Goal: Information Seeking & Learning: Learn about a topic

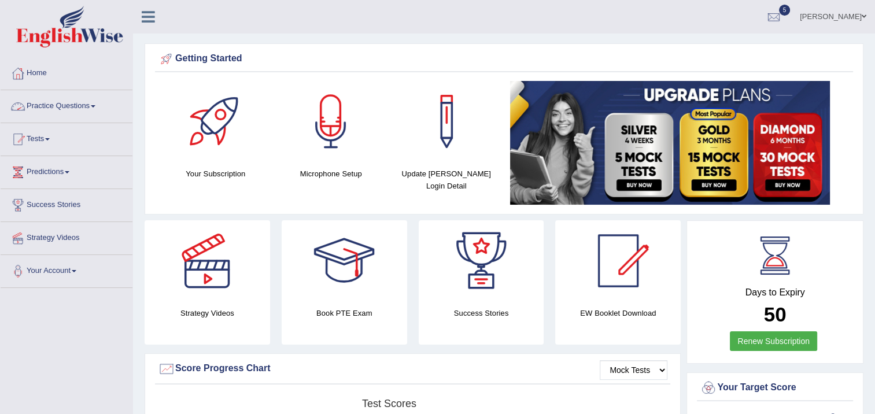
click at [75, 102] on link "Practice Questions" at bounding box center [67, 104] width 132 height 29
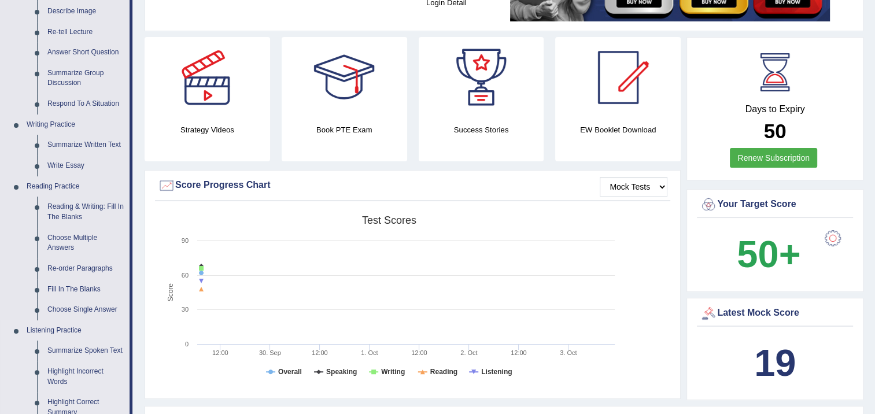
scroll to position [173, 0]
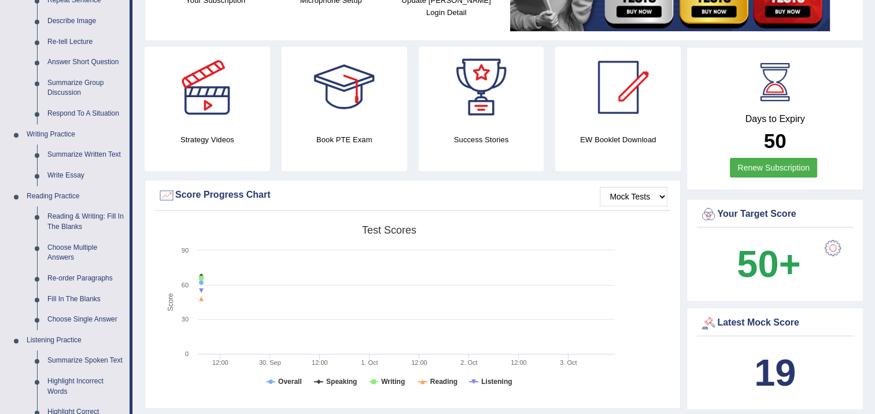
click at [771, 328] on div "Latest Mock Score" at bounding box center [775, 323] width 150 height 17
click at [771, 368] on b "19" at bounding box center [775, 373] width 42 height 42
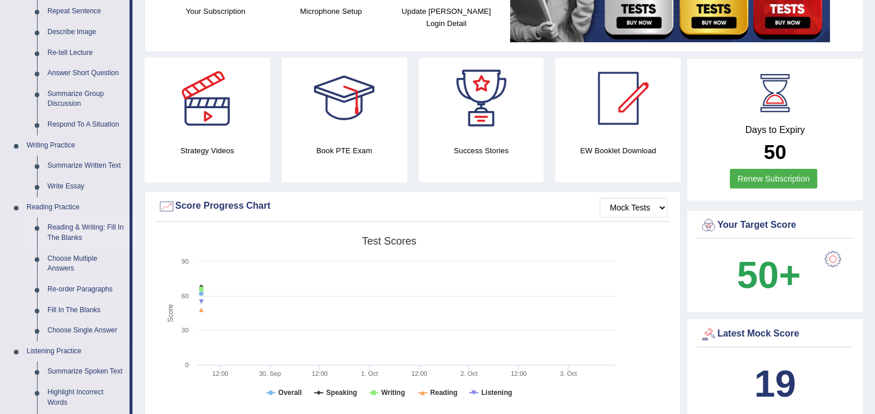
scroll to position [0, 0]
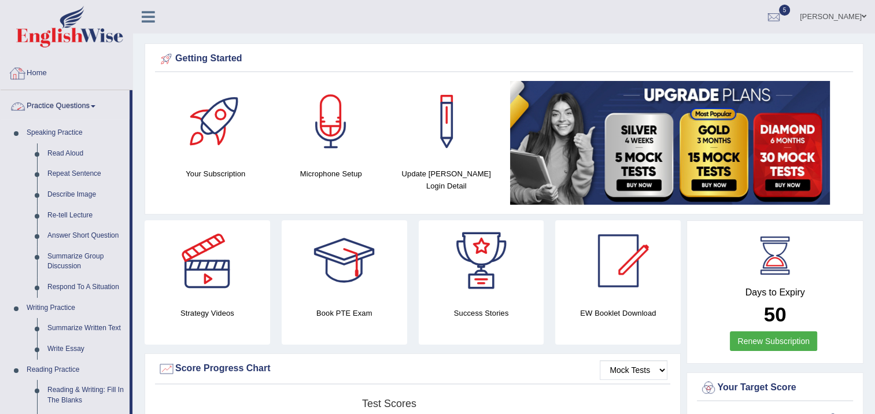
click at [46, 72] on link "Home" at bounding box center [67, 71] width 132 height 29
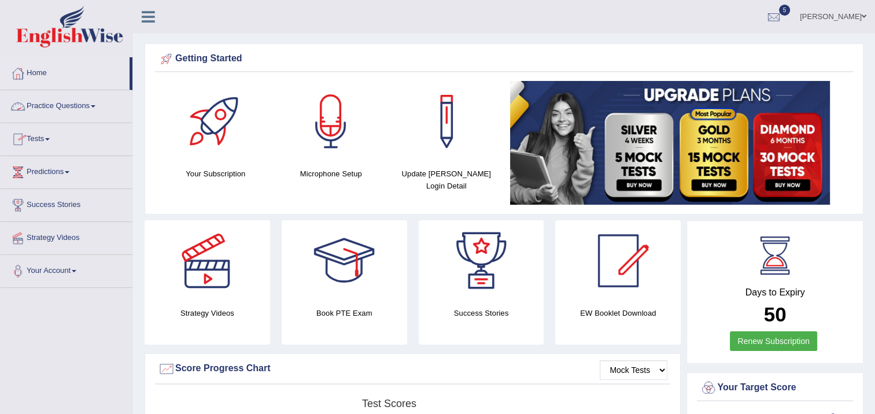
click at [49, 141] on link "Tests" at bounding box center [67, 137] width 132 height 29
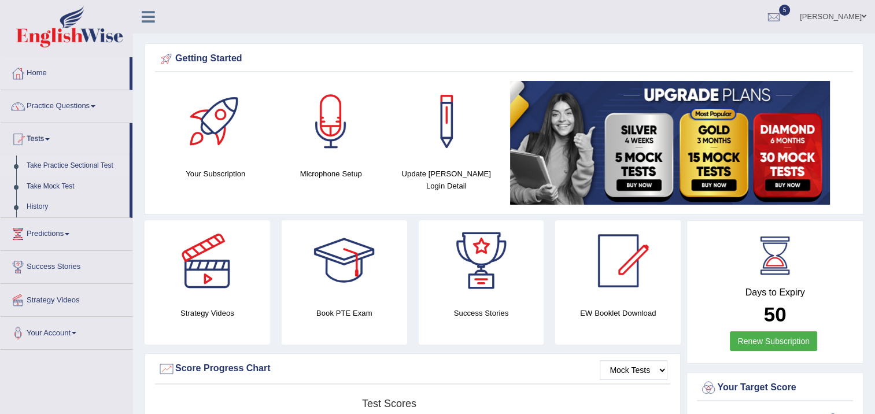
click at [51, 163] on link "Take Practice Sectional Test" at bounding box center [75, 166] width 108 height 21
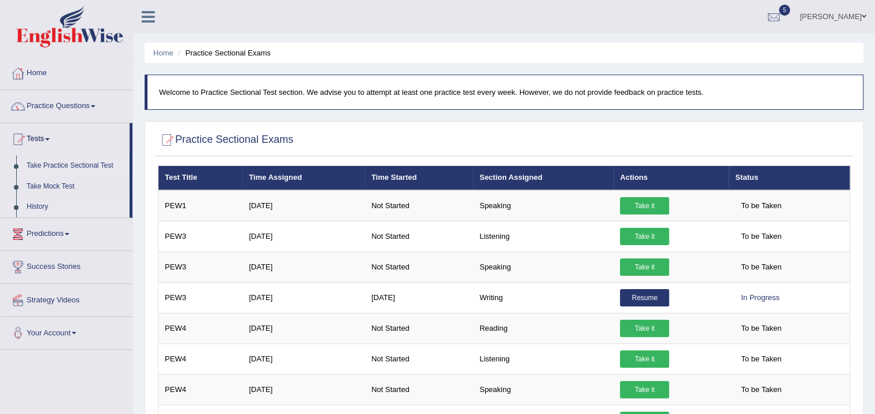
click at [47, 204] on link "History" at bounding box center [75, 207] width 108 height 21
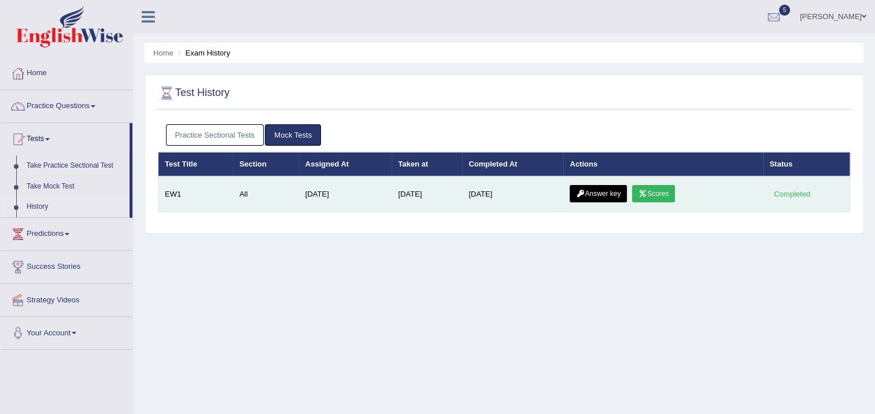
click at [675, 196] on link "Scores" at bounding box center [653, 193] width 43 height 17
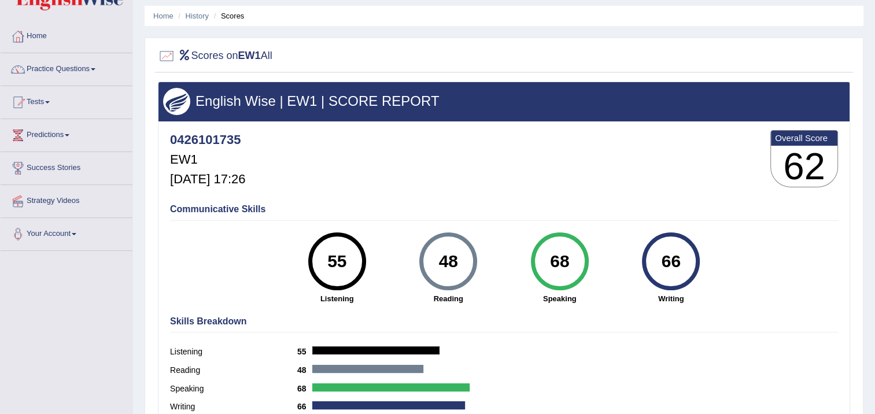
scroll to position [58, 0]
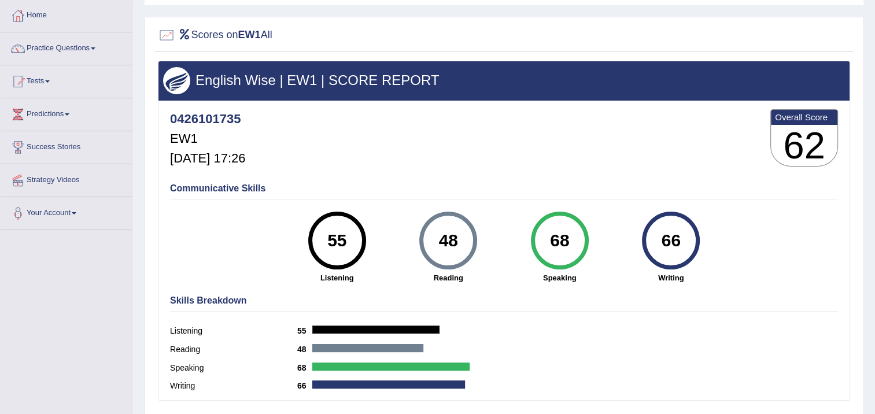
click at [90, 44] on link "Practice Questions" at bounding box center [67, 46] width 132 height 29
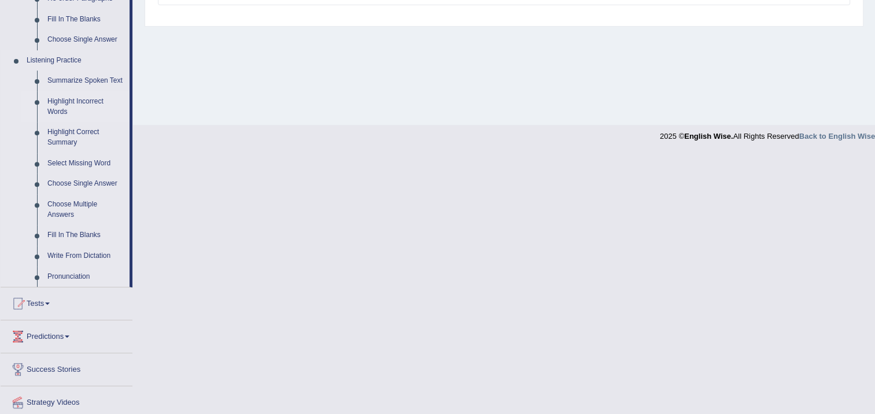
scroll to position [433, 0]
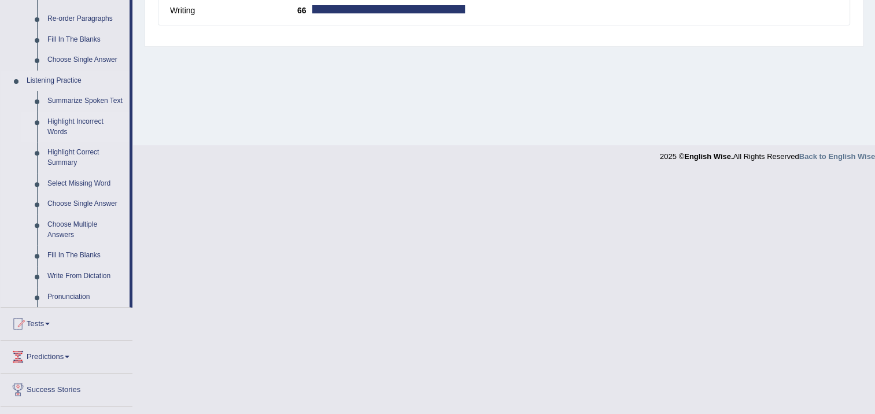
click at [80, 121] on link "Highlight Incorrect Words" at bounding box center [85, 127] width 87 height 31
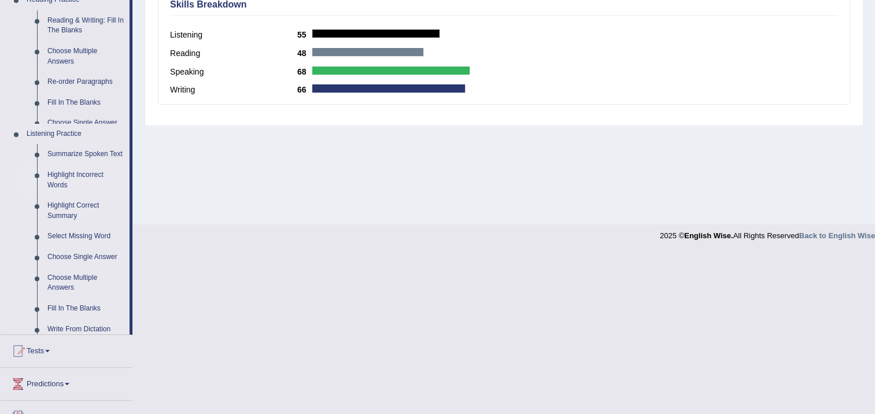
scroll to position [193, 0]
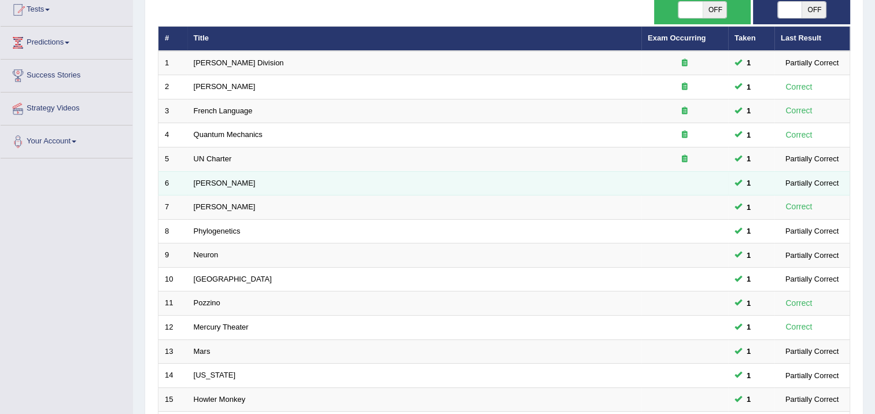
scroll to position [173, 0]
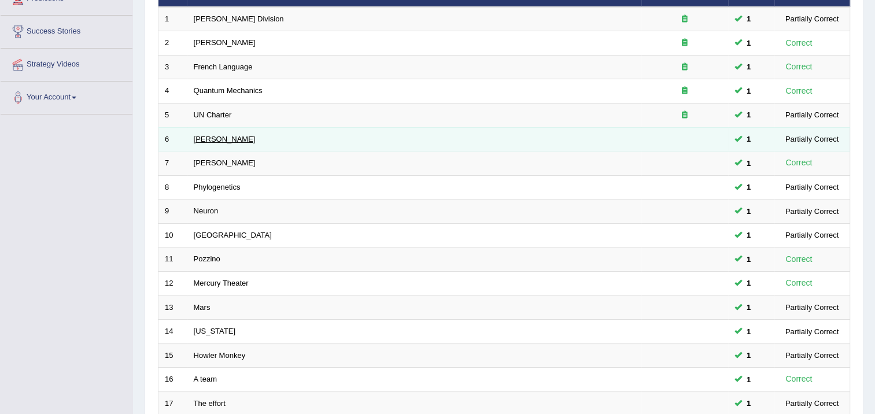
click at [210, 139] on link "[PERSON_NAME]" at bounding box center [225, 139] width 62 height 9
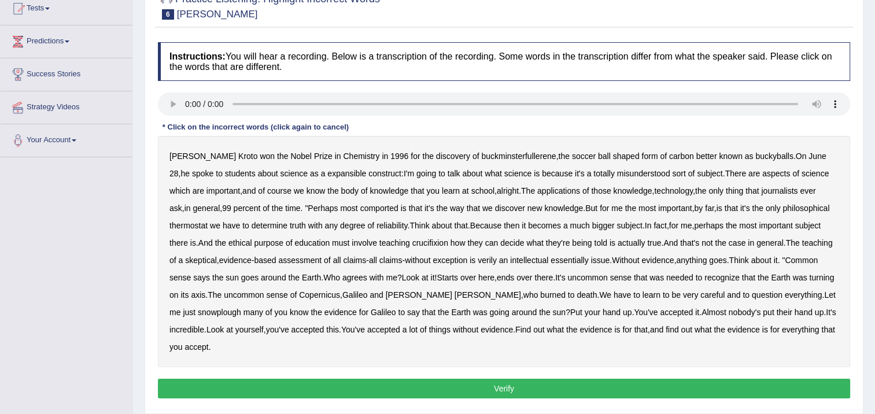
scroll to position [135, 0]
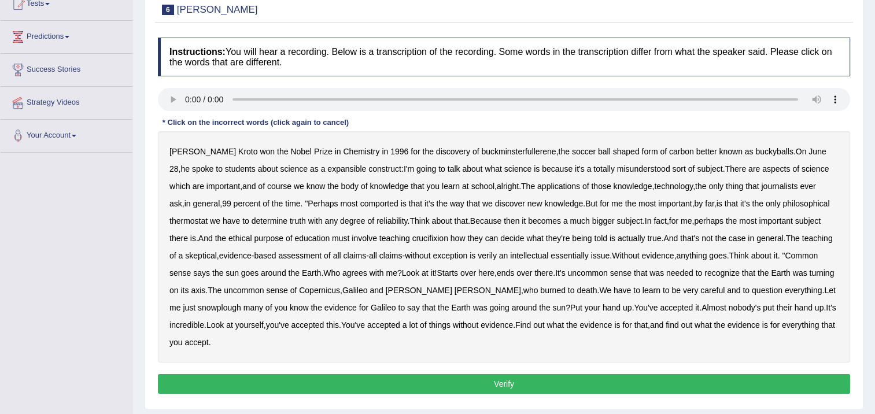
click at [327, 167] on b "expansible" at bounding box center [346, 168] width 39 height 9
click at [360, 203] on b "comported" at bounding box center [379, 203] width 38 height 9
click at [198, 220] on b "thermostat" at bounding box center [188, 220] width 38 height 9
click at [420, 237] on b "crucifixion" at bounding box center [430, 238] width 36 height 9
click at [495, 254] on b "verily" at bounding box center [487, 255] width 19 height 9
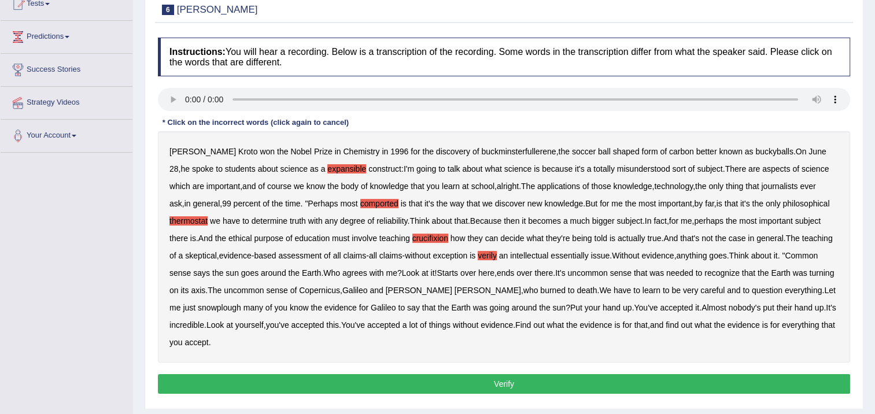
click at [588, 255] on b "essentially" at bounding box center [569, 255] width 38 height 9
click at [642, 290] on b "learn" at bounding box center [651, 290] width 18 height 9
click at [241, 303] on b "snowplough" at bounding box center [219, 307] width 43 height 9
click at [476, 374] on button "Verify" at bounding box center [504, 384] width 692 height 20
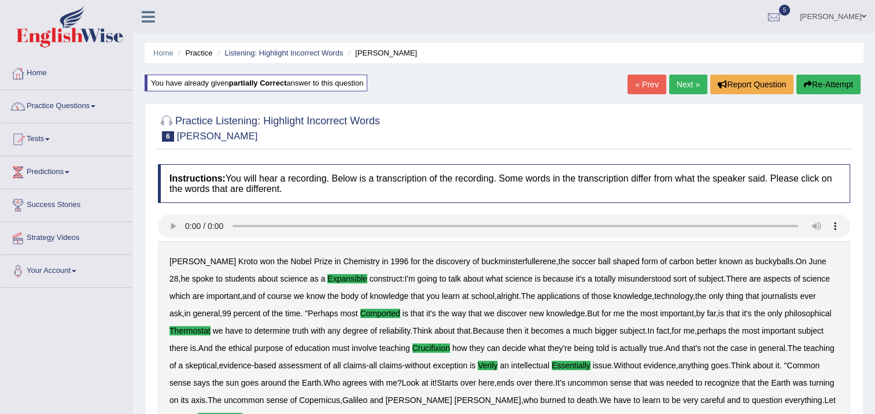
scroll to position [0, 0]
click at [681, 82] on link "Next »" at bounding box center [688, 85] width 38 height 20
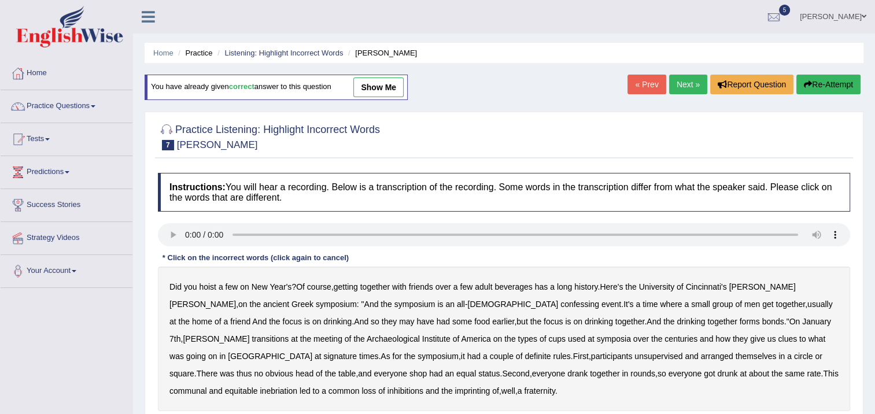
click at [560, 306] on b "confessing" at bounding box center [579, 304] width 39 height 9
click at [289, 334] on b "transitions" at bounding box center [270, 338] width 37 height 9
click at [357, 352] on b "signature" at bounding box center [340, 356] width 34 height 9
click at [634, 357] on b "unsupervised" at bounding box center [658, 356] width 48 height 9
drag, startPoint x: 181, startPoint y: 373, endPoint x: 194, endPoint y: 377, distance: 13.9
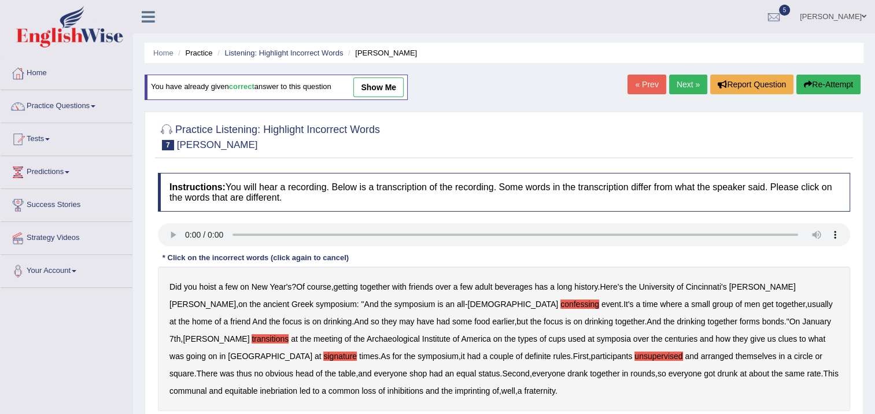
click at [409, 374] on b "shop" at bounding box center [417, 373] width 17 height 9
click at [455, 390] on b "imprinting" at bounding box center [472, 390] width 35 height 9
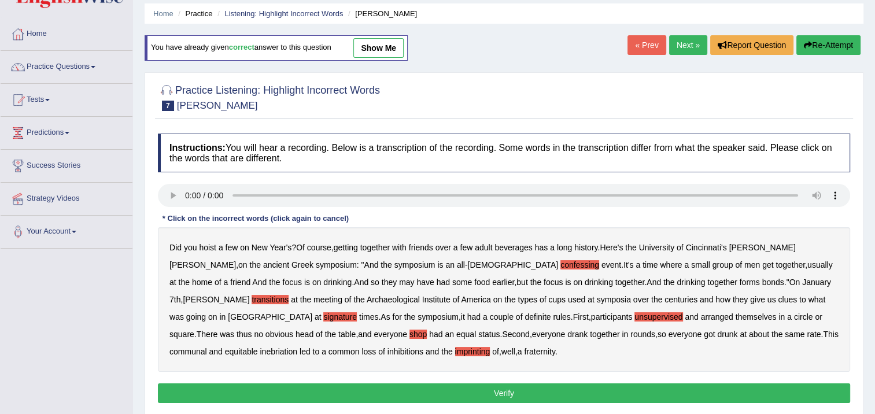
scroll to position [58, 0]
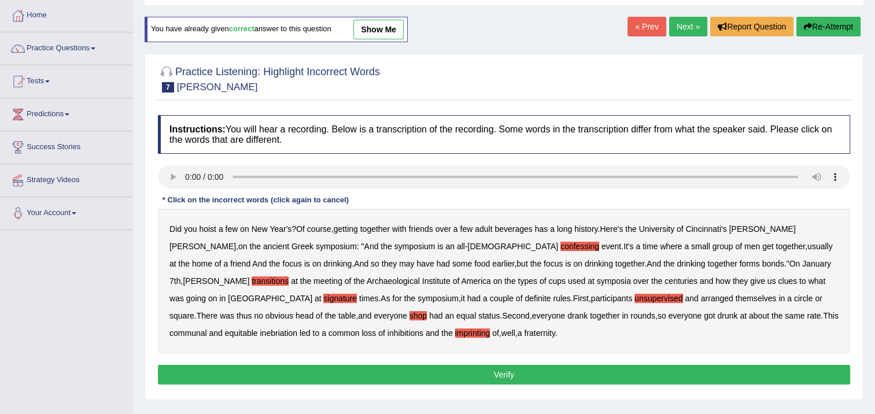
click at [598, 375] on button "Verify" at bounding box center [504, 375] width 692 height 20
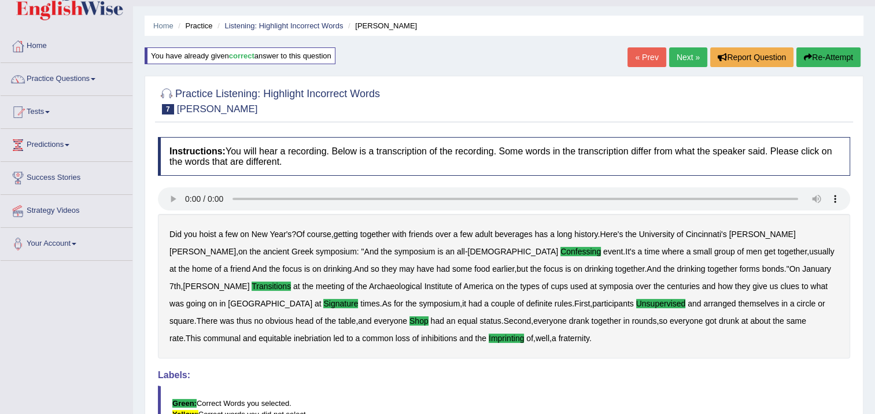
scroll to position [0, 0]
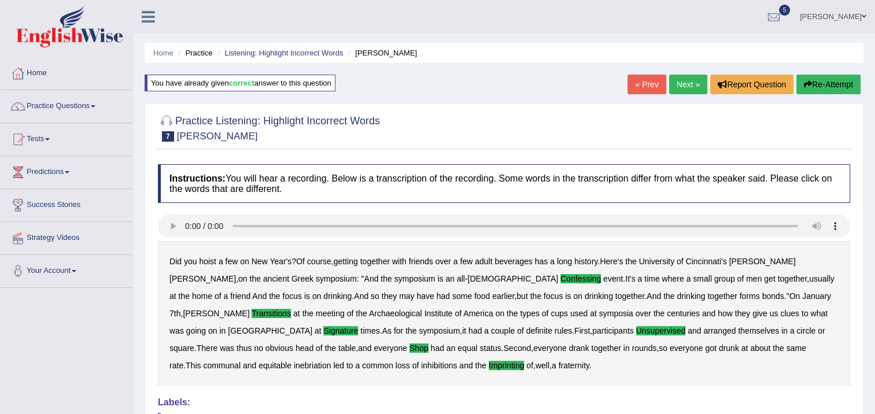
click at [675, 85] on link "Next »" at bounding box center [688, 85] width 38 height 20
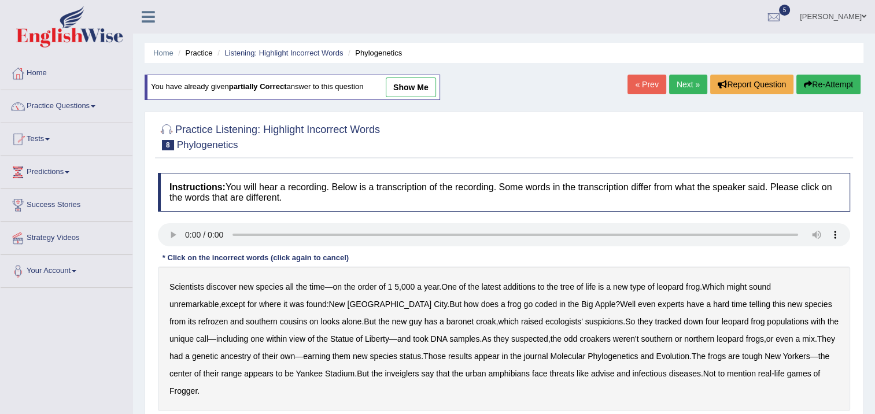
click at [535, 303] on b "coded" at bounding box center [546, 304] width 22 height 9
click at [228, 317] on b "refrozen" at bounding box center [212, 321] width 29 height 9
click at [446, 321] on b "baronet" at bounding box center [459, 321] width 27 height 9
click at [385, 371] on b "inveiglers" at bounding box center [402, 373] width 34 height 9
click at [591, 370] on b "advise" at bounding box center [602, 373] width 23 height 9
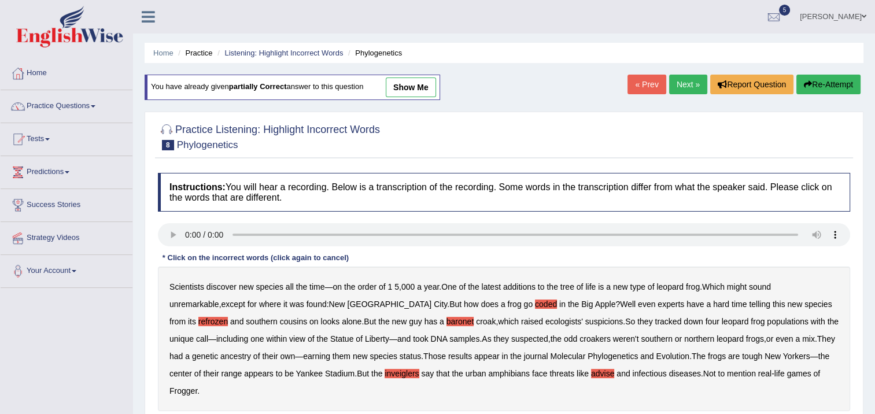
click at [587, 358] on b "Phylogenetics" at bounding box center [612, 356] width 50 height 9
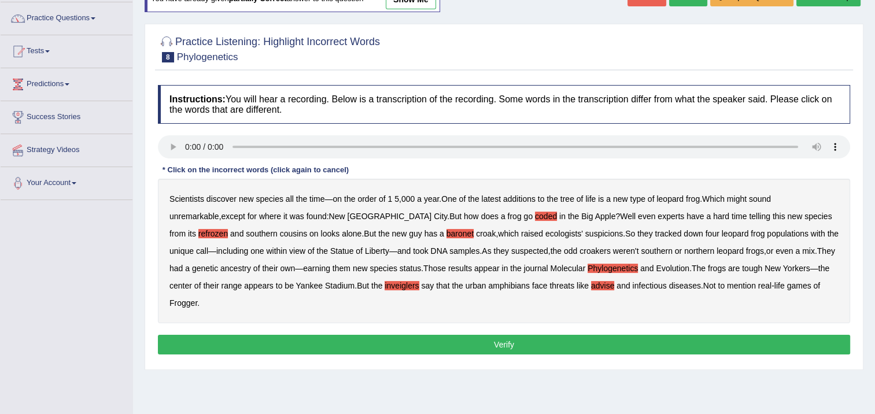
scroll to position [116, 0]
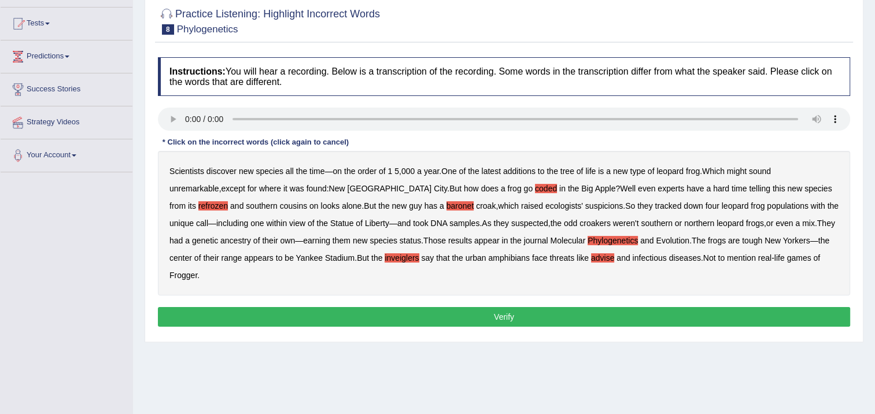
click at [587, 242] on b "Phylogenetics" at bounding box center [612, 240] width 50 height 9
click at [523, 307] on button "Verify" at bounding box center [504, 317] width 692 height 20
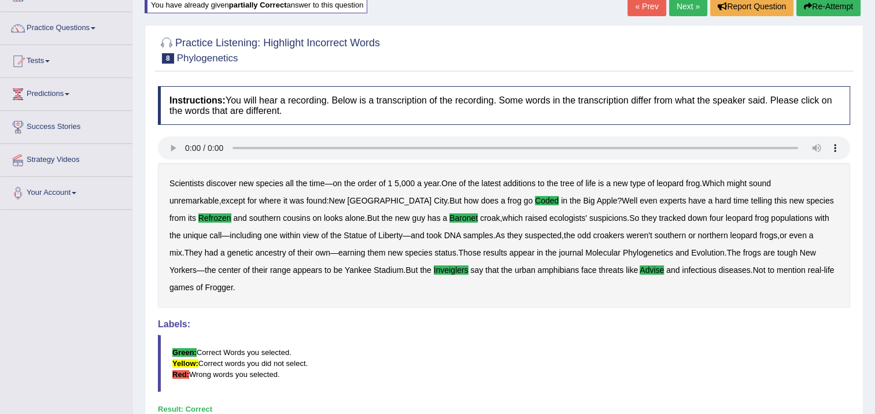
scroll to position [58, 0]
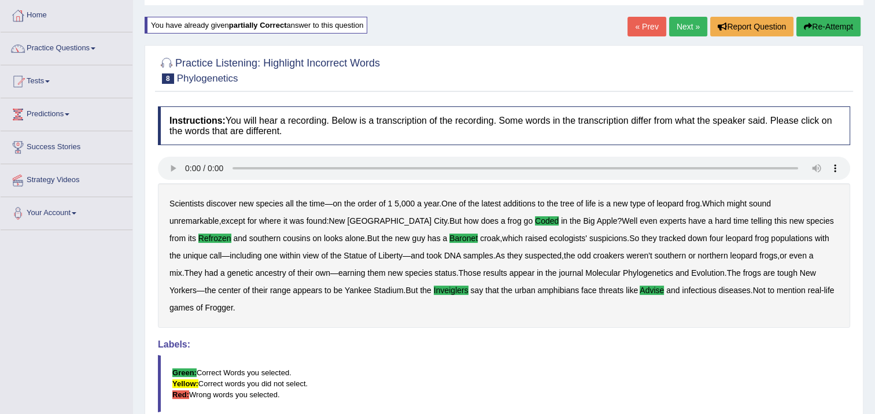
click at [675, 25] on link "Next »" at bounding box center [688, 27] width 38 height 20
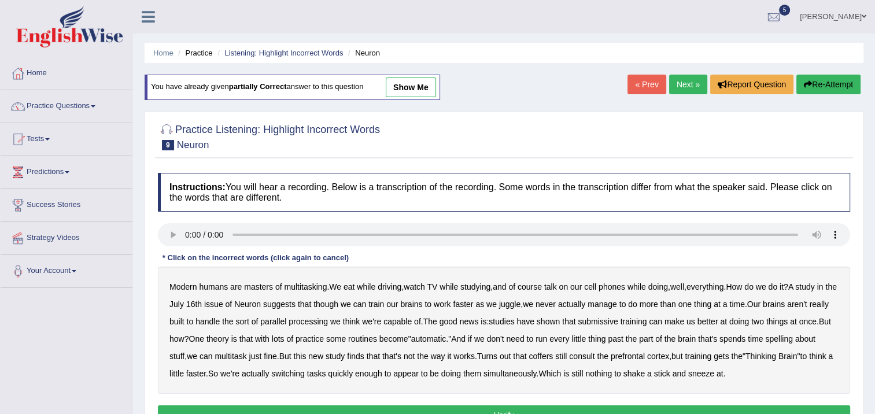
click at [618, 320] on b "submissive" at bounding box center [598, 321] width 40 height 9
click at [792, 335] on b "spelling" at bounding box center [778, 338] width 27 height 9
click at [553, 352] on b "coffers" at bounding box center [540, 356] width 24 height 9
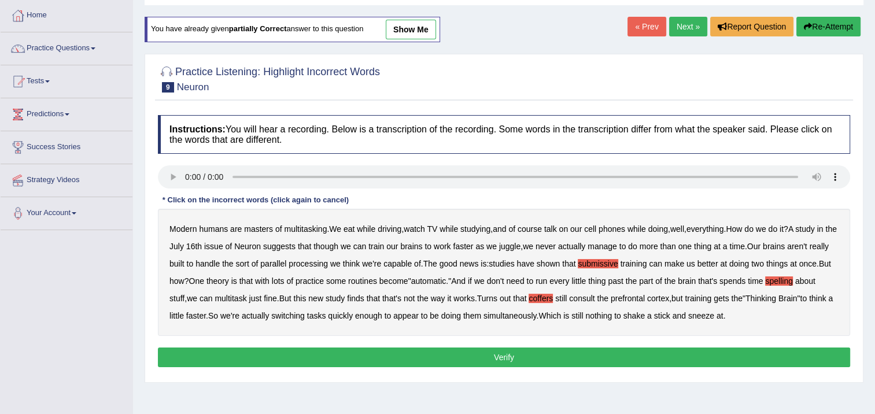
click at [595, 358] on button "Verify" at bounding box center [504, 358] width 692 height 20
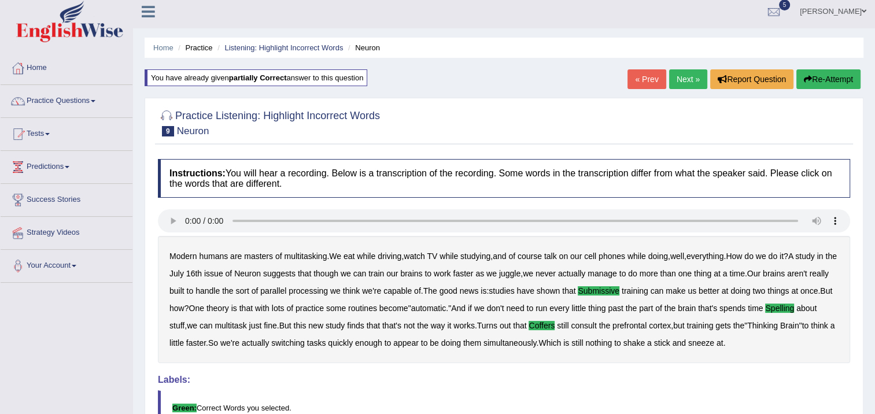
scroll to position [0, 0]
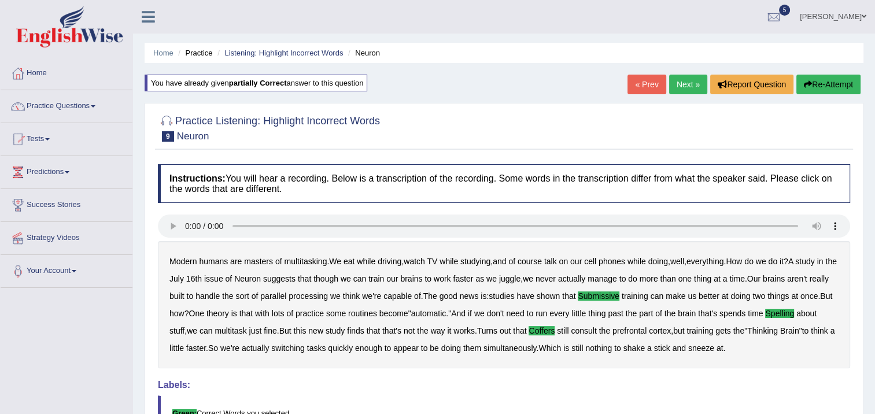
click at [682, 82] on link "Next »" at bounding box center [688, 85] width 38 height 20
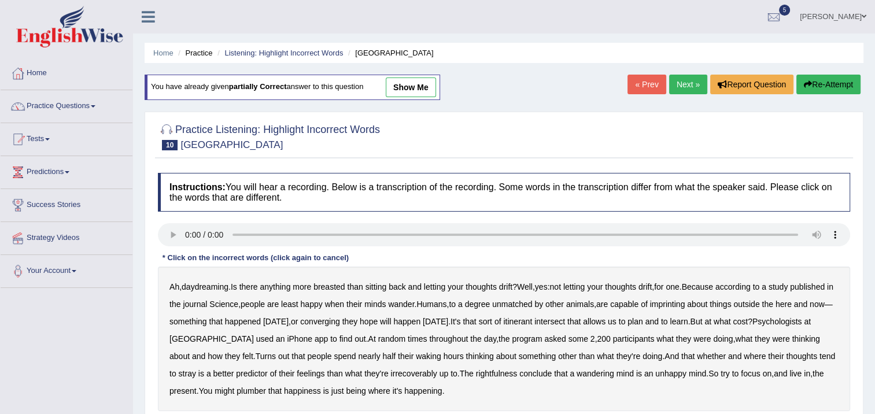
click at [337, 286] on b "breasted" at bounding box center [328, 286] width 31 height 9
drag, startPoint x: 723, startPoint y: 300, endPoint x: 717, endPoint y: 301, distance: 6.6
click at [685, 300] on b "imprinting" at bounding box center [667, 304] width 35 height 9
click at [340, 324] on b "converging" at bounding box center [320, 321] width 40 height 9
click at [433, 371] on b "irrecoverably" at bounding box center [414, 373] width 46 height 9
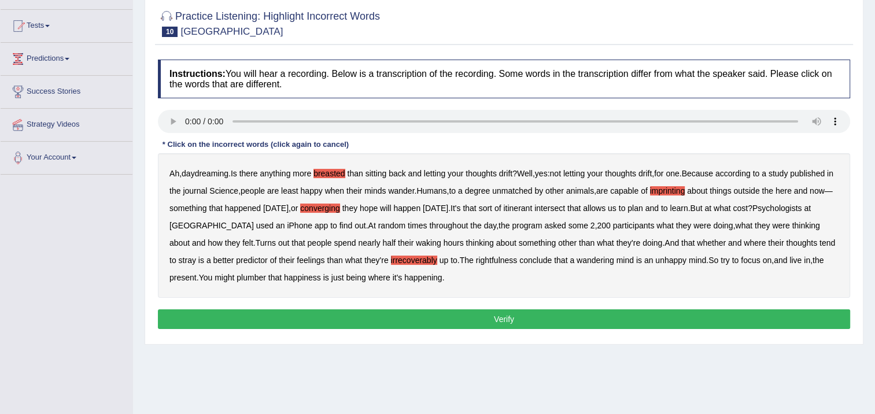
scroll to position [116, 0]
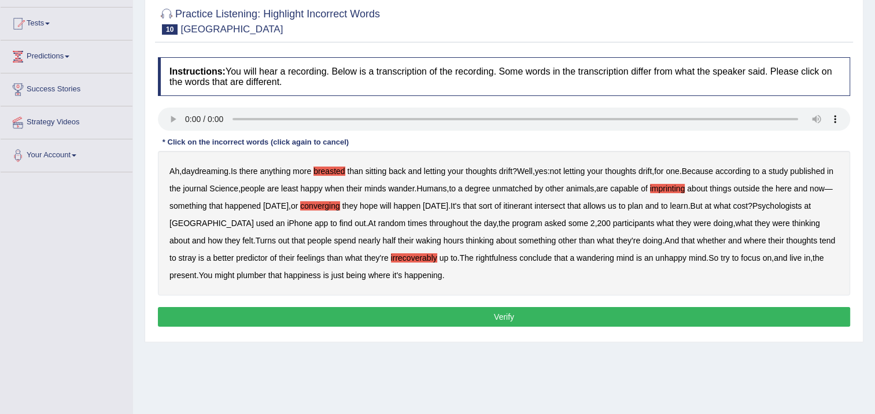
click at [266, 273] on b "plumber" at bounding box center [250, 275] width 29 height 9
click at [349, 316] on button "Verify" at bounding box center [504, 317] width 692 height 20
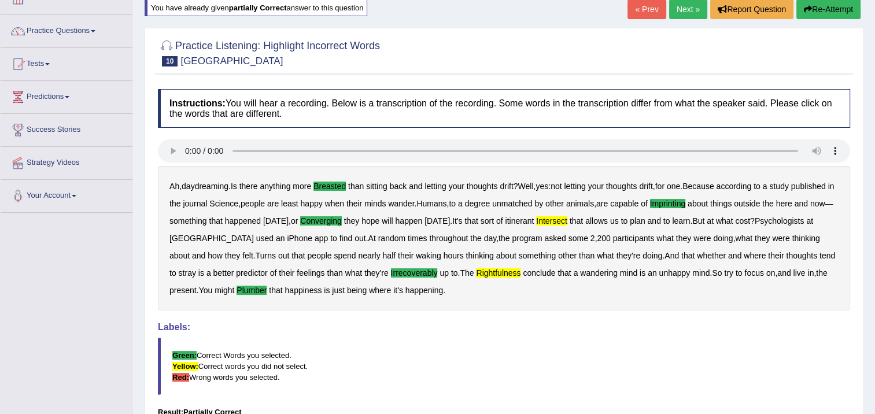
scroll to position [58, 0]
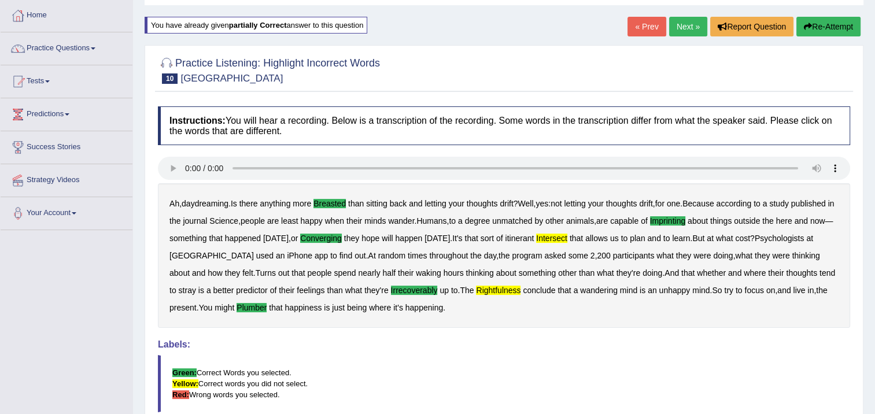
click at [682, 32] on link "Next »" at bounding box center [688, 27] width 38 height 20
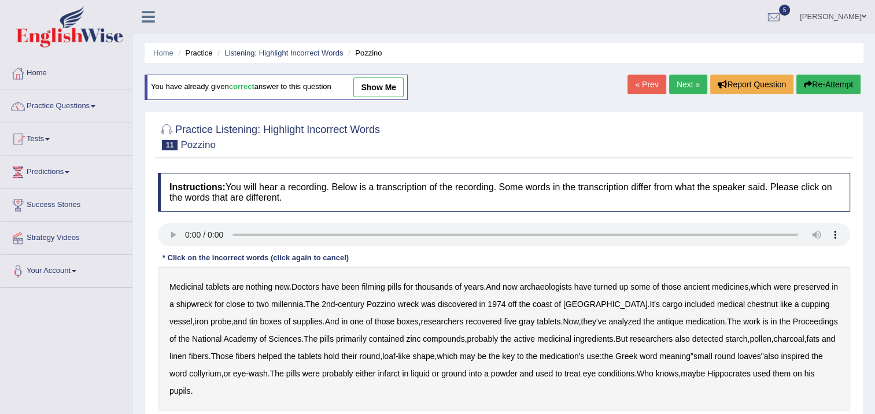
click at [368, 281] on div "Medicinal tablets are nothing new . Doctors have been filming pills for thousan…" at bounding box center [504, 339] width 692 height 145
click at [382, 287] on b "filming" at bounding box center [372, 286] width 23 height 9
click at [747, 305] on b "chestnut" at bounding box center [762, 304] width 31 height 9
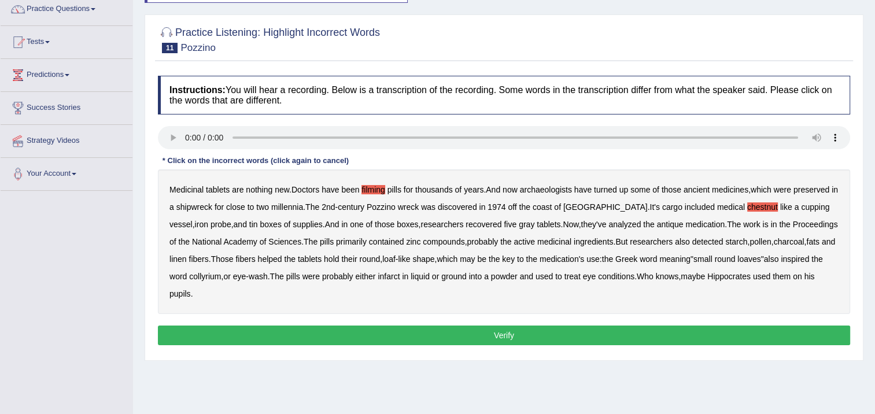
scroll to position [116, 0]
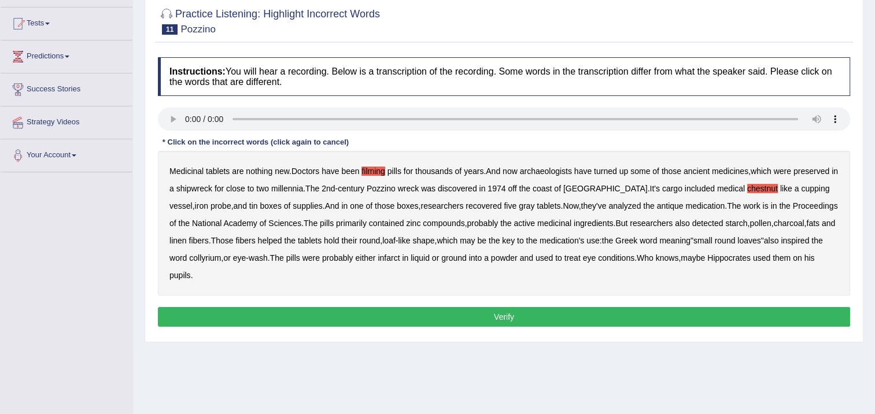
click at [386, 257] on b "infarct" at bounding box center [389, 257] width 22 height 9
click at [573, 324] on button "Verify" at bounding box center [504, 317] width 692 height 20
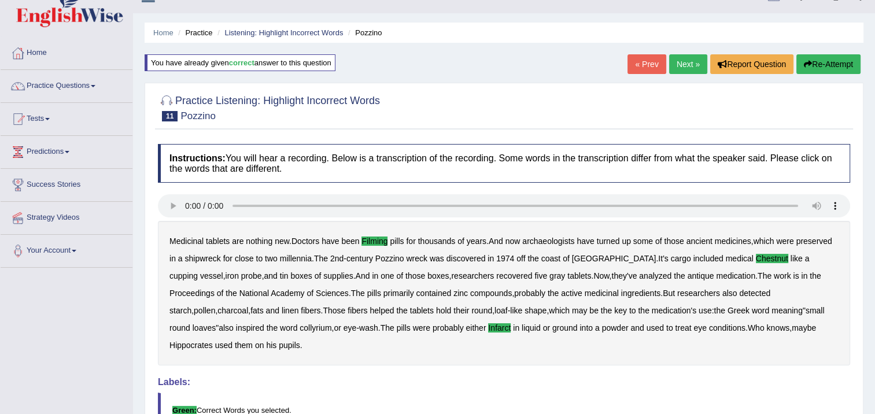
scroll to position [0, 0]
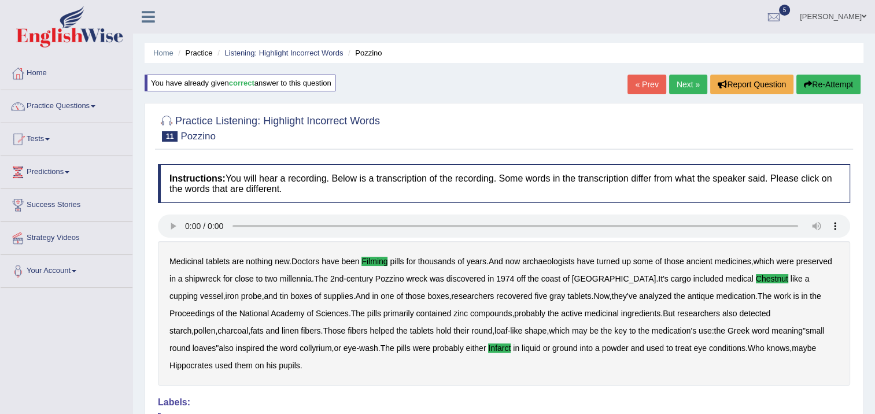
click at [698, 80] on link "Next »" at bounding box center [688, 85] width 38 height 20
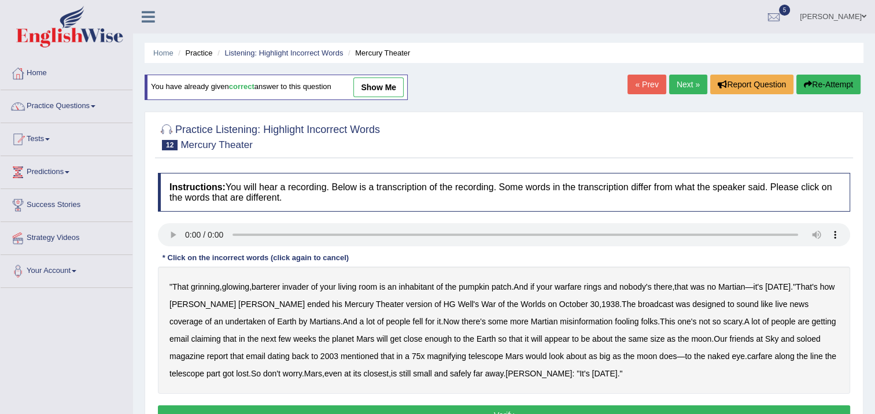
click at [269, 285] on b "barterer" at bounding box center [266, 286] width 28 height 9
click at [266, 317] on b "undertaken" at bounding box center [246, 321] width 40 height 9
click at [796, 341] on b "soloed" at bounding box center [808, 338] width 24 height 9
click at [747, 352] on b "carfare" at bounding box center [759, 356] width 25 height 9
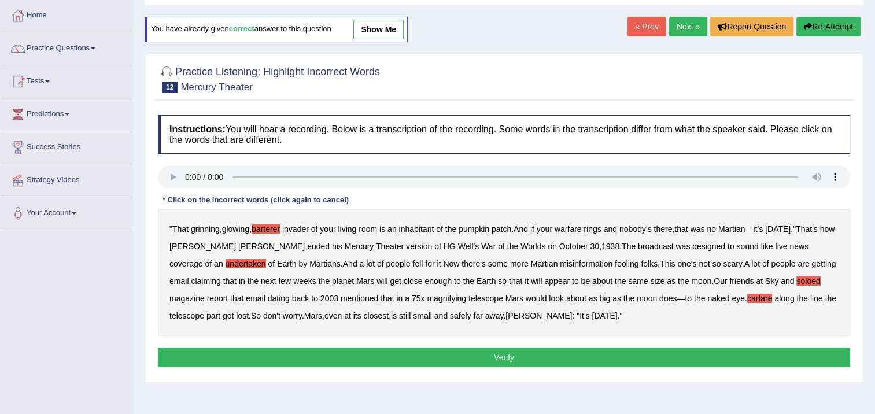
click at [467, 354] on button "Verify" at bounding box center [504, 358] width 692 height 20
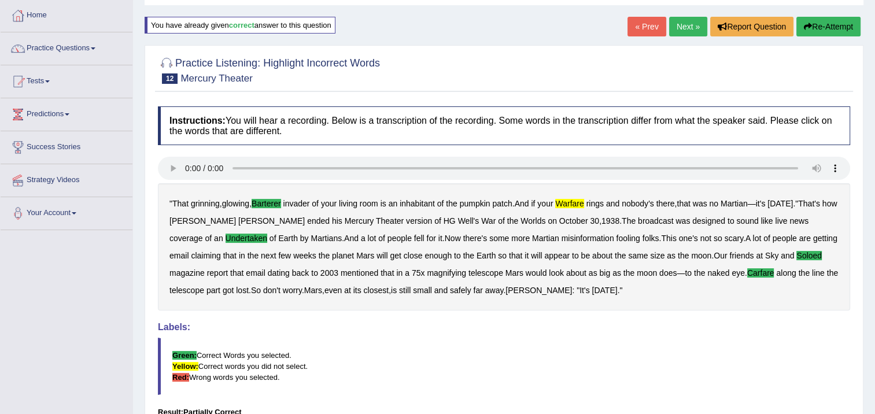
click at [648, 25] on link "« Prev" at bounding box center [646, 27] width 38 height 20
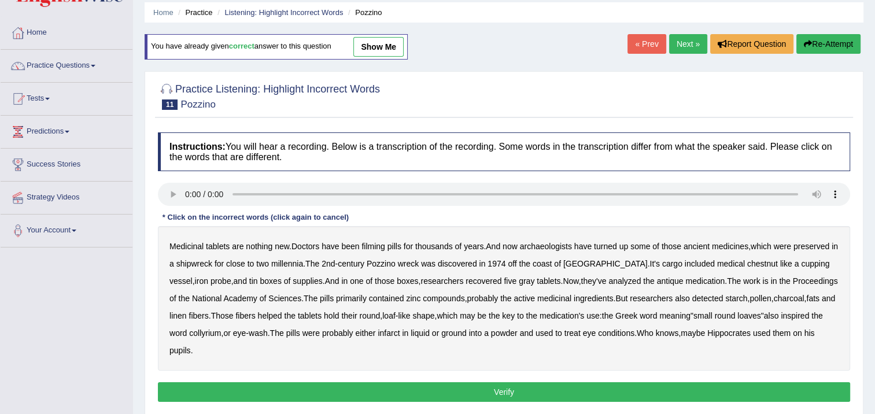
scroll to position [58, 0]
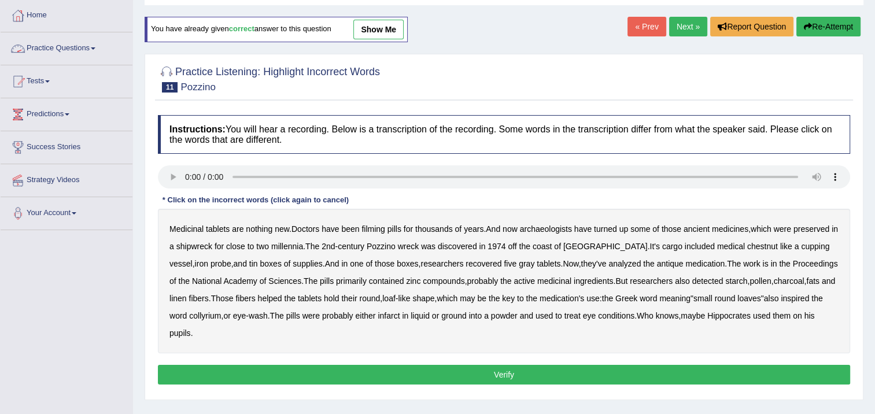
click at [91, 46] on link "Practice Questions" at bounding box center [67, 46] width 132 height 29
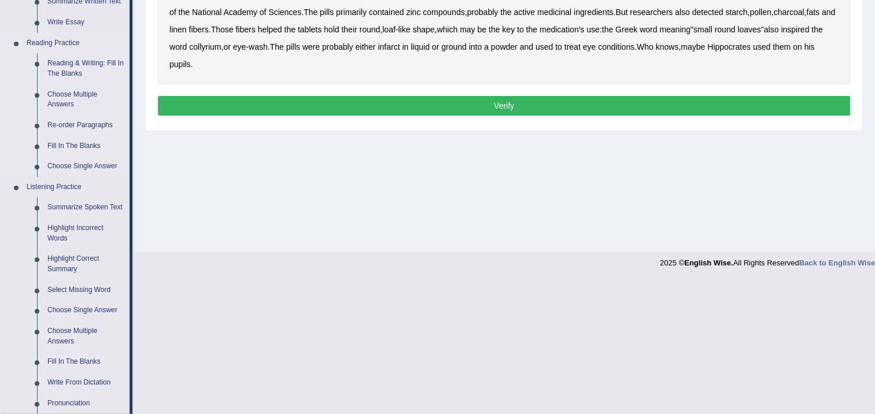
scroll to position [347, 0]
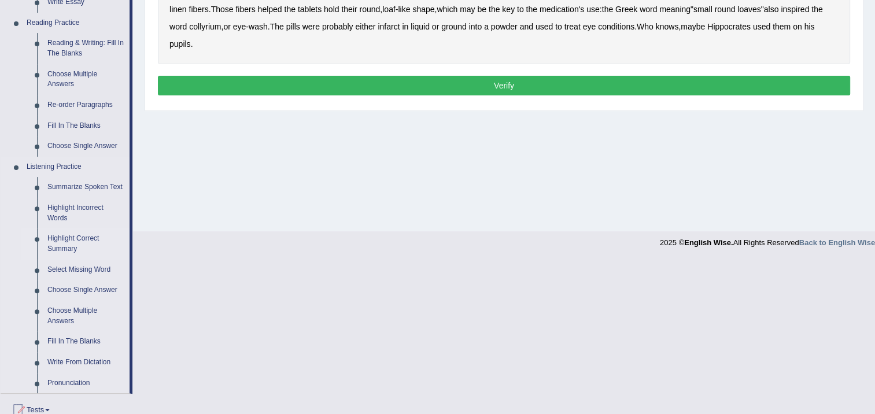
click at [73, 240] on link "Highlight Correct Summary" at bounding box center [85, 243] width 87 height 31
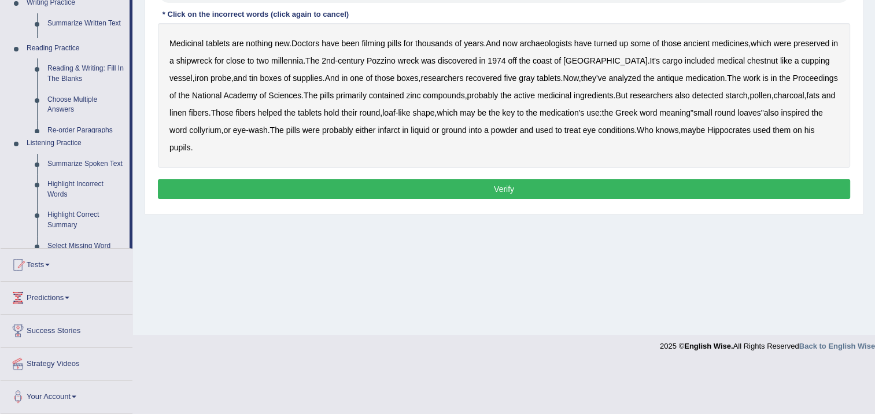
scroll to position [193, 0]
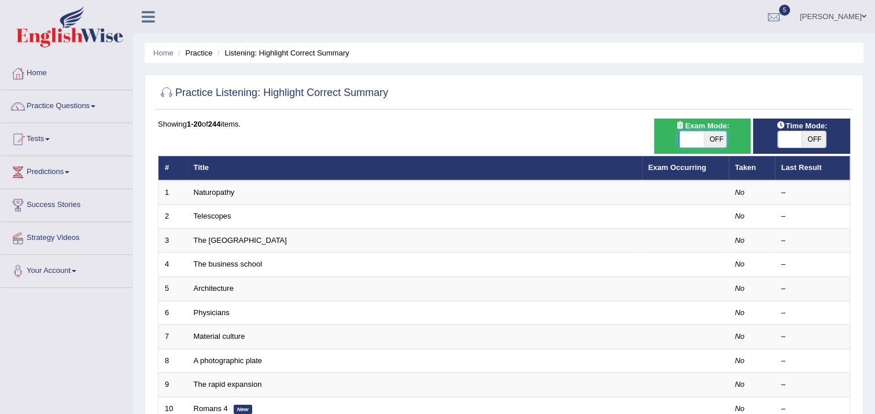
click at [698, 138] on span at bounding box center [692, 139] width 24 height 16
click at [710, 144] on span "OFF" at bounding box center [715, 139] width 24 height 16
checkbox input "true"
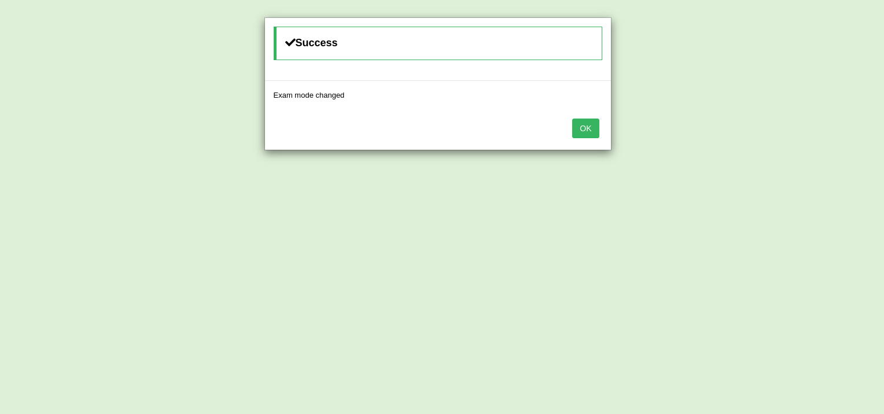
click at [587, 123] on button "OK" at bounding box center [585, 129] width 27 height 20
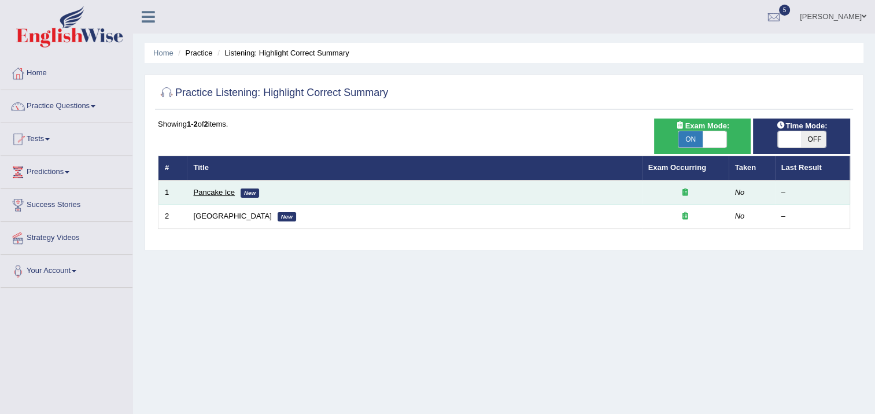
click at [215, 189] on link "Pancake Ice" at bounding box center [215, 192] width 42 height 9
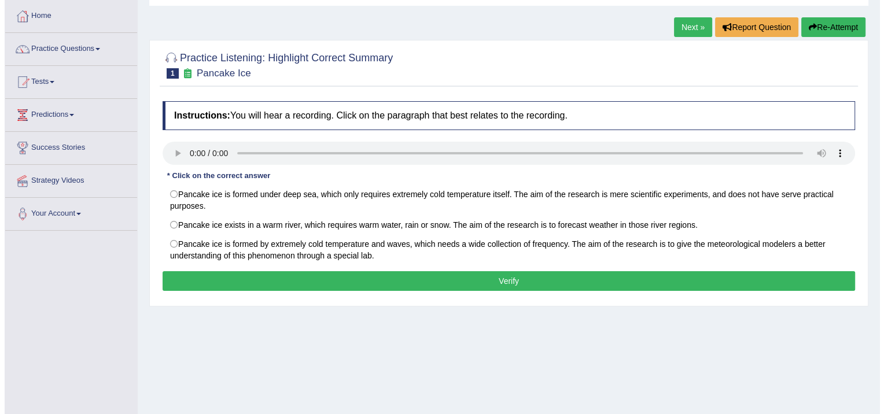
scroll to position [58, 0]
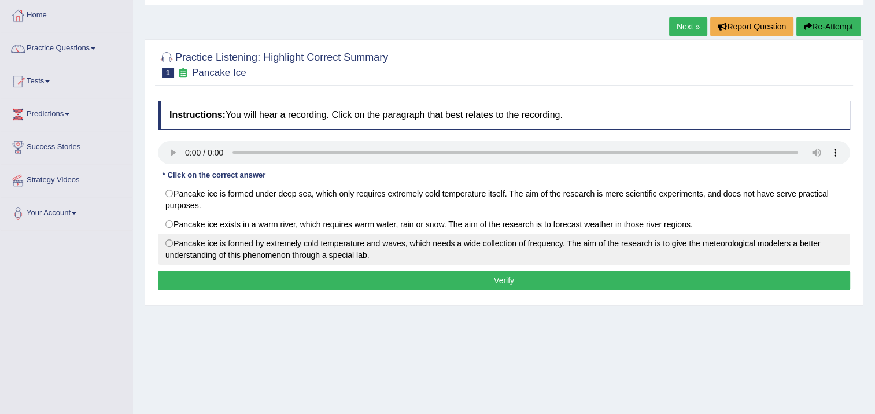
click at [169, 238] on label "Pancake ice is formed by extremely cold temperature and waves, which needs a wi…" at bounding box center [504, 249] width 692 height 31
radio input "true"
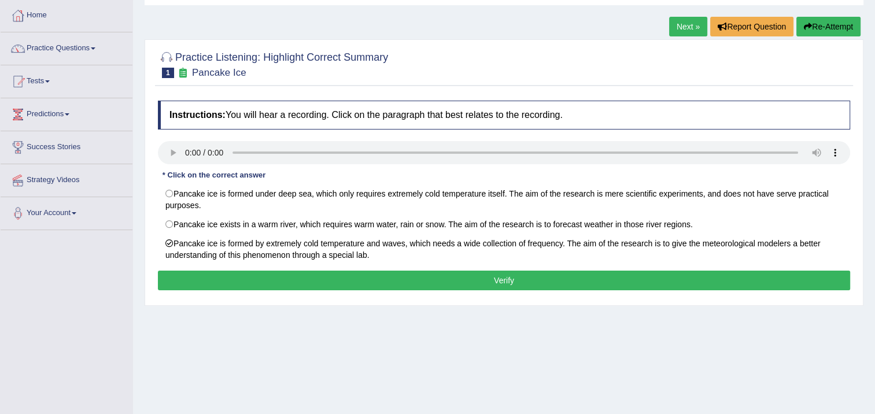
click at [247, 280] on button "Verify" at bounding box center [504, 281] width 692 height 20
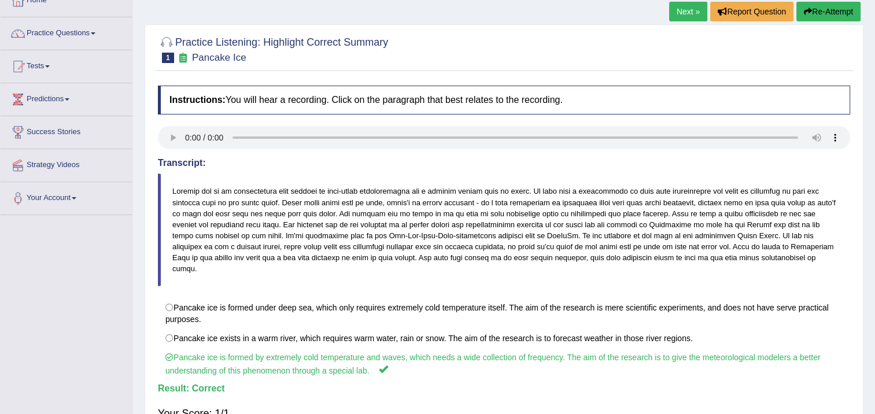
scroll to position [0, 0]
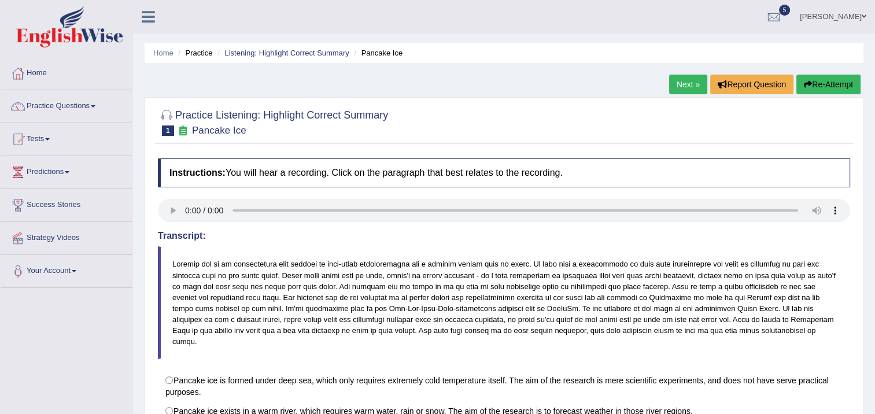
click at [681, 86] on link "Next »" at bounding box center [688, 85] width 38 height 20
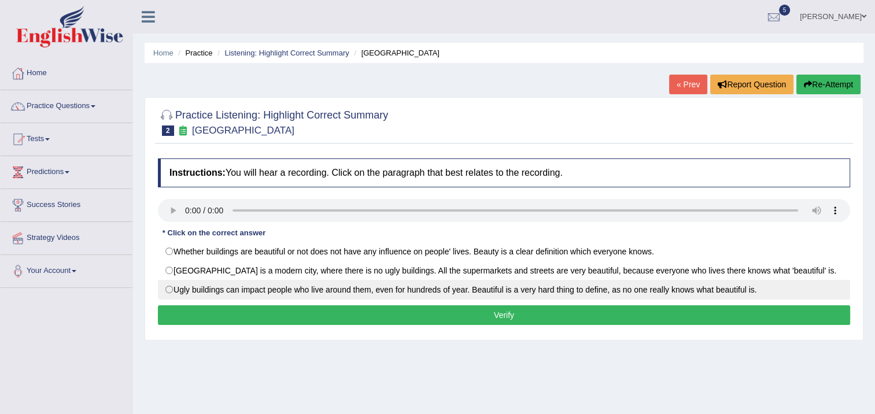
click at [167, 283] on label "Ugly buildings can impact people who live around them, even for hundreds of yea…" at bounding box center [504, 290] width 692 height 20
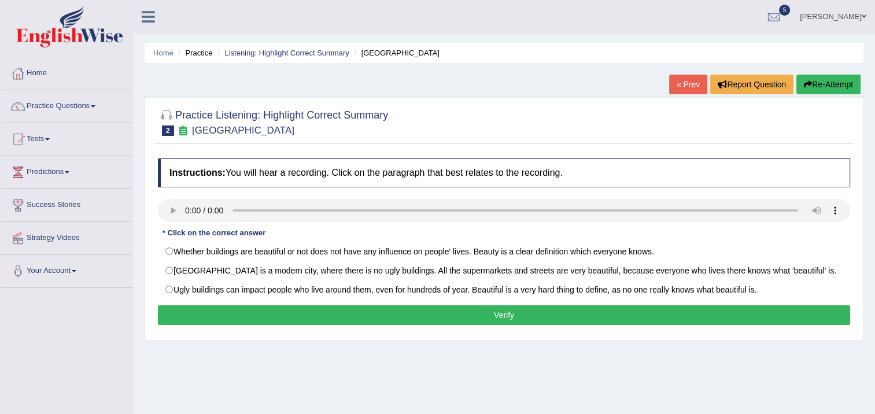
radio input "true"
click at [204, 317] on button "Verify" at bounding box center [504, 315] width 692 height 20
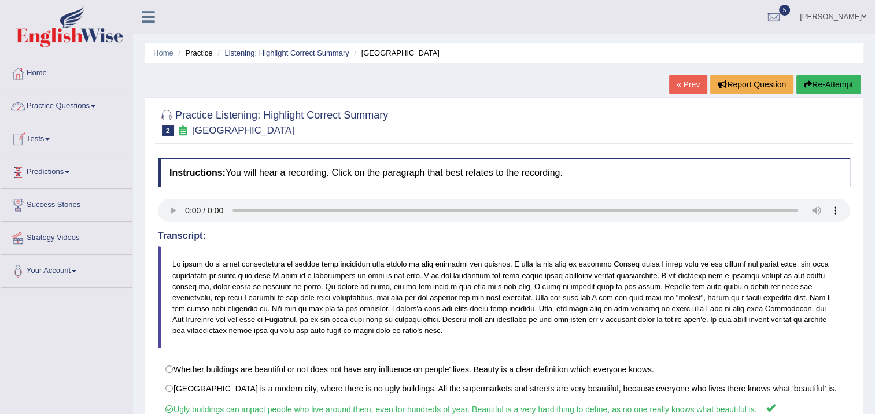
click at [60, 105] on link "Practice Questions" at bounding box center [67, 104] width 132 height 29
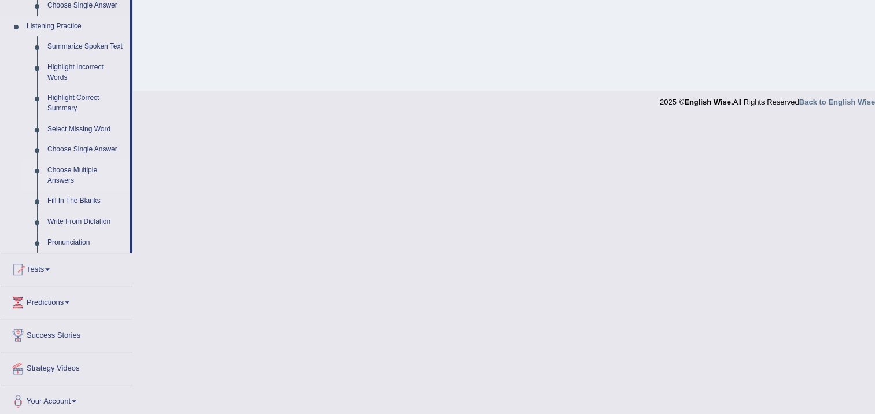
scroll to position [491, 0]
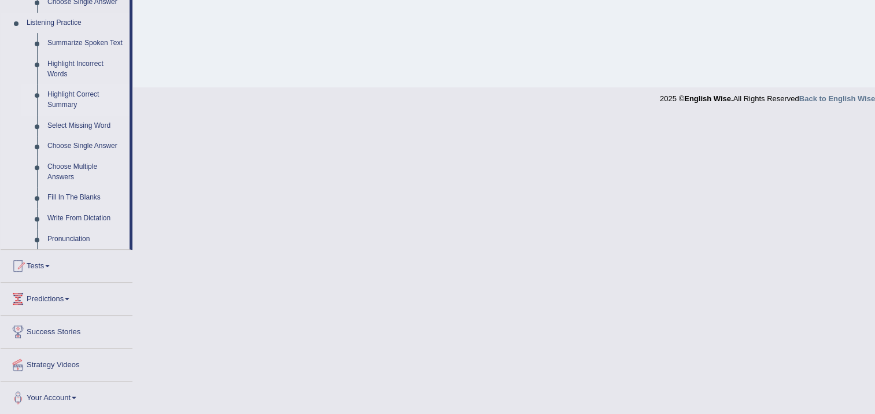
click at [74, 100] on link "Highlight Correct Summary" at bounding box center [85, 99] width 87 height 31
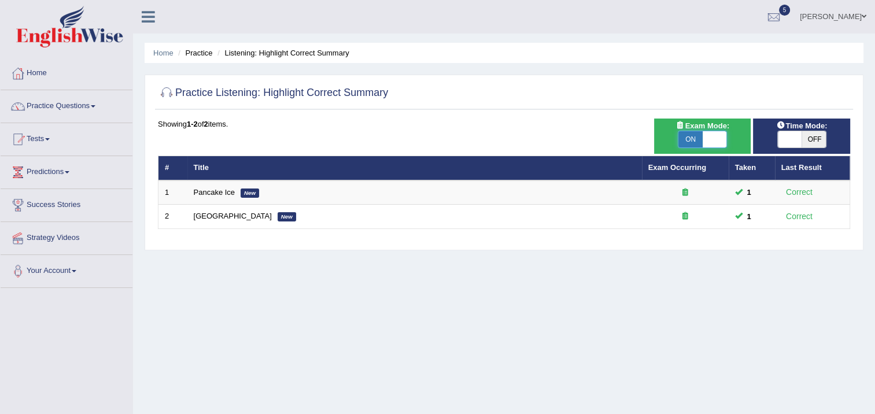
click at [706, 134] on span at bounding box center [715, 139] width 24 height 16
checkbox input "false"
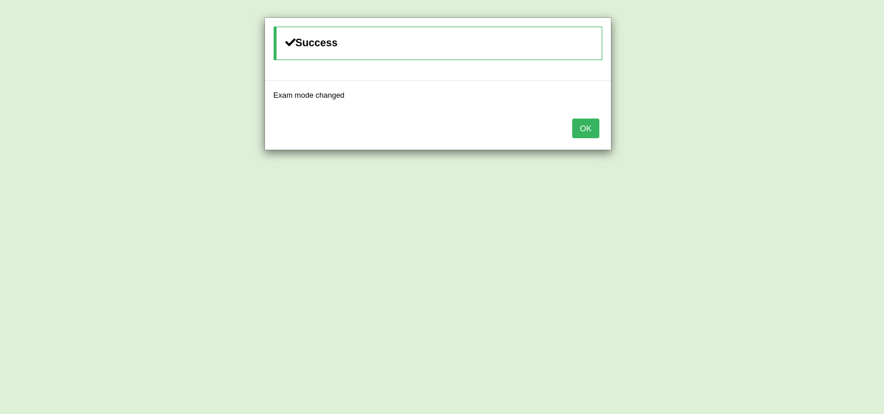
click at [589, 131] on button "OK" at bounding box center [585, 129] width 27 height 20
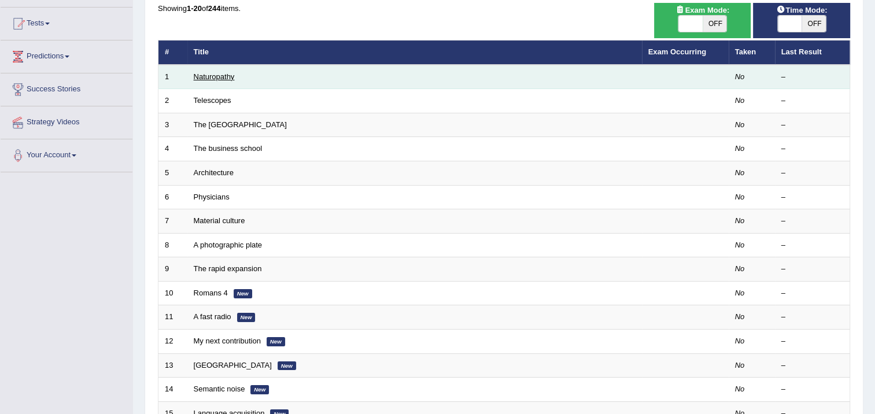
click at [233, 79] on link "Naturopathy" at bounding box center [214, 76] width 41 height 9
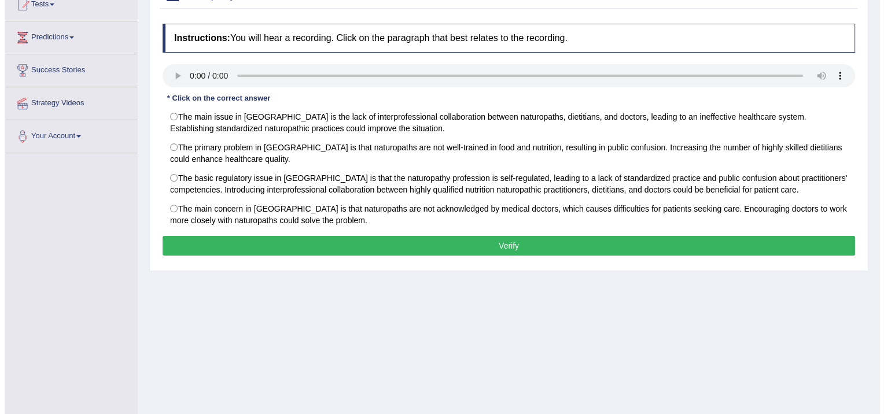
scroll to position [58, 0]
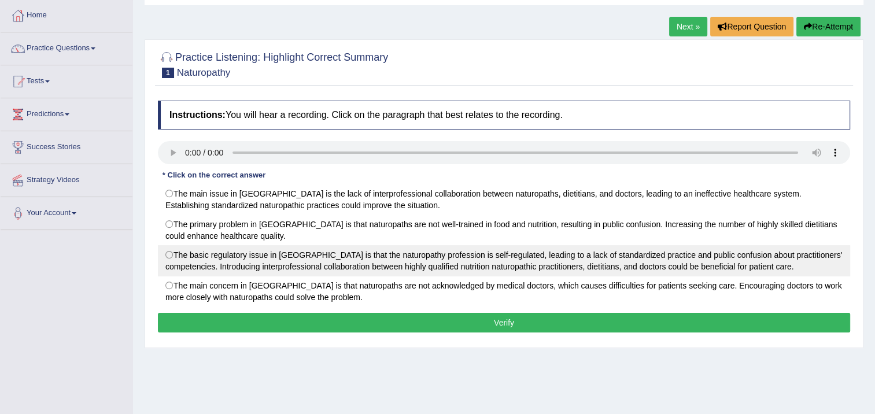
click at [166, 252] on label "The basic regulatory issue in [GEOGRAPHIC_DATA] is that the naturopathy profess…" at bounding box center [504, 260] width 692 height 31
radio input "true"
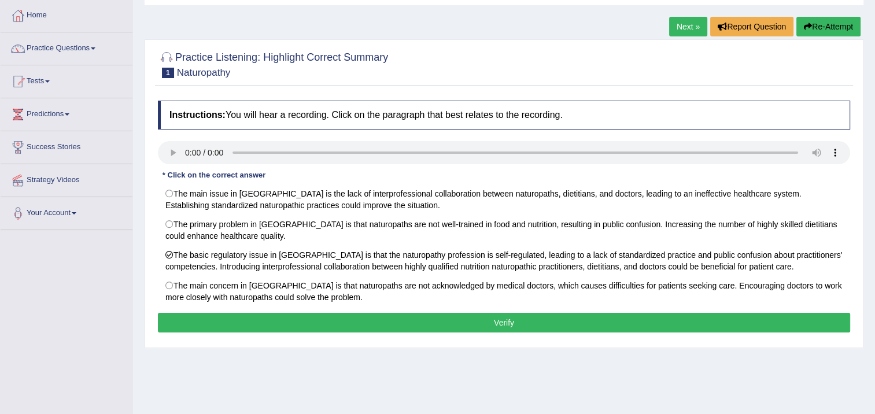
click at [243, 313] on button "Verify" at bounding box center [504, 323] width 692 height 20
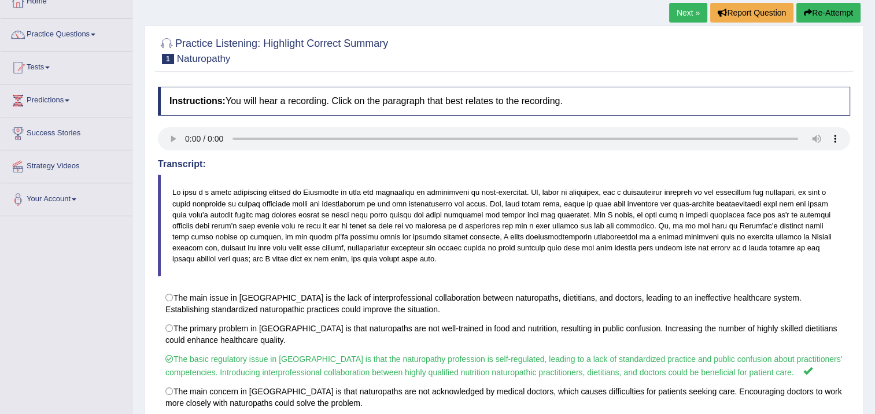
scroll to position [0, 0]
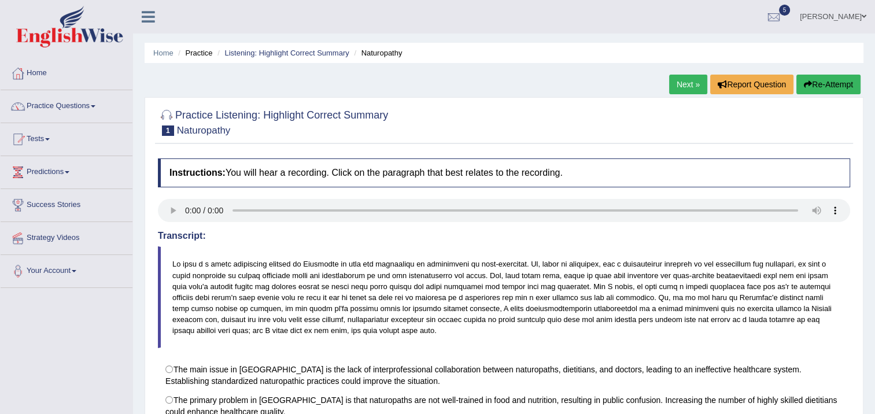
click at [675, 90] on link "Next »" at bounding box center [688, 85] width 38 height 20
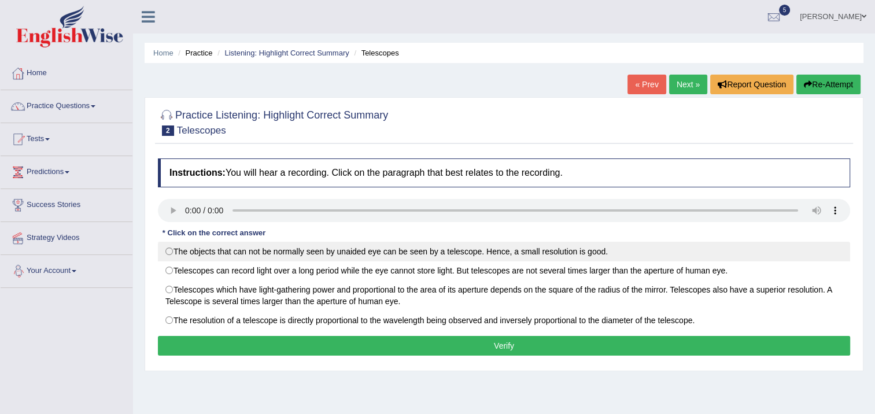
click at [162, 252] on label "The objects that can not be normally seen by unaided eye can be seen by a teles…" at bounding box center [504, 252] width 692 height 20
radio input "true"
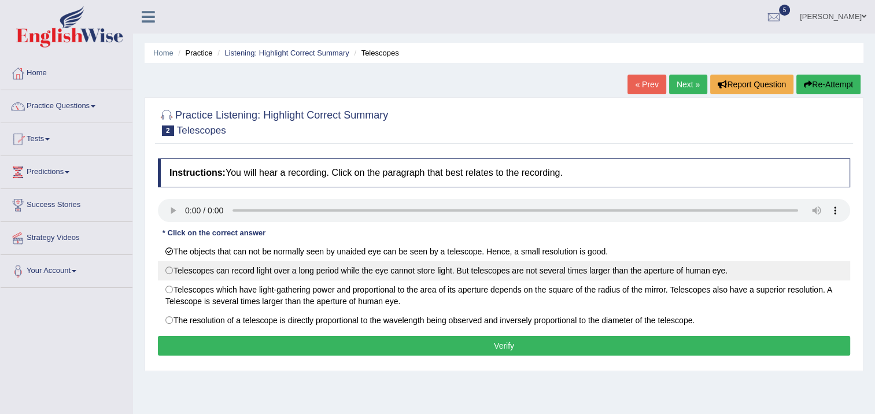
click at [175, 271] on label "Telescopes can record light over a long period while the eye cannot store light…" at bounding box center [504, 271] width 692 height 20
radio input "true"
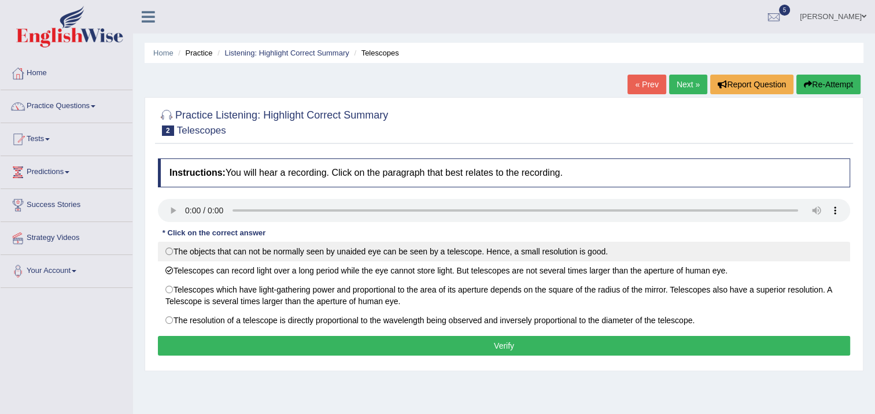
click at [172, 252] on label "The objects that can not be normally seen by unaided eye can be seen by a teles…" at bounding box center [504, 252] width 692 height 20
radio input "true"
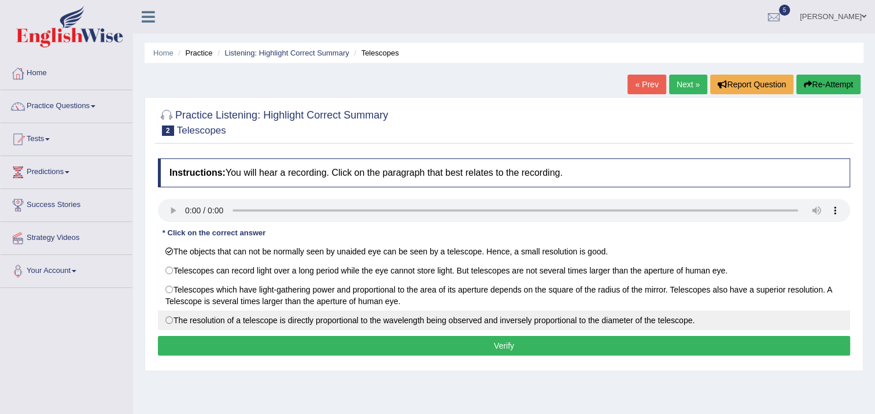
click at [173, 320] on label "The resolution of a telescope is directly proportional to the wavelength being …" at bounding box center [504, 321] width 692 height 20
radio input "true"
click at [218, 343] on button "Verify" at bounding box center [504, 346] width 692 height 20
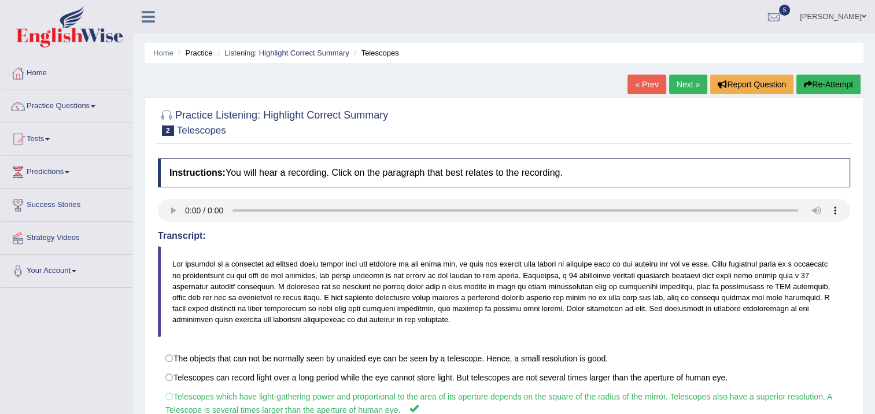
click at [682, 84] on link "Next »" at bounding box center [688, 85] width 38 height 20
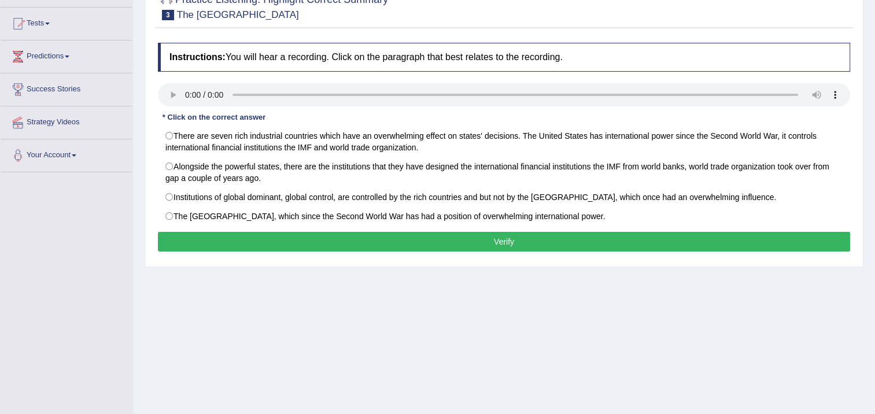
click at [156, 138] on div "Instructions: You will hear a recording. Click on the paragraph that best relat…" at bounding box center [504, 149] width 698 height 224
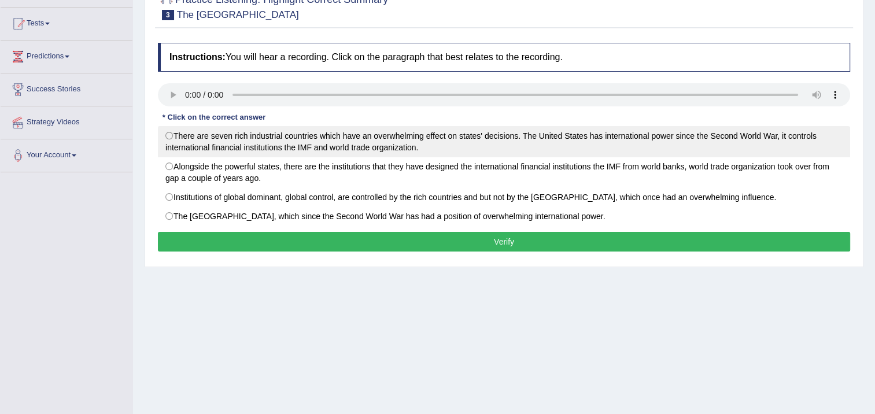
click at [167, 134] on label "There are seven rich industrial countries which have an overwhelming effect on …" at bounding box center [504, 141] width 692 height 31
radio input "true"
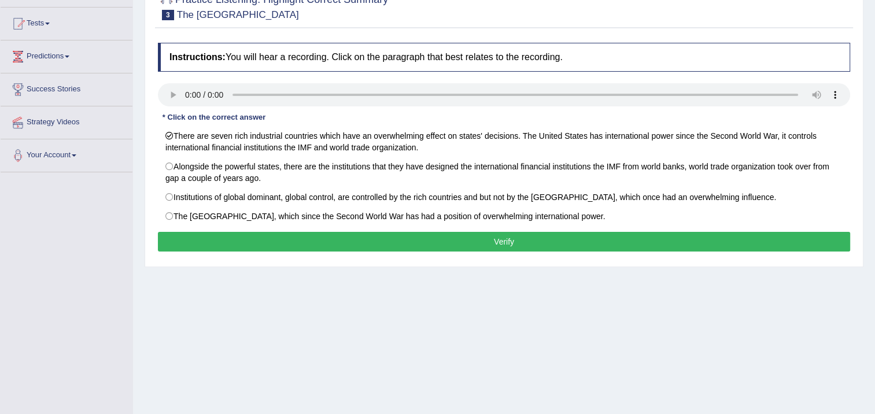
click at [270, 235] on button "Verify" at bounding box center [504, 242] width 692 height 20
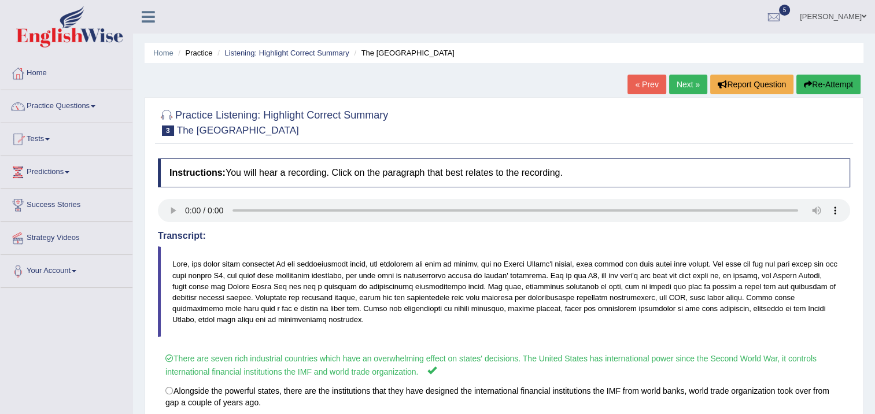
click at [675, 84] on link "Next »" at bounding box center [688, 85] width 38 height 20
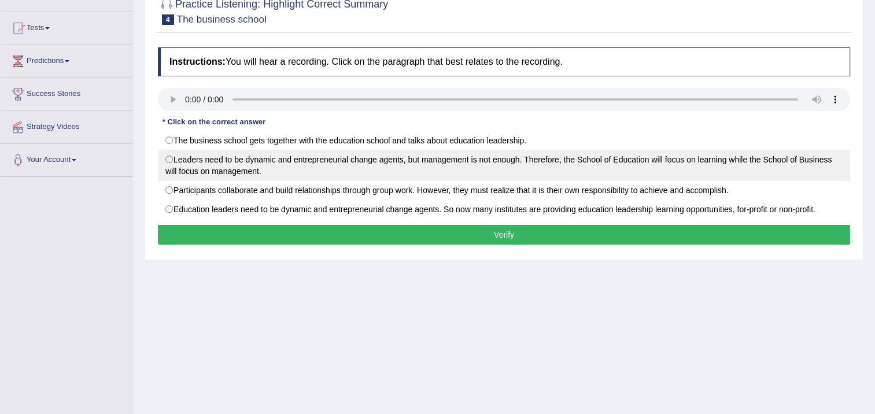
scroll to position [173, 0]
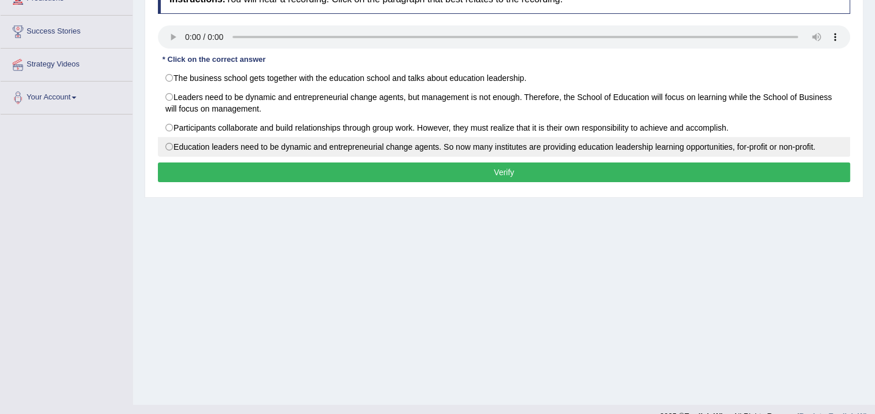
click at [164, 143] on label "Education leaders need to be dynamic and entrepreneurial change agents. So now …" at bounding box center [504, 147] width 692 height 20
radio input "true"
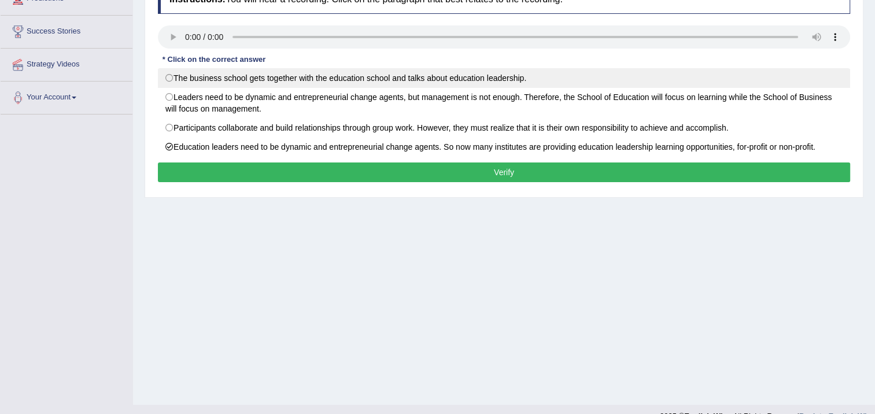
click at [166, 77] on label "The business school gets together with the education school and talks about edu…" at bounding box center [504, 78] width 692 height 20
radio input "true"
click at [169, 79] on label "The business school gets together with the education school and talks about edu…" at bounding box center [504, 78] width 692 height 20
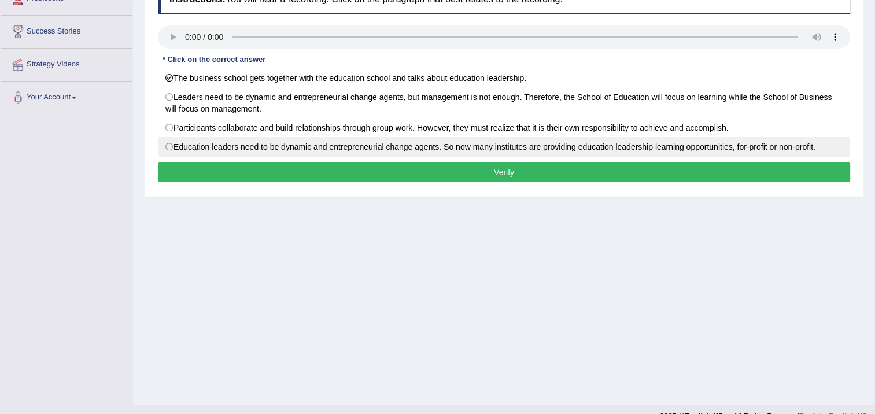
click at [171, 145] on label "Education leaders need to be dynamic and entrepreneurial change agents. So now …" at bounding box center [504, 147] width 692 height 20
radio input "true"
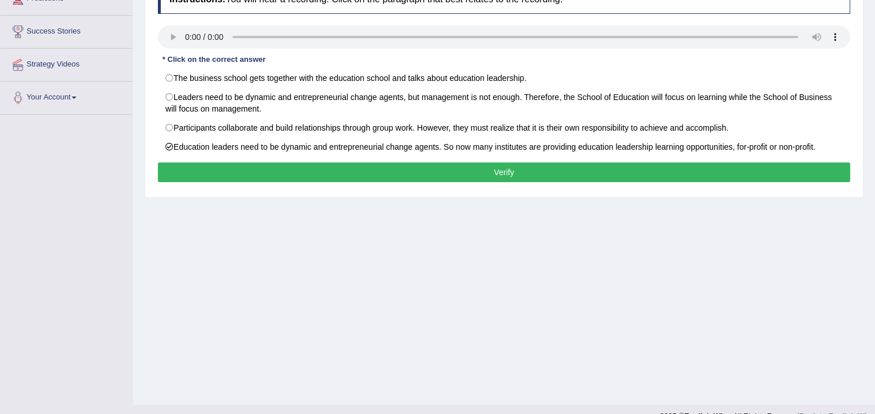
click at [228, 169] on button "Verify" at bounding box center [504, 172] width 692 height 20
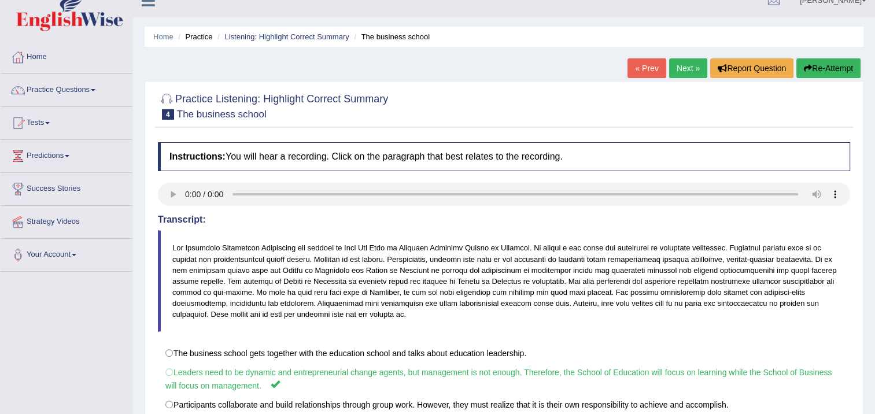
scroll to position [0, 0]
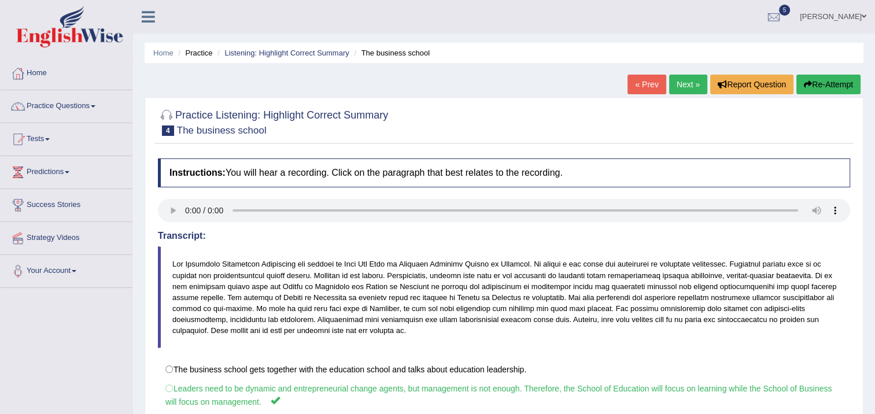
click at [683, 83] on link "Next »" at bounding box center [688, 85] width 38 height 20
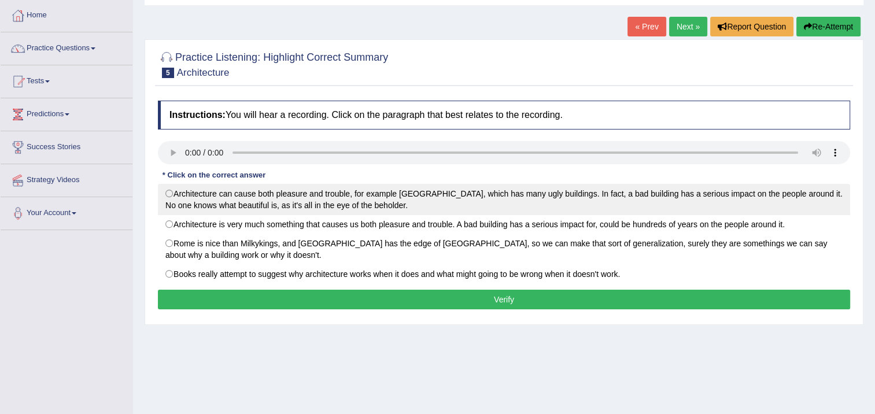
click at [176, 195] on label "Architecture can cause both pleasure and trouble, for example [GEOGRAPHIC_DATA]…" at bounding box center [504, 199] width 692 height 31
radio input "true"
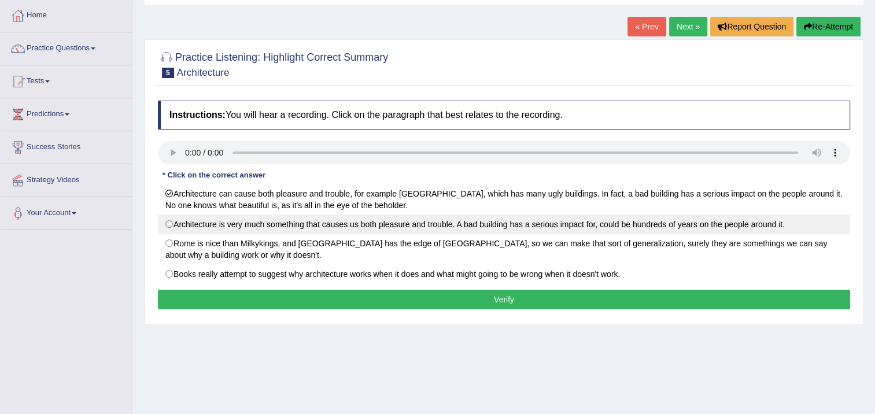
click at [170, 220] on label "Architecture is very much something that causes us both pleasure and trouble. A…" at bounding box center [504, 225] width 692 height 20
radio input "true"
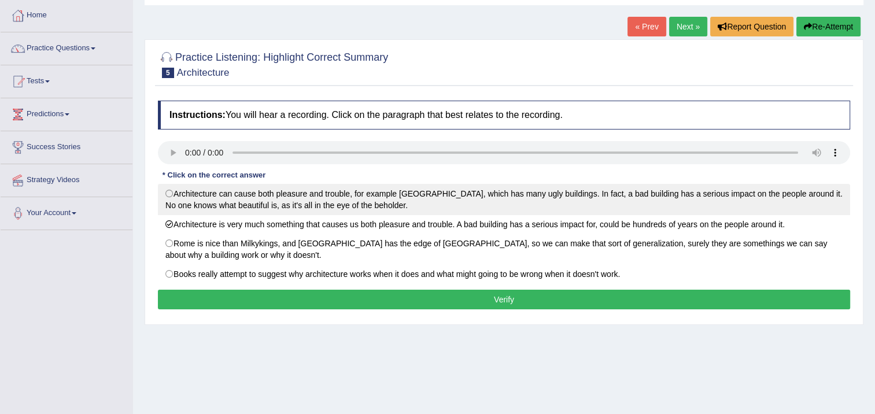
click at [169, 188] on label "Architecture can cause both pleasure and trouble, for example London, which has…" at bounding box center [504, 199] width 692 height 31
radio input "true"
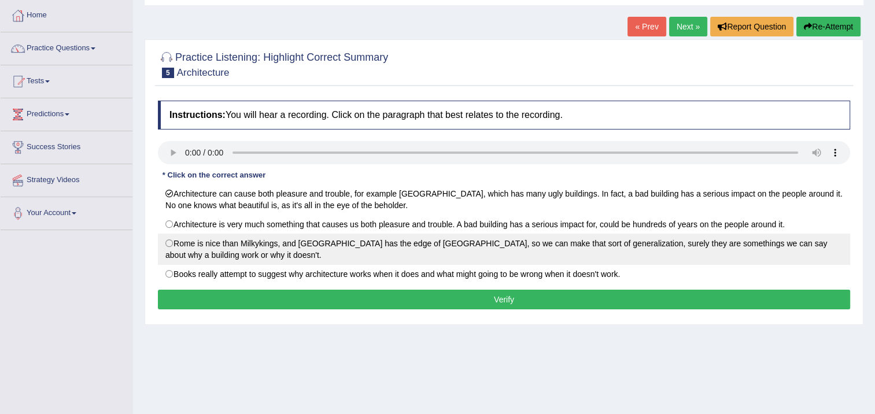
click at [171, 245] on label "Rome is nice than Milkykings, and San Francisco has the edge of Frankfurt, so w…" at bounding box center [504, 249] width 692 height 31
radio input "true"
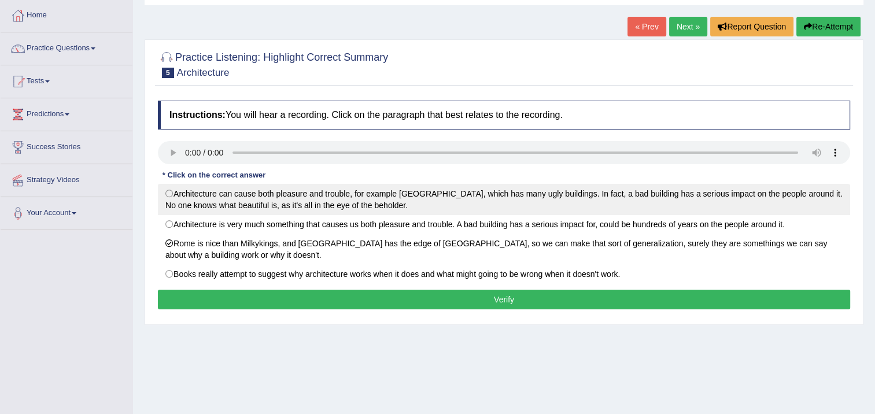
drag, startPoint x: 168, startPoint y: 191, endPoint x: 160, endPoint y: 208, distance: 18.4
click at [167, 191] on label "Architecture can cause both pleasure and trouble, for example London, which has…" at bounding box center [504, 199] width 692 height 31
radio input "true"
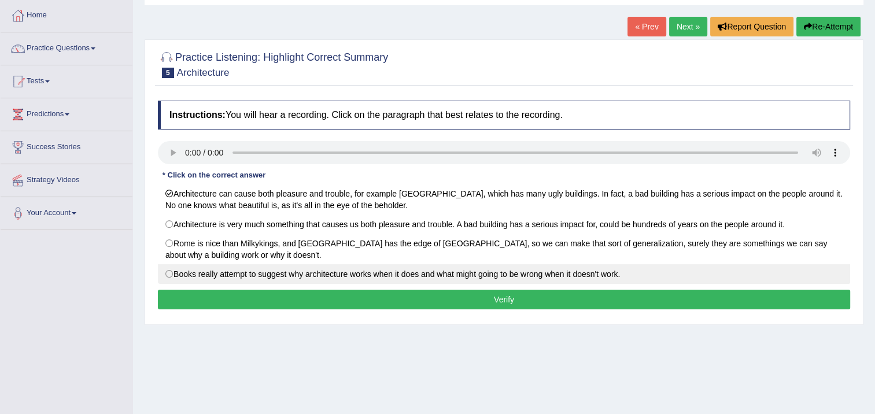
click at [231, 302] on button "Verify" at bounding box center [504, 300] width 692 height 20
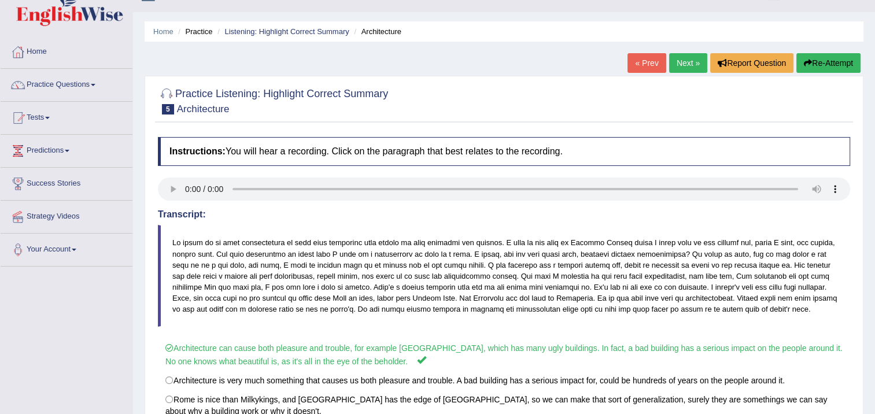
scroll to position [20, 0]
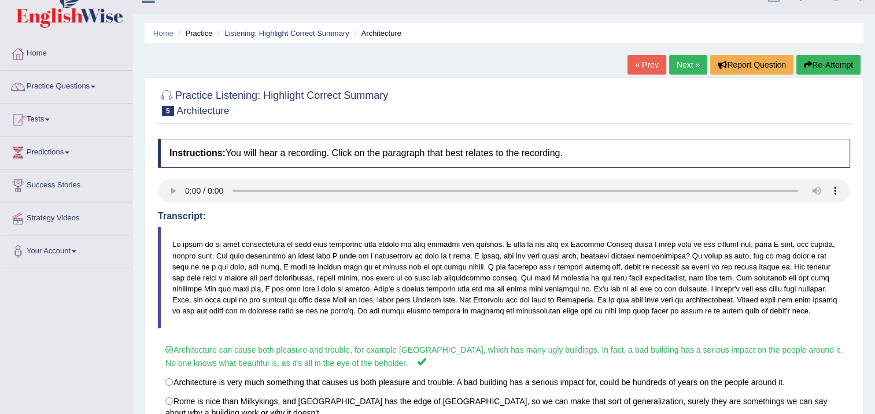
click at [691, 60] on link "Next »" at bounding box center [688, 65] width 38 height 20
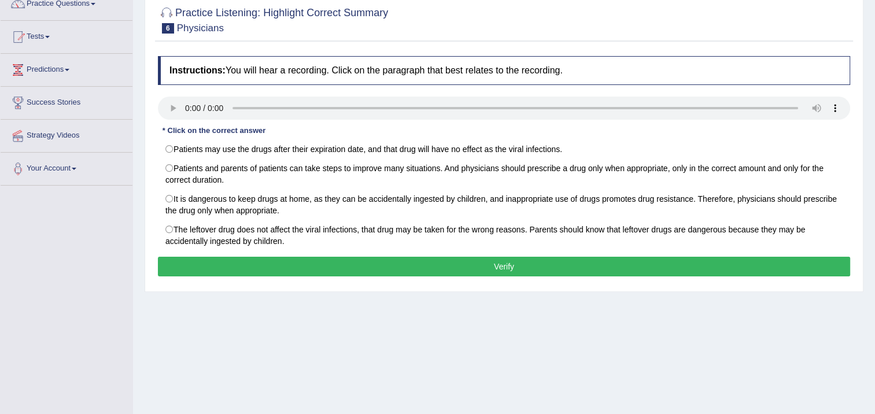
scroll to position [116, 0]
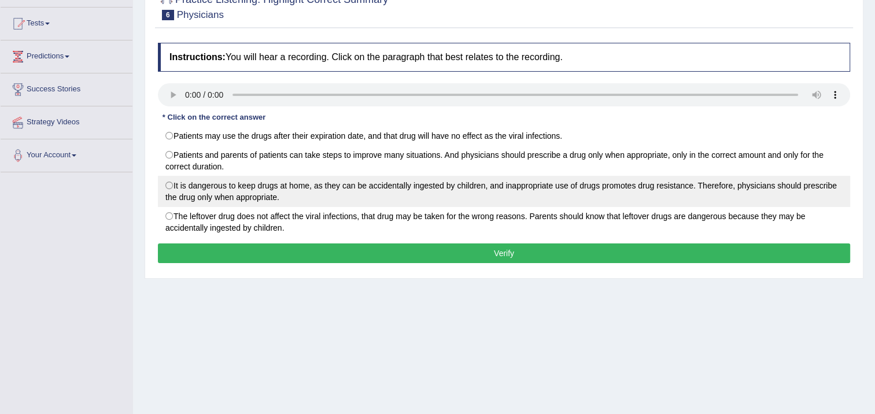
click at [167, 182] on label "It is dangerous to keep drugs at home, as they can be accidentally ingested by …" at bounding box center [504, 191] width 692 height 31
radio input "true"
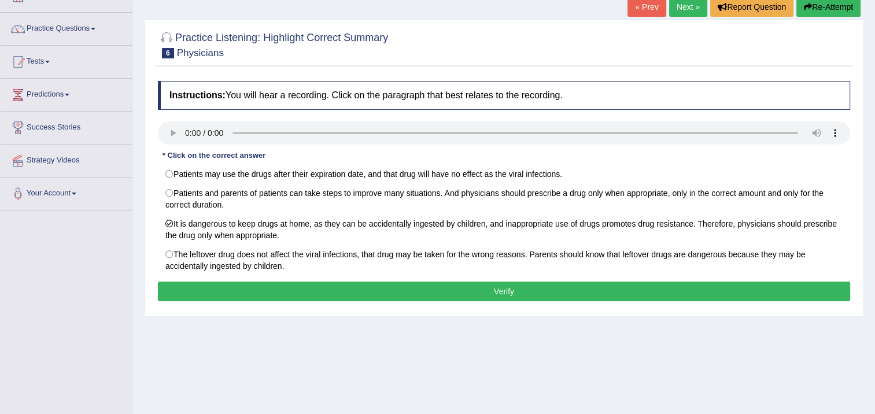
scroll to position [58, 0]
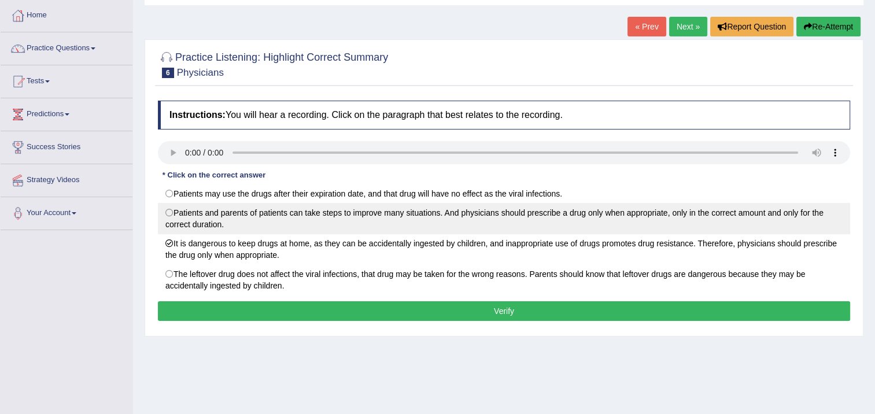
drag, startPoint x: 167, startPoint y: 207, endPoint x: 162, endPoint y: 214, distance: 8.7
click at [167, 213] on label "Patients and parents of patients can take steps to improve many situations. And…" at bounding box center [504, 218] width 692 height 31
radio input "true"
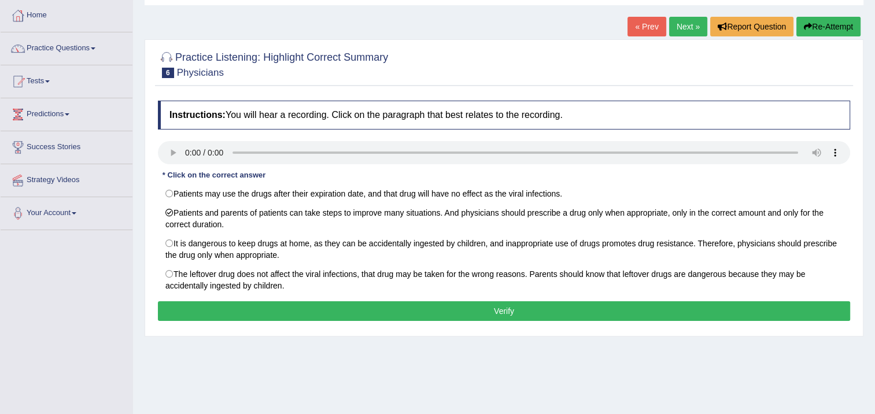
click at [308, 306] on button "Verify" at bounding box center [504, 311] width 692 height 20
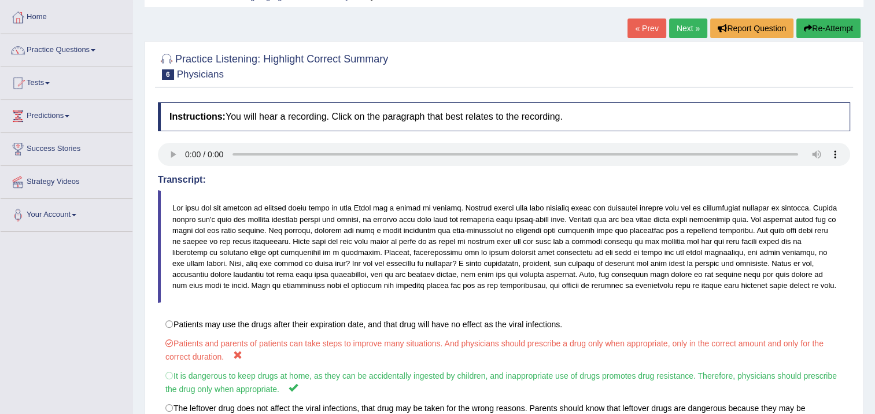
scroll to position [20, 0]
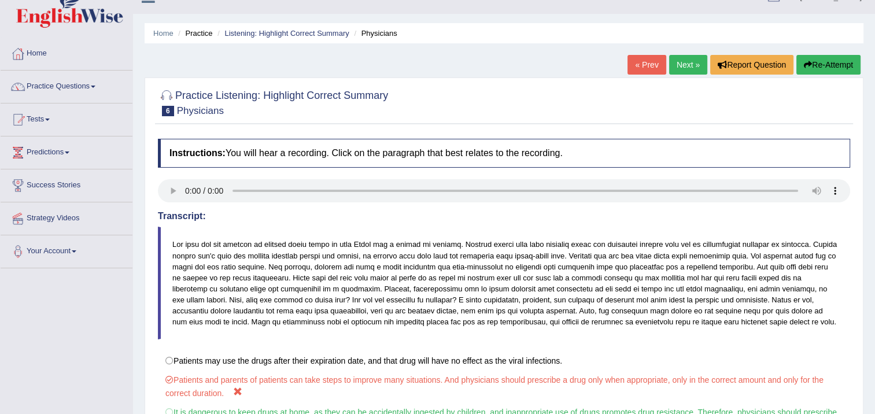
click at [680, 65] on link "Next »" at bounding box center [688, 65] width 38 height 20
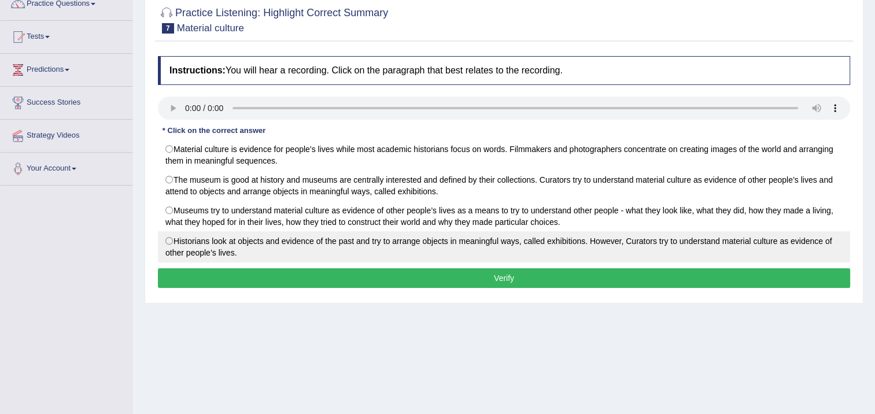
scroll to position [116, 0]
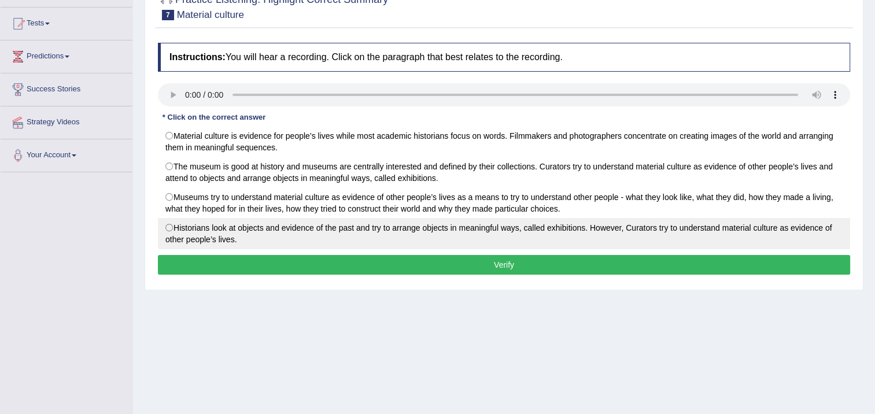
click at [173, 229] on label "Historians look at objects and evidence of the past and try to arrange objects …" at bounding box center [504, 233] width 692 height 31
radio input "true"
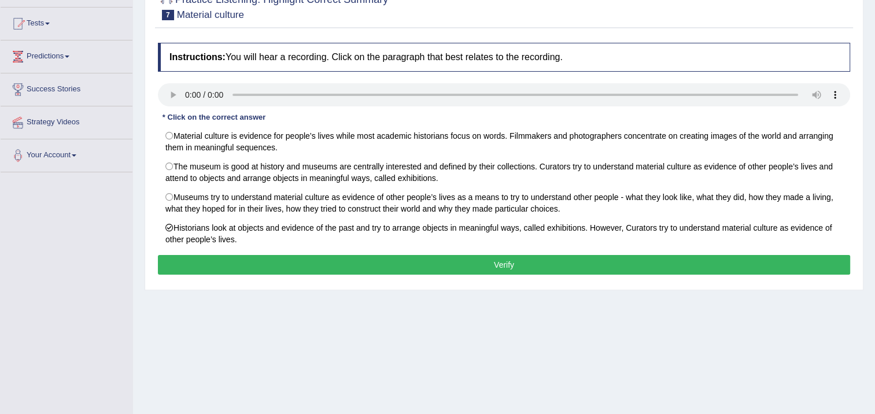
click at [217, 256] on button "Verify" at bounding box center [504, 265] width 692 height 20
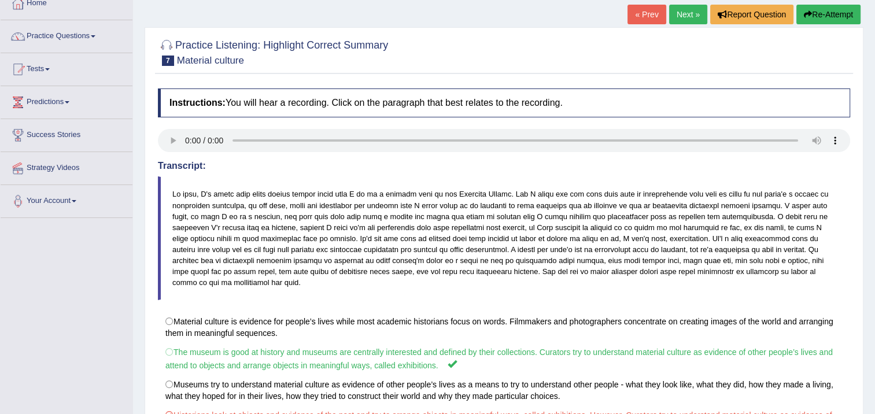
scroll to position [0, 0]
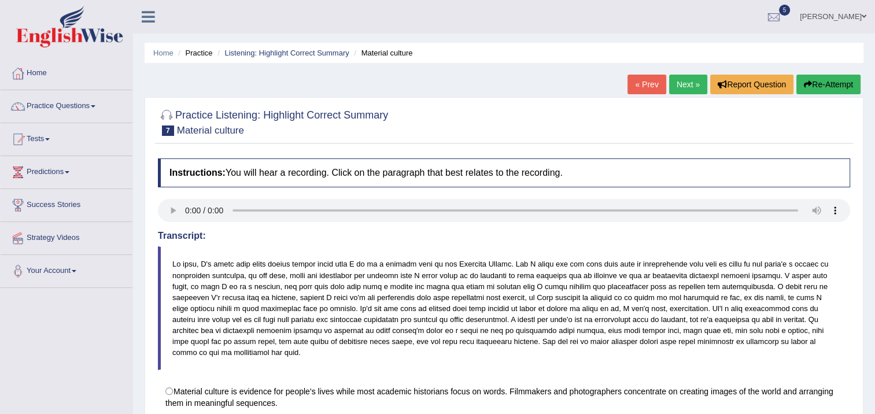
click at [693, 83] on link "Next »" at bounding box center [688, 85] width 38 height 20
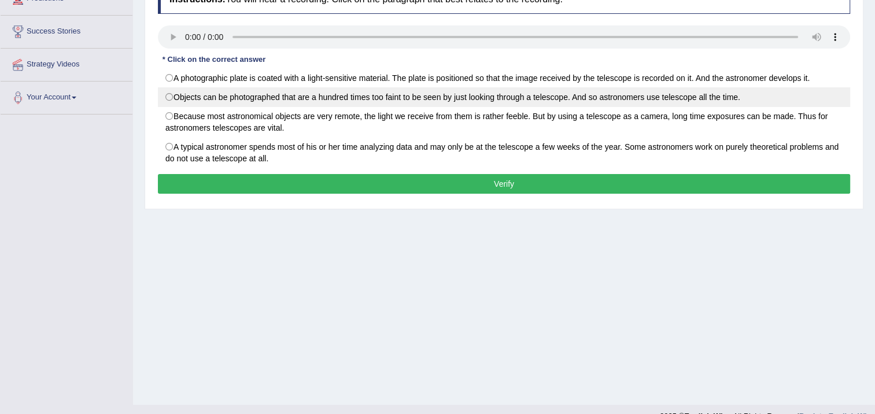
scroll to position [173, 0]
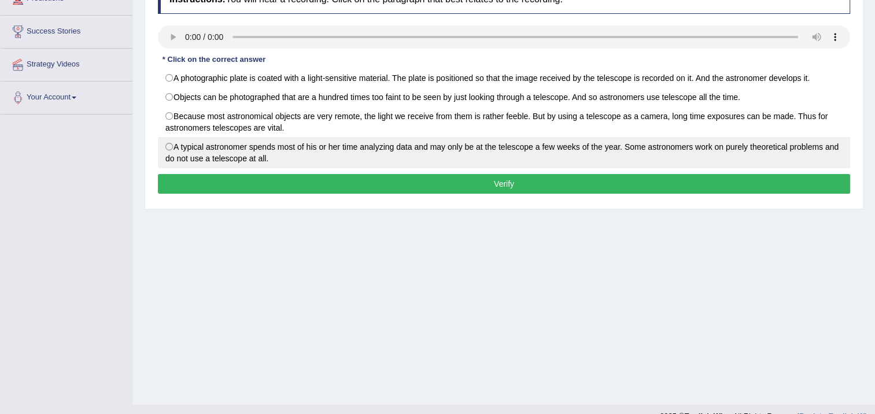
click at [571, 152] on label "A typical astronomer spends most of his or her time analyzing data and may only…" at bounding box center [504, 152] width 692 height 31
radio input "true"
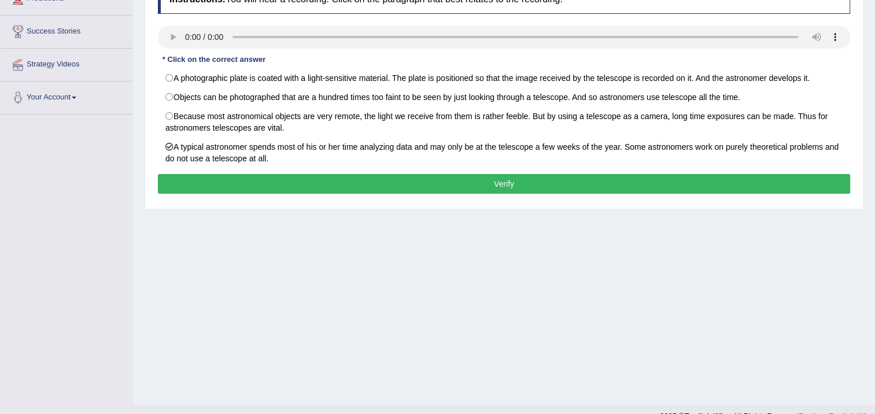
click at [574, 180] on button "Verify" at bounding box center [504, 184] width 692 height 20
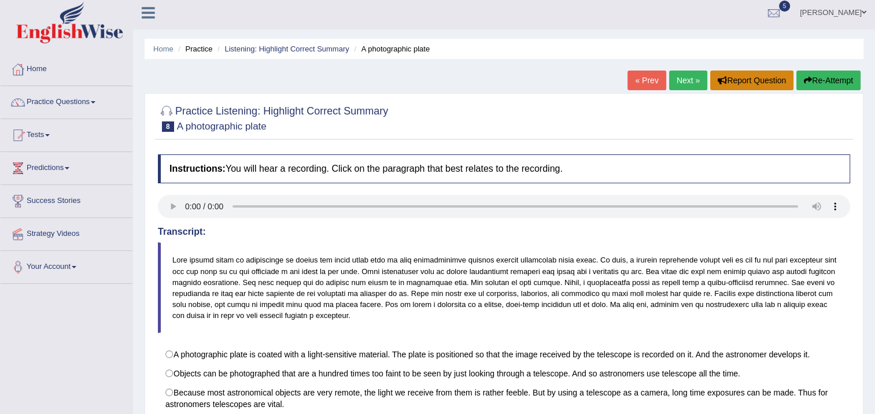
scroll to position [0, 0]
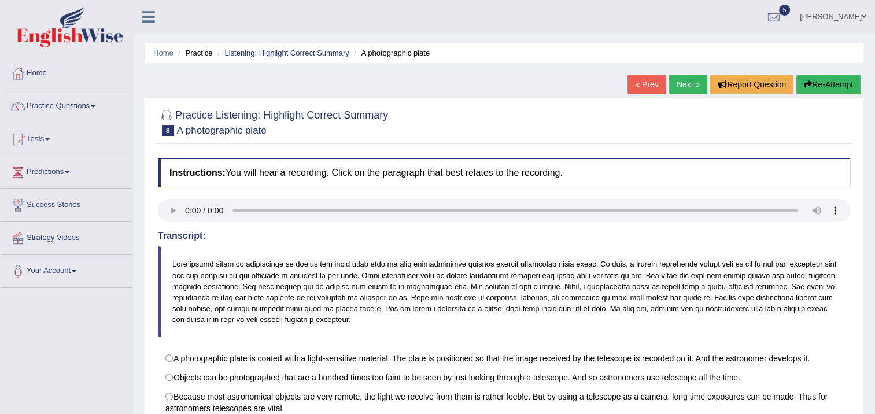
click at [696, 81] on link "Next »" at bounding box center [688, 85] width 38 height 20
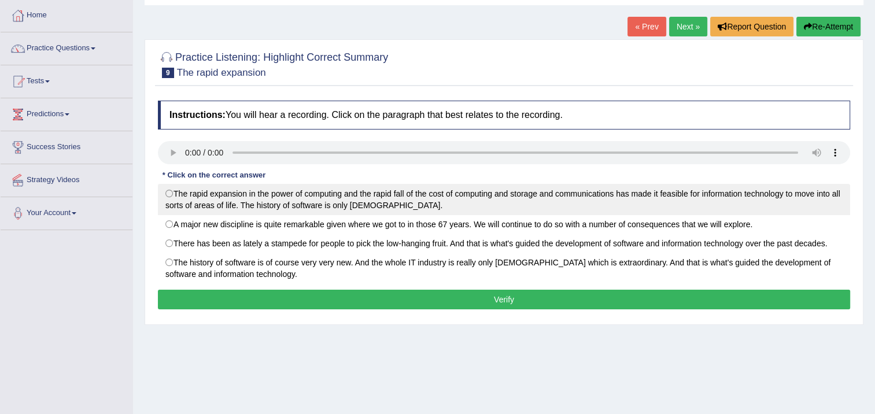
click at [165, 191] on label "The rapid expansion in the power of computing and the rapid fall of the cost of…" at bounding box center [504, 199] width 692 height 31
radio input "true"
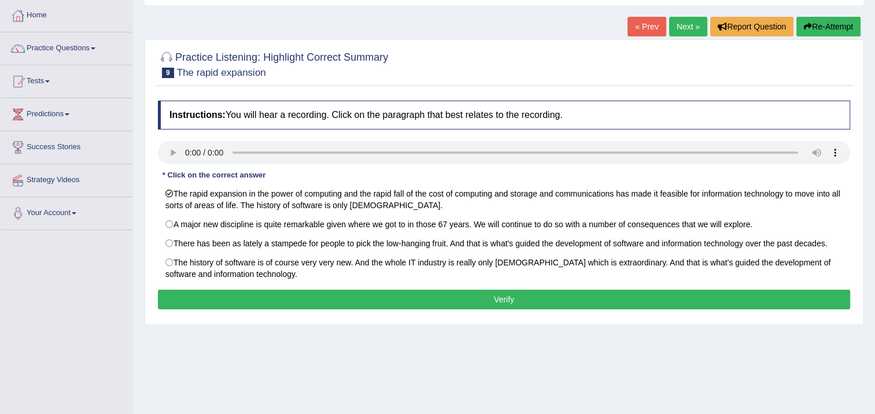
click at [269, 300] on button "Verify" at bounding box center [504, 300] width 692 height 20
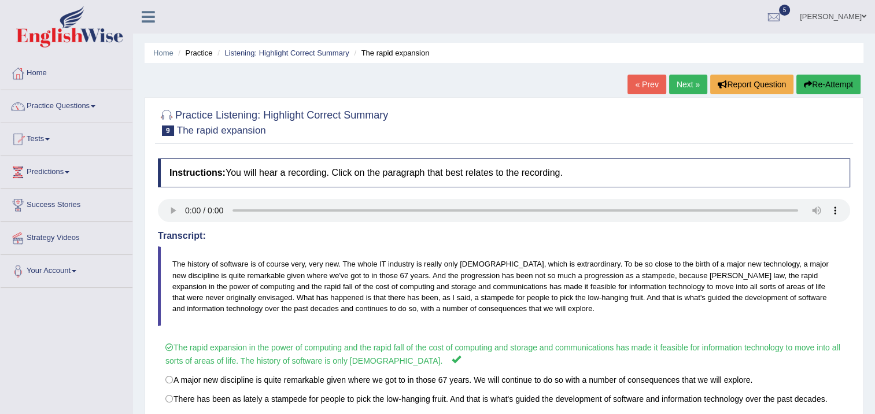
click at [679, 83] on link "Next »" at bounding box center [688, 85] width 38 height 20
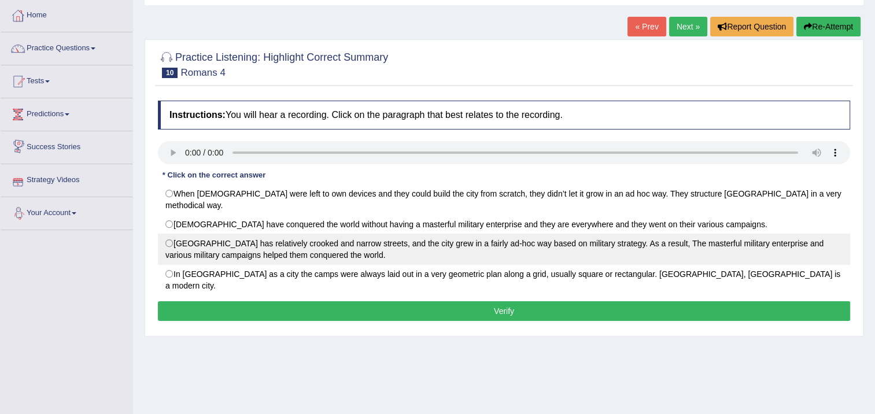
click at [176, 234] on label "Rome City has relatively crooked and narrow streets, and the city grew in a fai…" at bounding box center [504, 249] width 692 height 31
radio input "true"
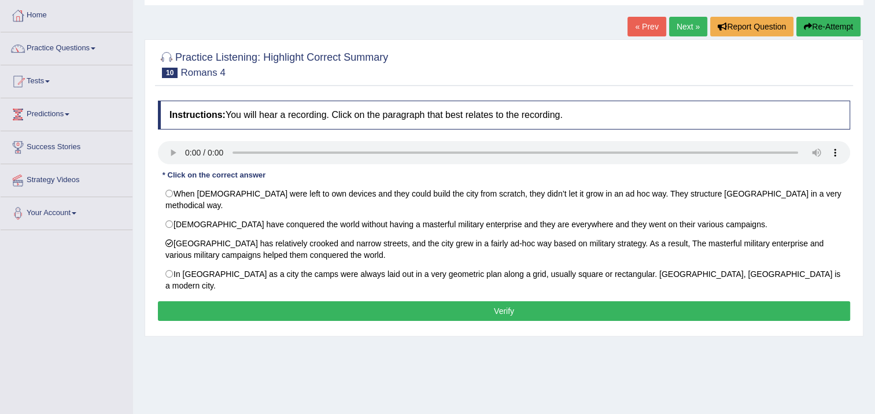
click at [241, 301] on button "Verify" at bounding box center [504, 311] width 692 height 20
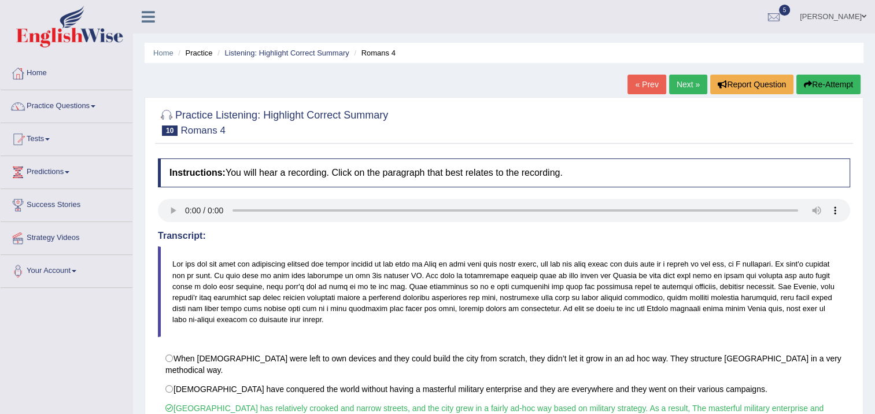
click at [687, 89] on link "Next »" at bounding box center [688, 85] width 38 height 20
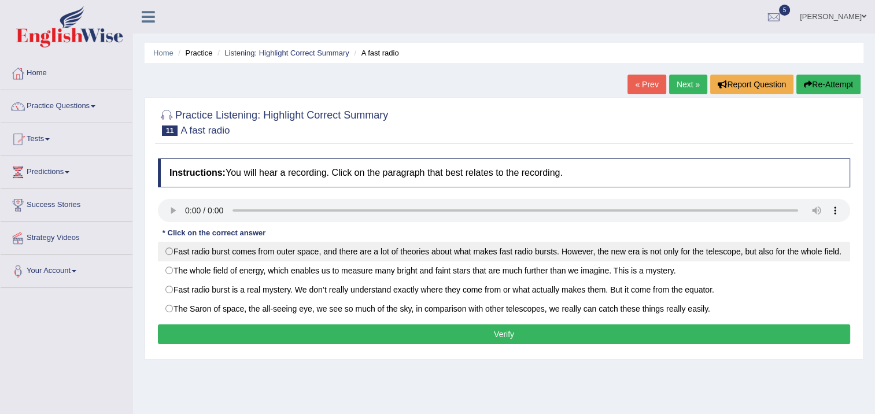
click at [170, 253] on label "Fast radio burst comes from outer space, and there are a lot of theories about …" at bounding box center [504, 252] width 692 height 20
radio input "true"
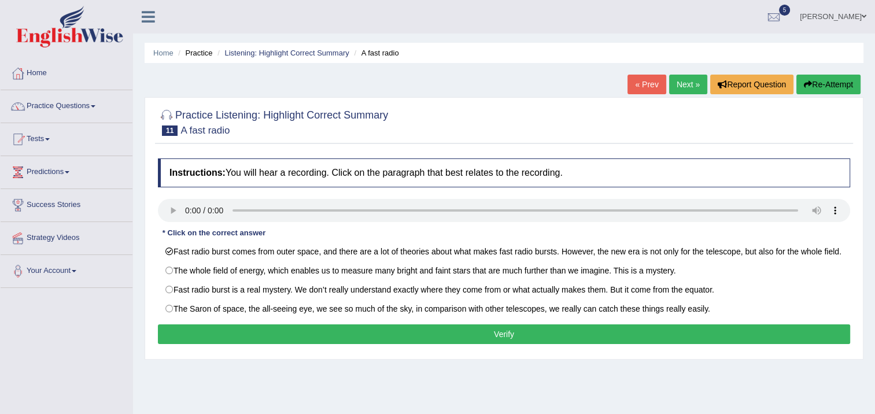
click at [204, 329] on button "Verify" at bounding box center [504, 334] width 692 height 20
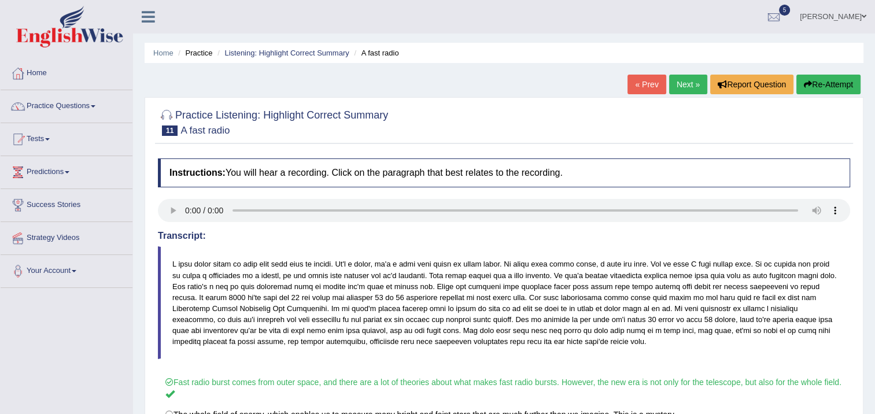
click at [686, 86] on link "Next »" at bounding box center [688, 85] width 38 height 20
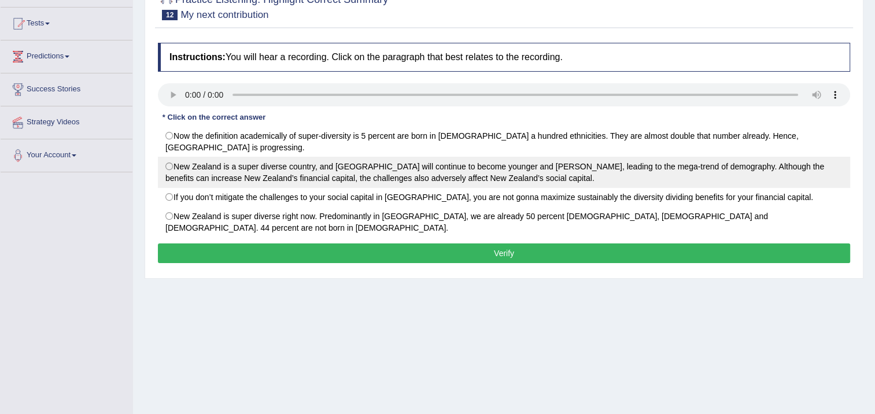
click at [167, 161] on label "New Zealand is a super diverse country, and [GEOGRAPHIC_DATA] will continue to …" at bounding box center [504, 172] width 692 height 31
radio input "true"
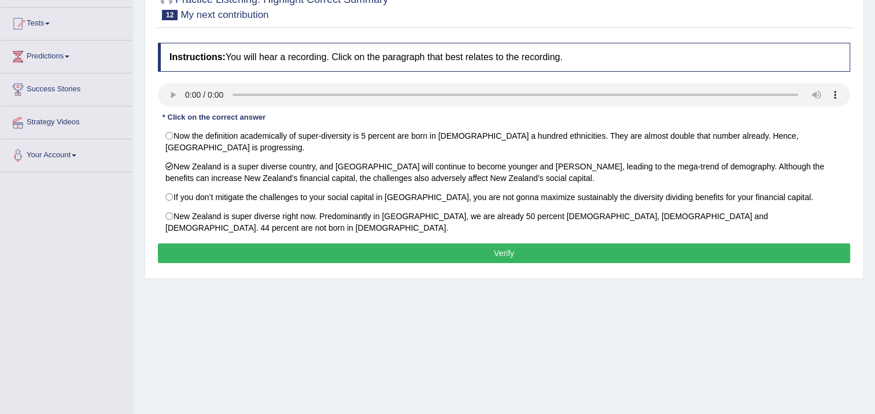
click at [312, 243] on button "Verify" at bounding box center [504, 253] width 692 height 20
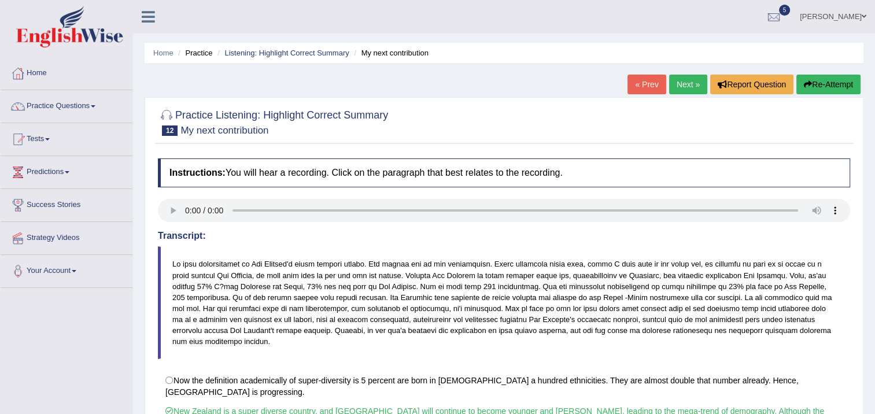
click at [688, 78] on link "Next »" at bounding box center [688, 85] width 38 height 20
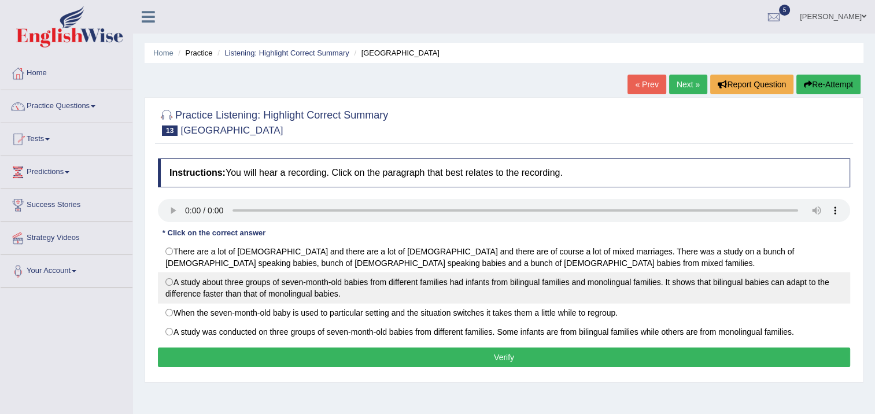
click at [167, 277] on label "A study about three groups of seven-month-old babies from different families ha…" at bounding box center [504, 287] width 692 height 31
radio input "true"
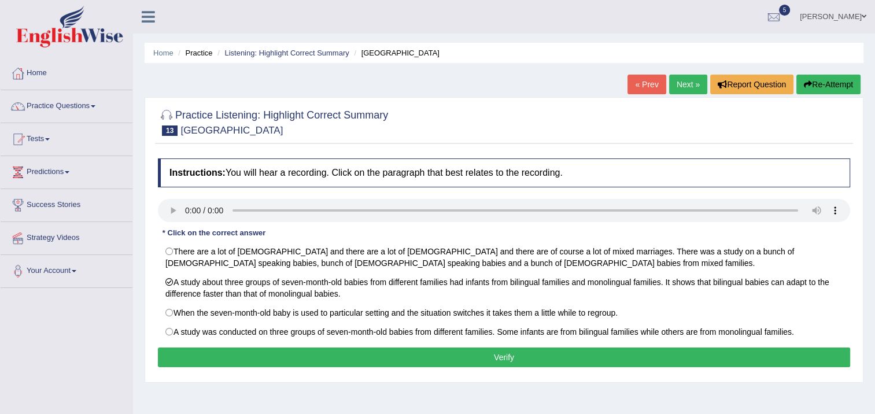
click at [369, 348] on button "Verify" at bounding box center [504, 358] width 692 height 20
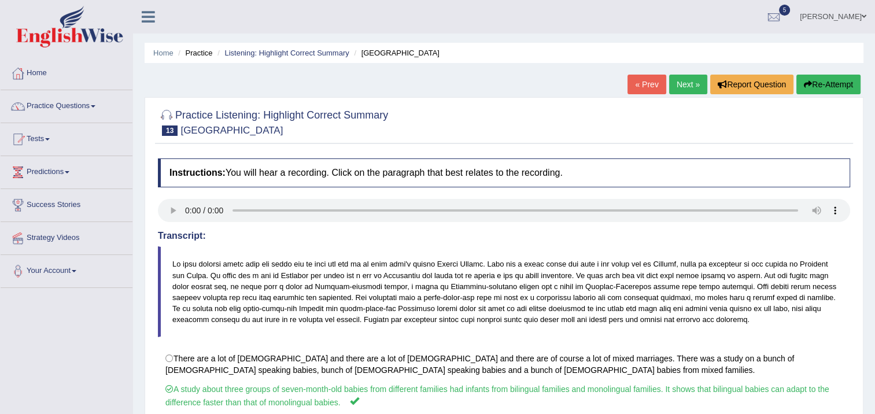
click at [689, 88] on link "Next »" at bounding box center [688, 85] width 38 height 20
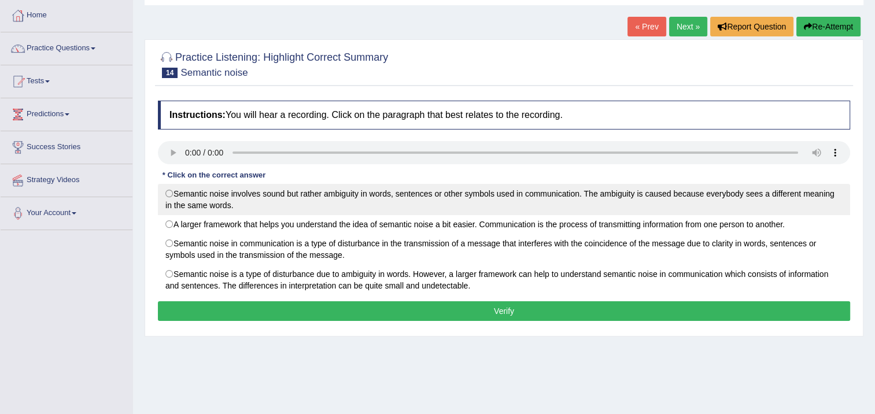
click at [162, 187] on label "Semantic noise involves sound but rather ambiguity in words, sentences or other…" at bounding box center [504, 199] width 692 height 31
radio input "true"
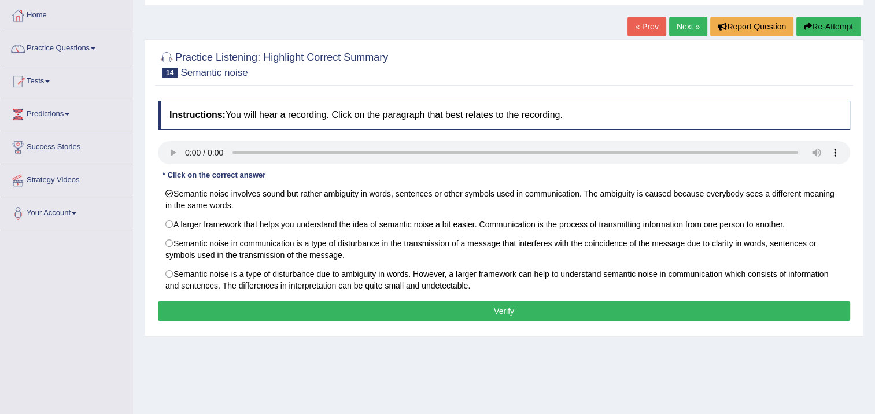
click at [165, 184] on label "Semantic noise involves sound but rather ambiguity in words, sentences or other…" at bounding box center [504, 199] width 692 height 31
click at [340, 303] on button "Verify" at bounding box center [504, 311] width 692 height 20
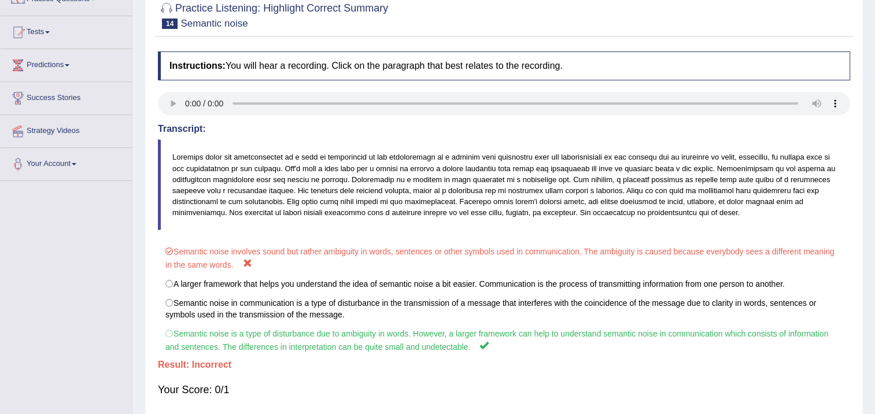
scroll to position [58, 0]
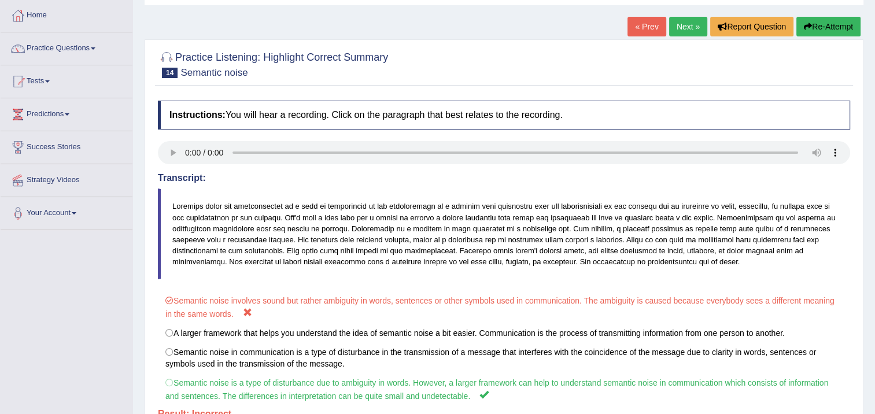
click at [688, 26] on link "Next »" at bounding box center [688, 27] width 38 height 20
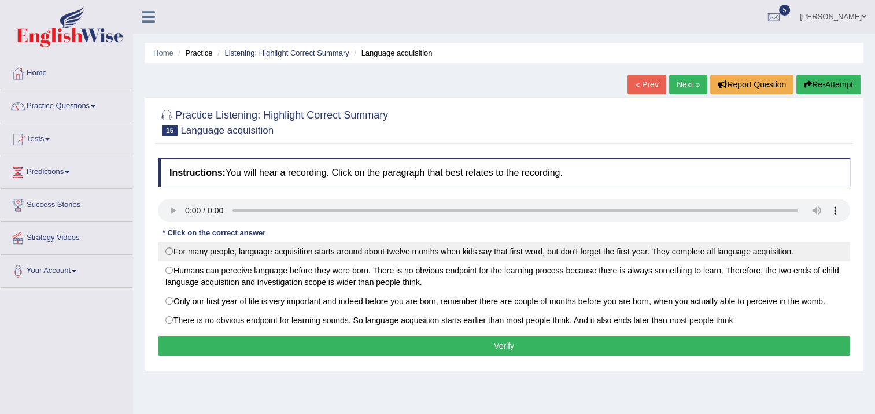
click at [218, 254] on label "For many people, language acquisition starts around about twelve months when ki…" at bounding box center [504, 252] width 692 height 20
radio input "true"
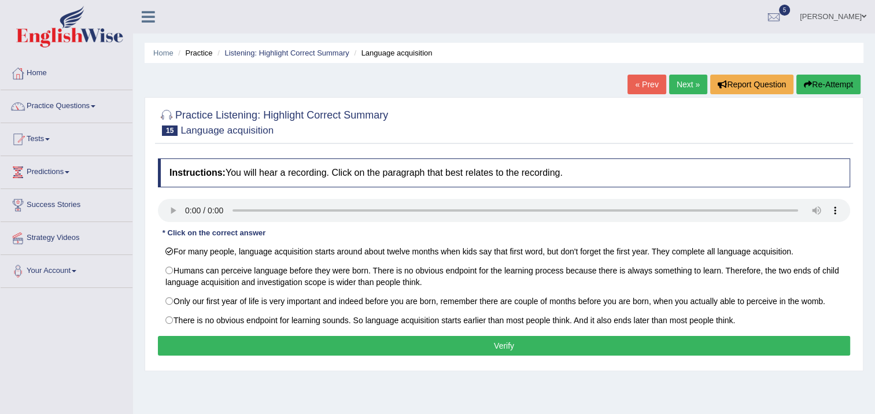
click at [308, 343] on button "Verify" at bounding box center [504, 346] width 692 height 20
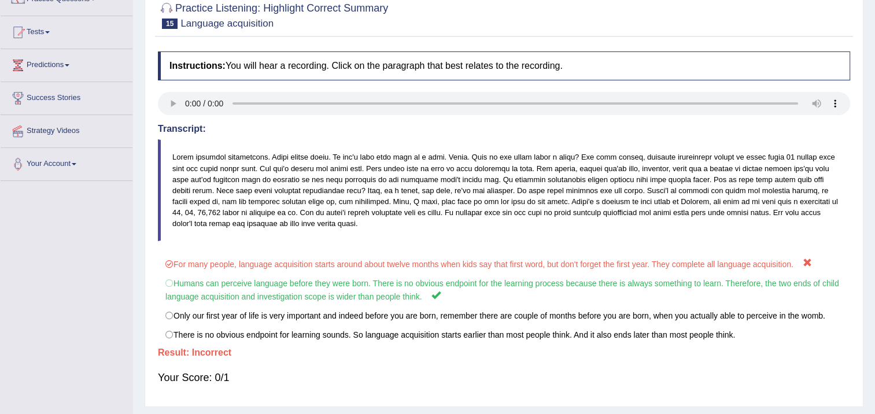
scroll to position [58, 0]
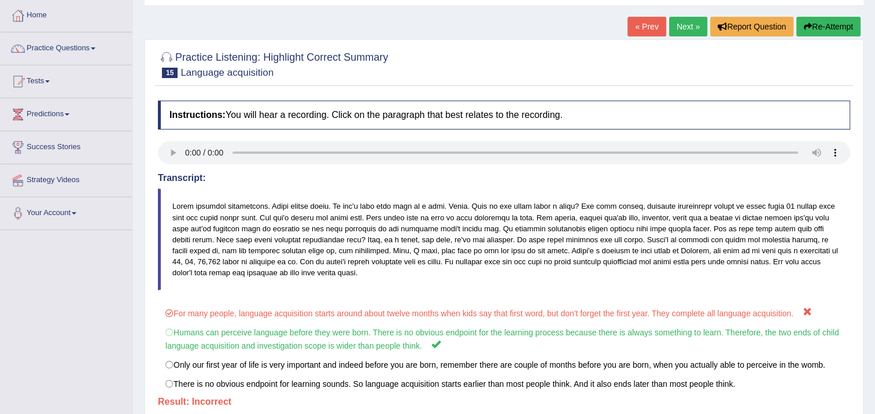
click at [696, 31] on link "Next »" at bounding box center [688, 27] width 38 height 20
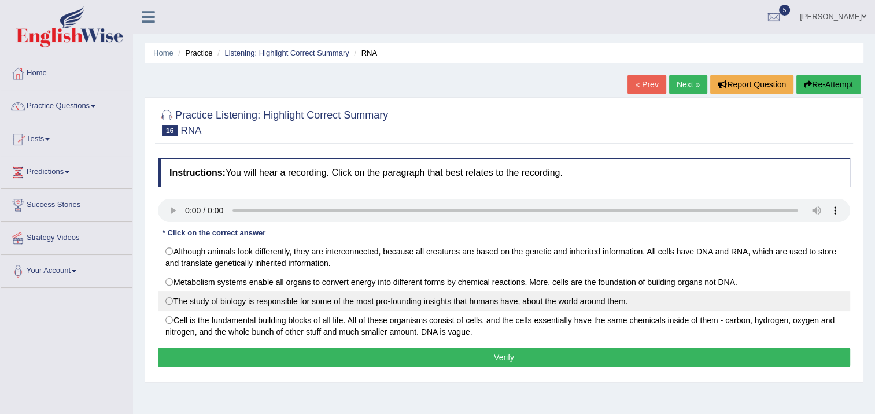
click at [167, 301] on label "The study of biology is responsible for some of the most pro-founding insights …" at bounding box center [504, 301] width 692 height 20
radio input "true"
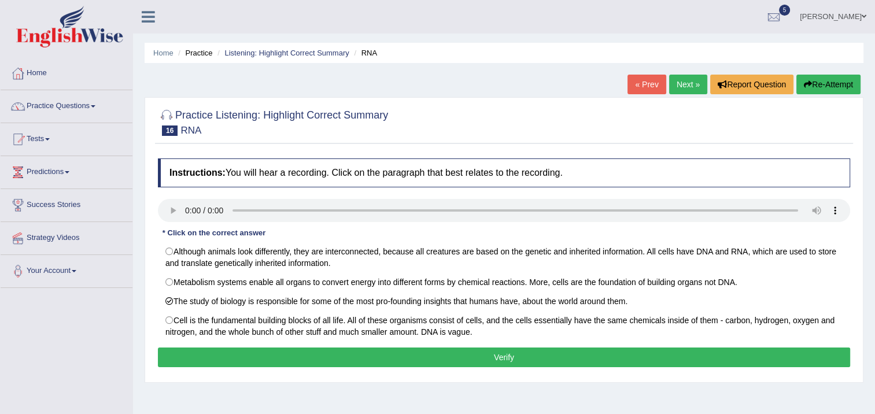
click at [217, 352] on button "Verify" at bounding box center [504, 358] width 692 height 20
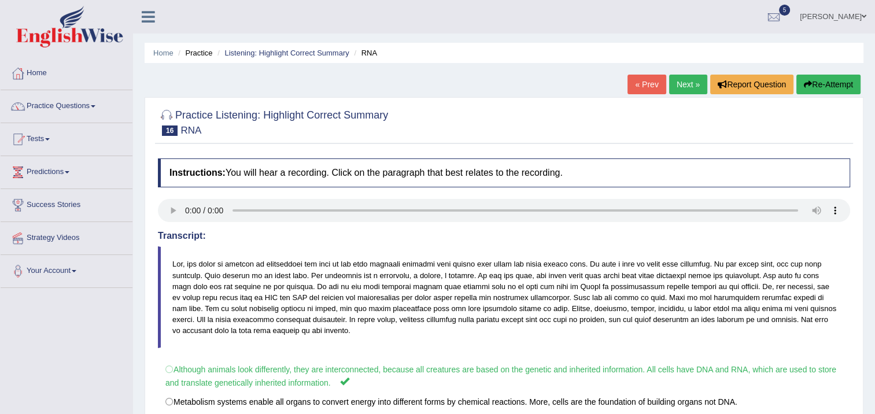
click at [693, 80] on link "Next »" at bounding box center [688, 85] width 38 height 20
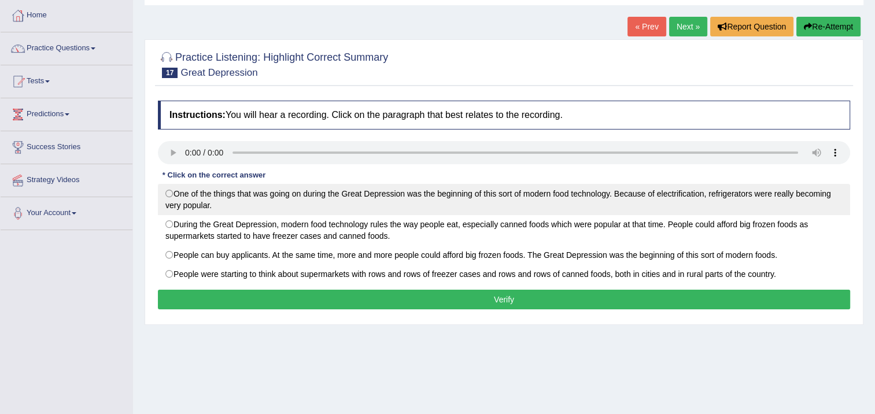
click at [175, 199] on label "One of the things that was going on during the Great Depression was the beginni…" at bounding box center [504, 199] width 692 height 31
radio input "true"
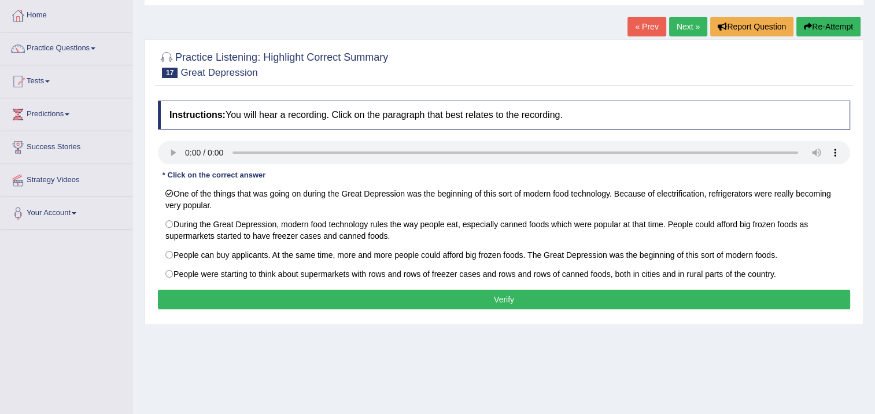
click at [291, 301] on button "Verify" at bounding box center [504, 300] width 692 height 20
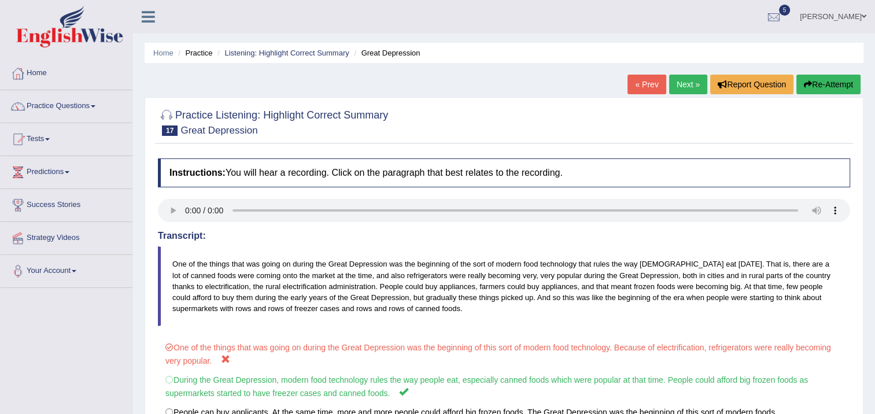
click at [671, 86] on link "Next »" at bounding box center [688, 85] width 38 height 20
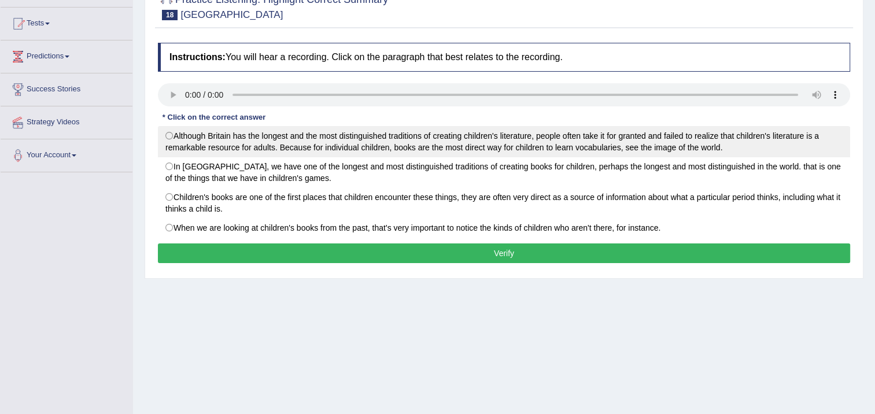
click at [171, 132] on label "Although Britain has the longest and the most distinguished traditions of creat…" at bounding box center [504, 141] width 692 height 31
radio input "true"
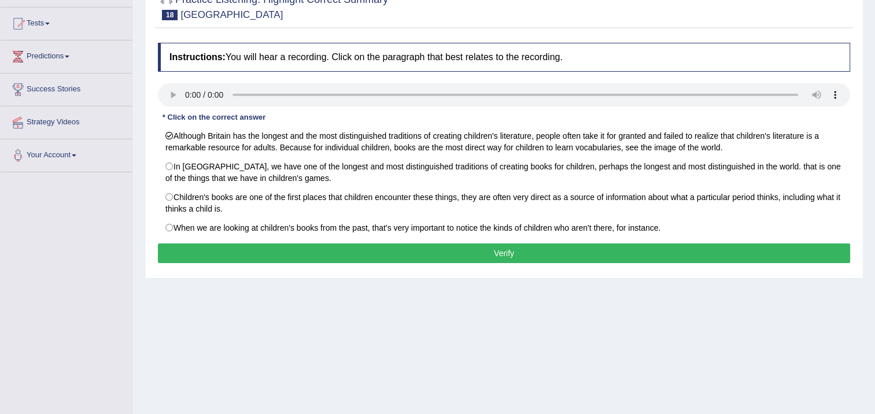
click at [214, 245] on button "Verify" at bounding box center [504, 253] width 692 height 20
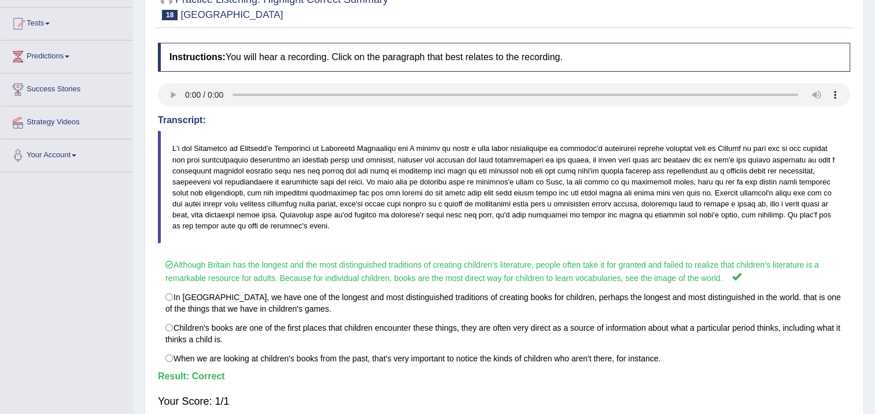
scroll to position [58, 0]
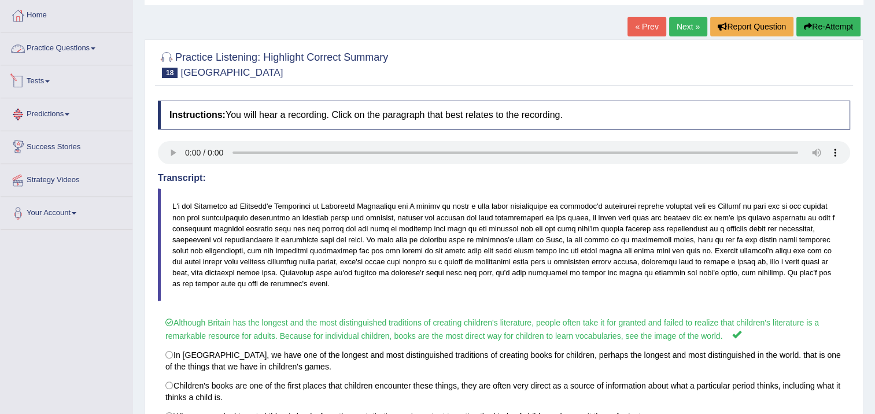
click at [49, 46] on link "Practice Questions" at bounding box center [67, 46] width 132 height 29
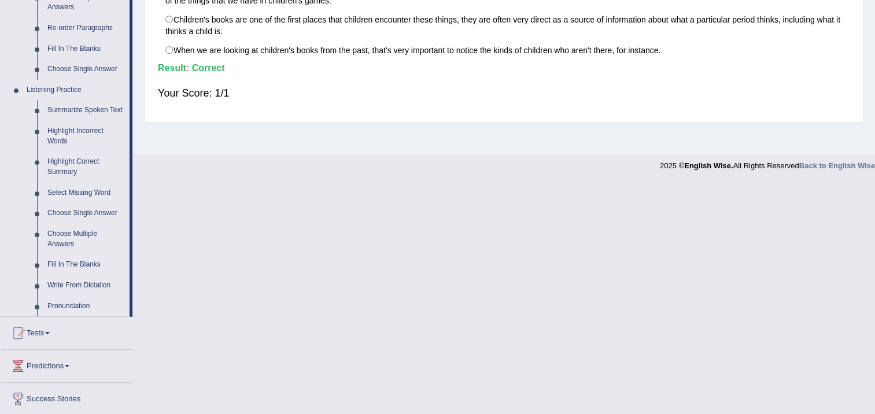
scroll to position [463, 0]
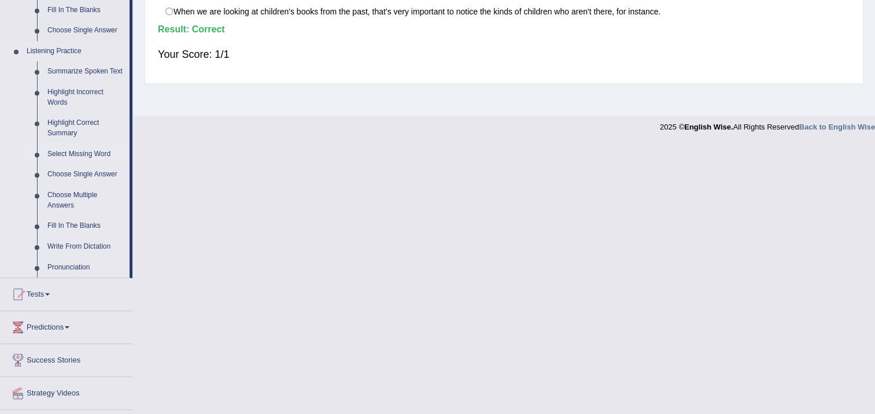
click at [72, 151] on link "Select Missing Word" at bounding box center [85, 154] width 87 height 21
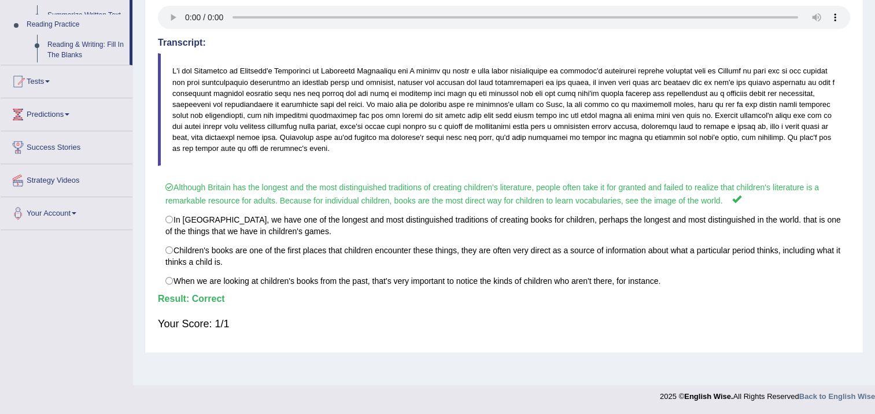
scroll to position [193, 0]
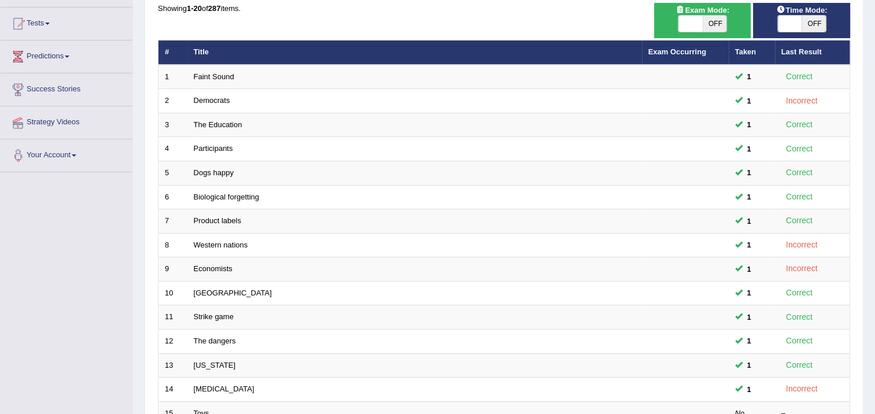
click at [711, 23] on span "OFF" at bounding box center [715, 24] width 24 height 16
checkbox input "true"
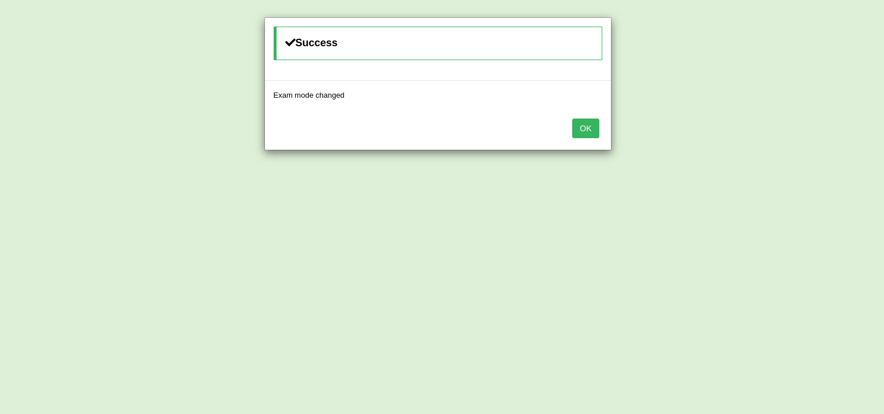
click at [591, 121] on button "OK" at bounding box center [585, 129] width 27 height 20
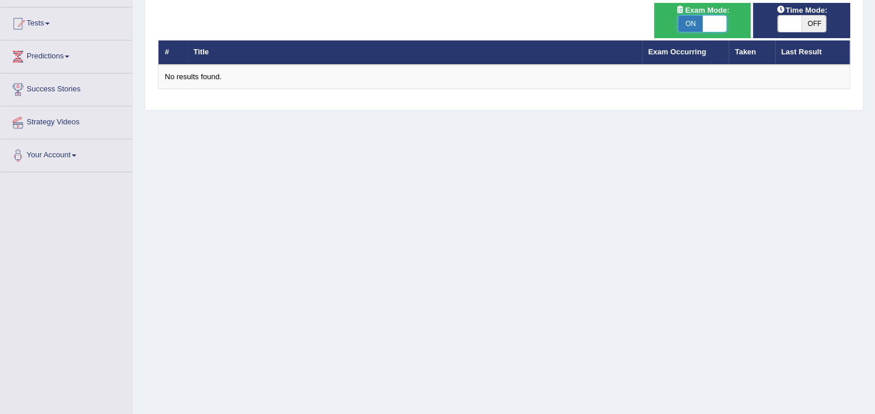
click at [716, 28] on span at bounding box center [715, 24] width 24 height 16
click at [692, 25] on span "ON" at bounding box center [690, 24] width 24 height 16
checkbox input "false"
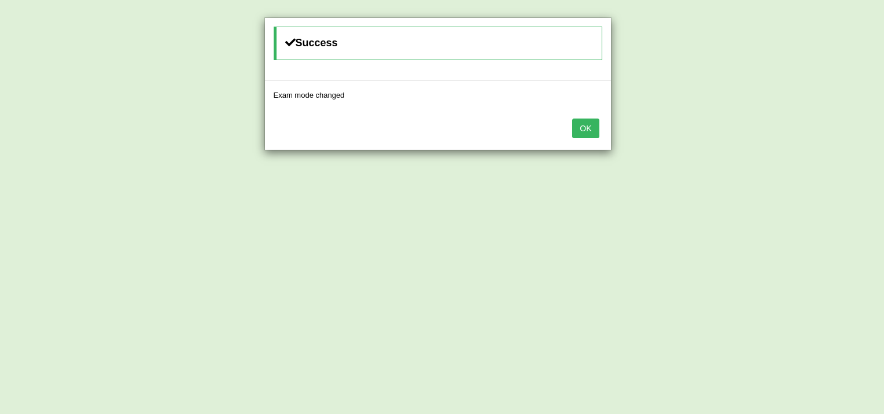
click at [597, 127] on button "OK" at bounding box center [585, 129] width 27 height 20
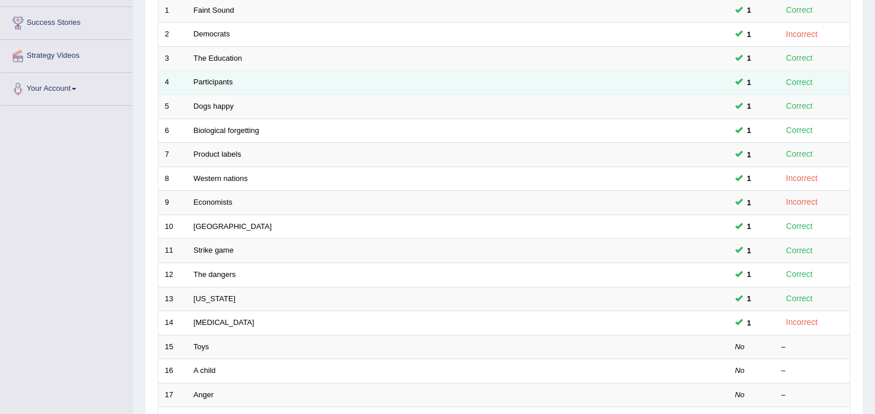
scroll to position [347, 0]
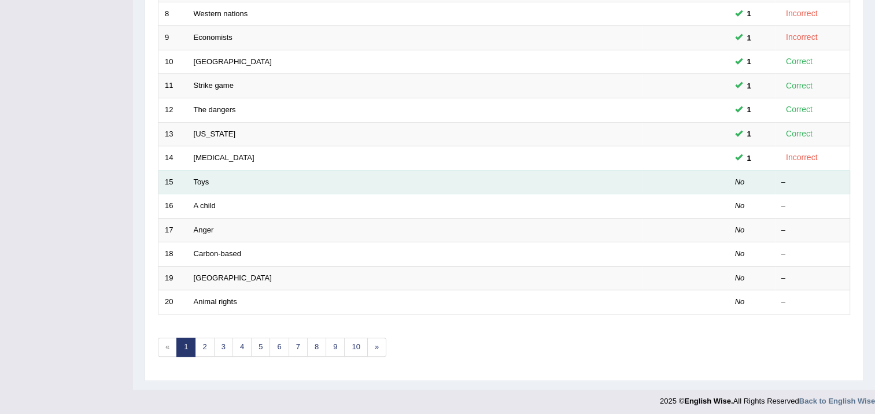
click at [205, 187] on td "Toys" at bounding box center [414, 182] width 454 height 24
click at [205, 185] on td "Toys" at bounding box center [414, 182] width 454 height 24
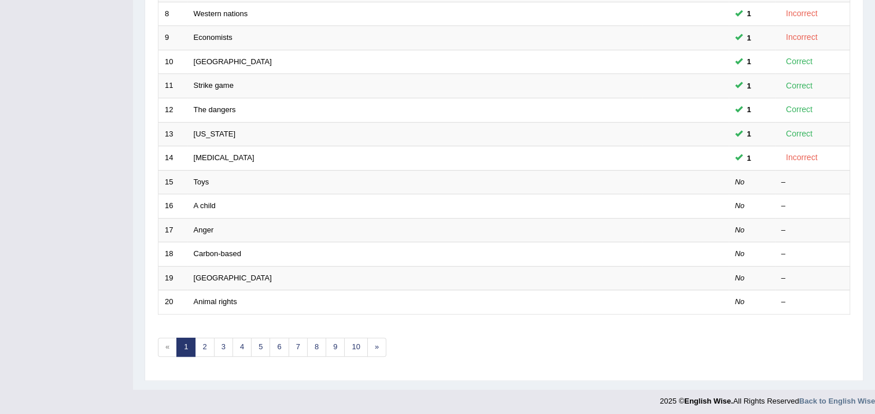
drag, startPoint x: 194, startPoint y: 186, endPoint x: 19, endPoint y: 206, distance: 176.3
click at [19, 208] on div "Toggle navigation Home Practice Questions Speaking Practice Read Aloud Repeat S…" at bounding box center [437, 33] width 875 height 760
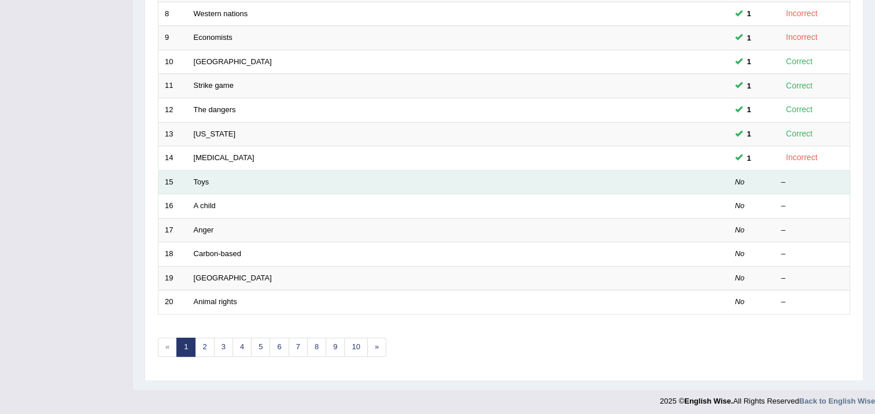
click at [204, 186] on td "Toys" at bounding box center [414, 182] width 454 height 24
click at [201, 180] on link "Toys" at bounding box center [202, 182] width 16 height 9
click at [199, 179] on link "Toys" at bounding box center [202, 182] width 16 height 9
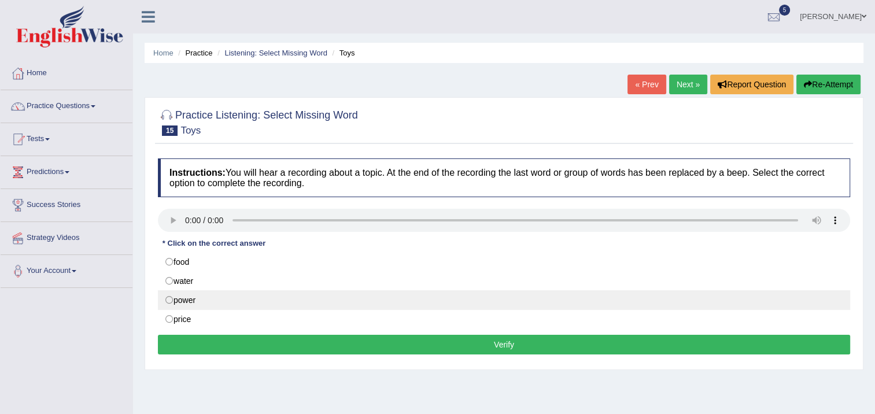
click at [169, 298] on label "power" at bounding box center [504, 300] width 692 height 20
radio input "true"
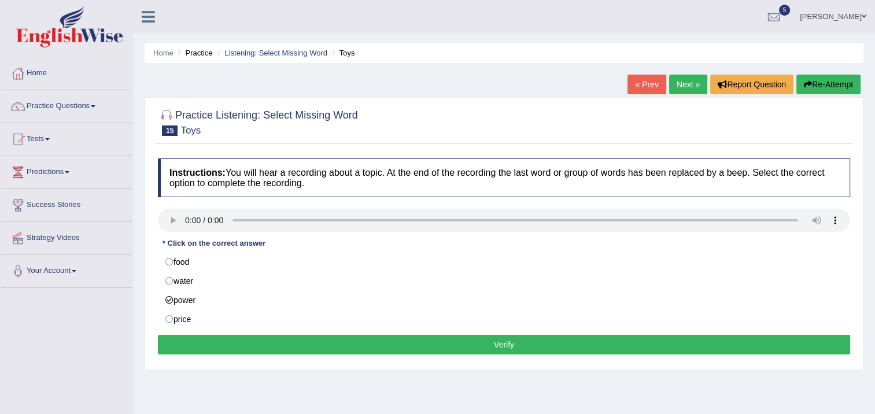
click at [197, 338] on button "Verify" at bounding box center [504, 345] width 692 height 20
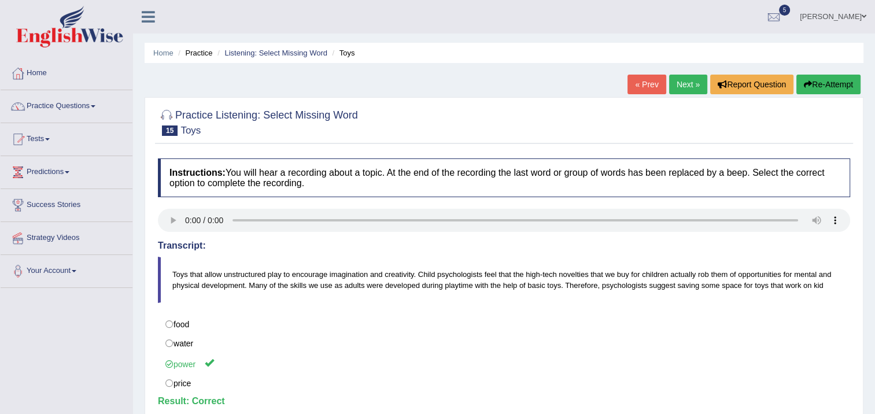
click at [698, 84] on link "Next »" at bounding box center [688, 85] width 38 height 20
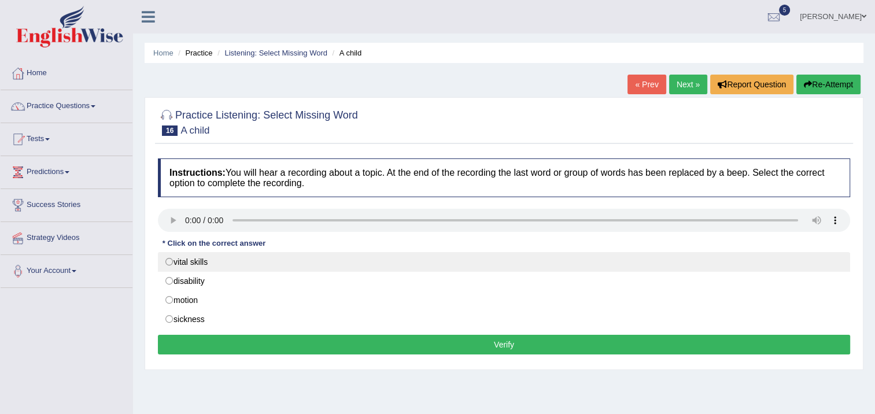
click at [174, 262] on label "vital skills" at bounding box center [504, 262] width 692 height 20
radio input "true"
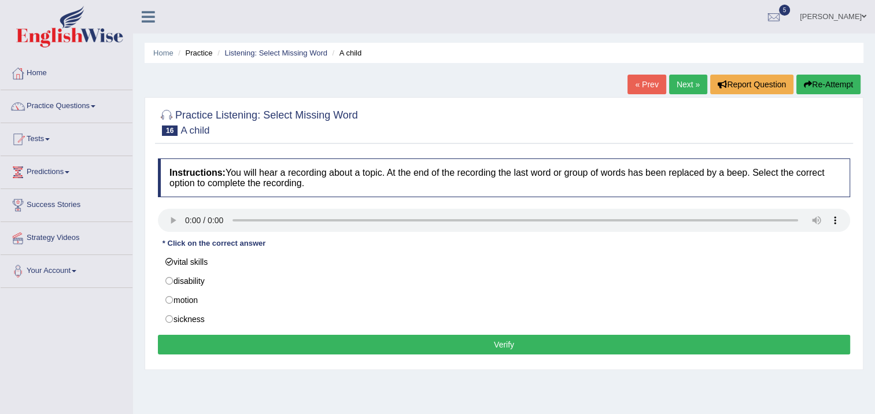
click at [225, 335] on button "Verify" at bounding box center [504, 345] width 692 height 20
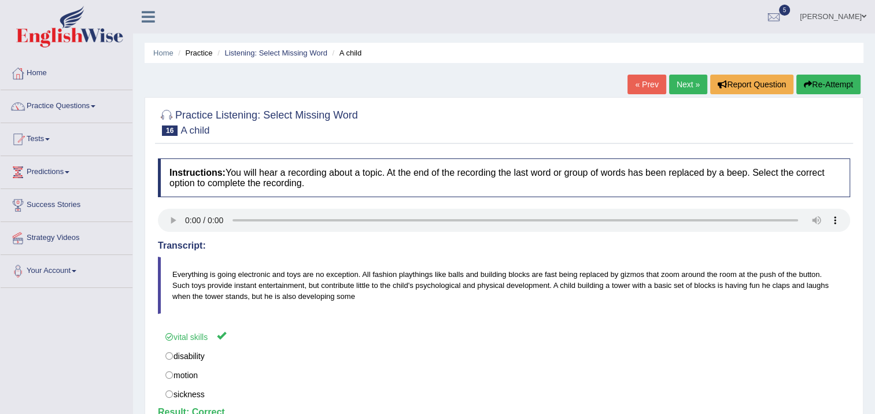
click at [678, 90] on link "Next »" at bounding box center [688, 85] width 38 height 20
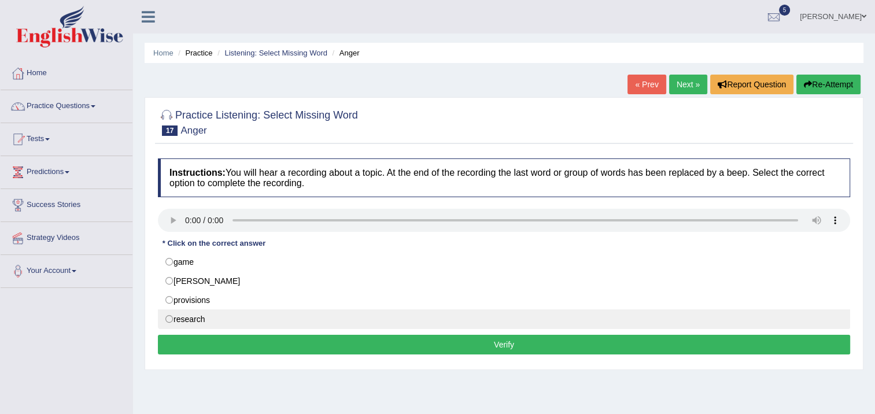
click at [168, 315] on label "research" at bounding box center [504, 319] width 692 height 20
radio input "true"
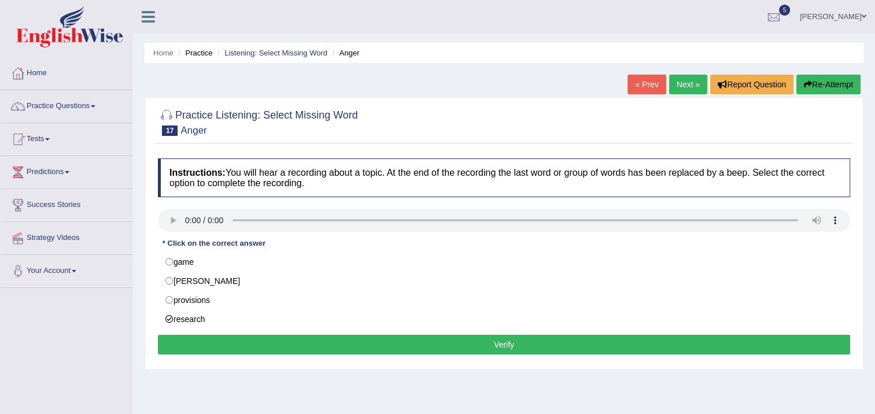
click at [175, 335] on button "Verify" at bounding box center [504, 345] width 692 height 20
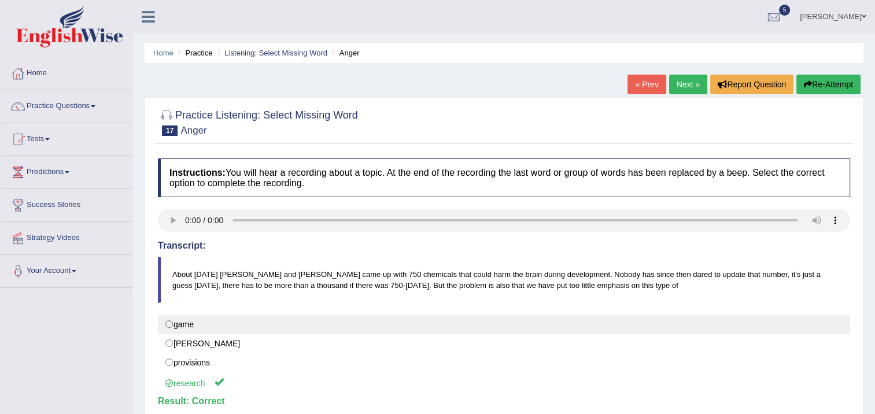
click at [462, 312] on div "Instructions: You will hear a recording about a topic. At the end of the record…" at bounding box center [504, 301] width 698 height 297
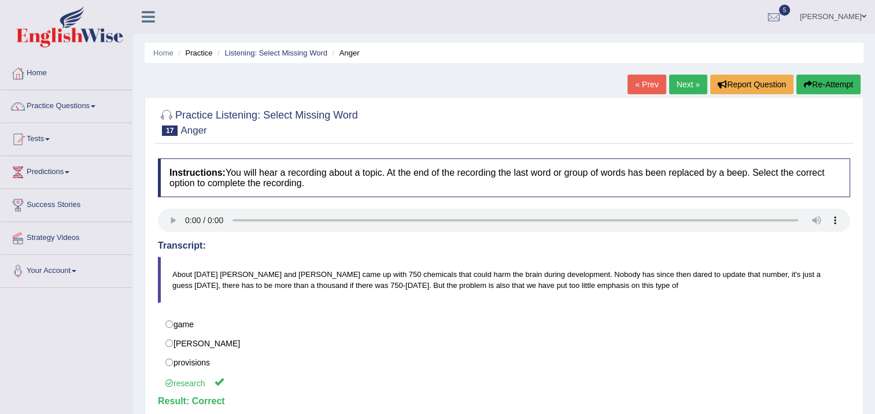
click at [681, 86] on link "Next »" at bounding box center [688, 85] width 38 height 20
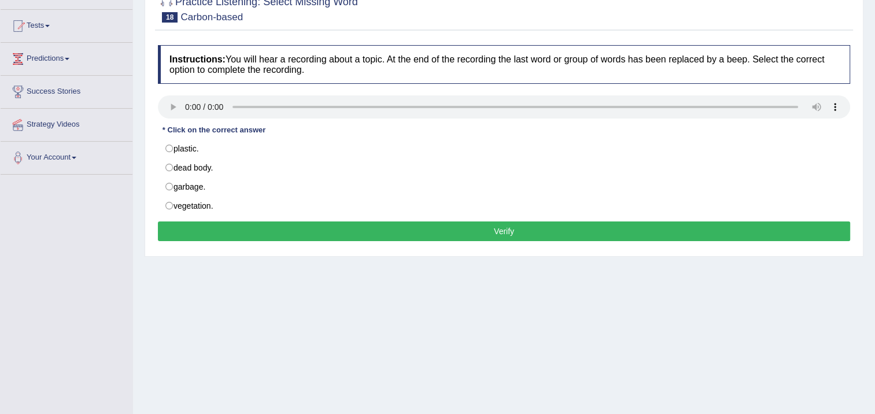
scroll to position [116, 0]
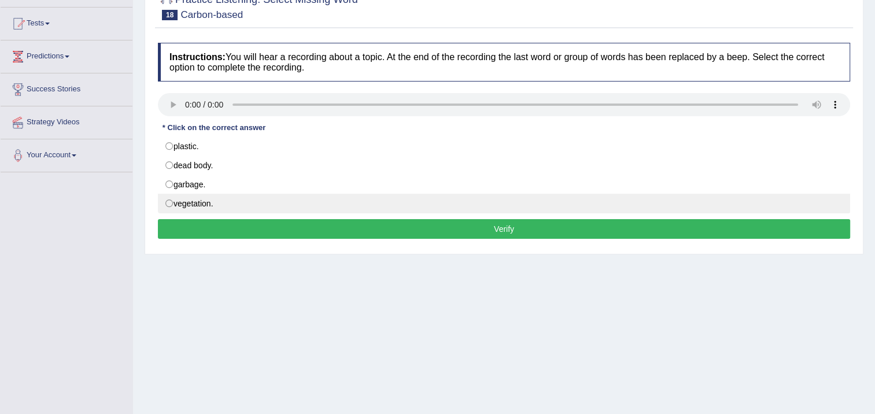
click at [162, 199] on label "vegetation." at bounding box center [504, 204] width 692 height 20
radio input "true"
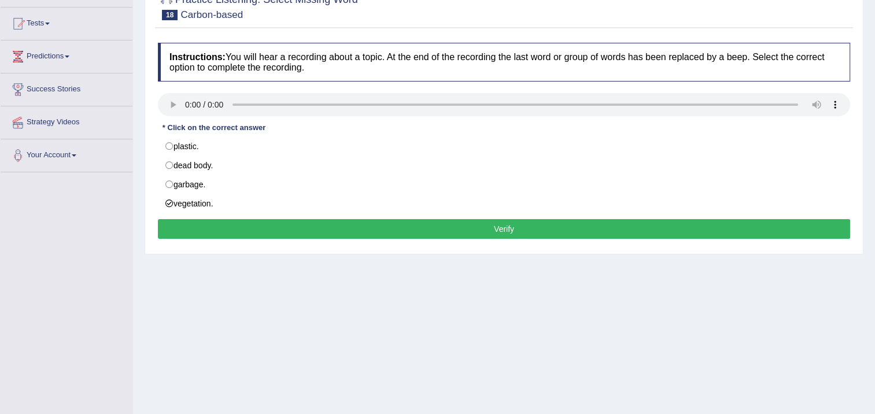
click at [176, 220] on button "Verify" at bounding box center [504, 229] width 692 height 20
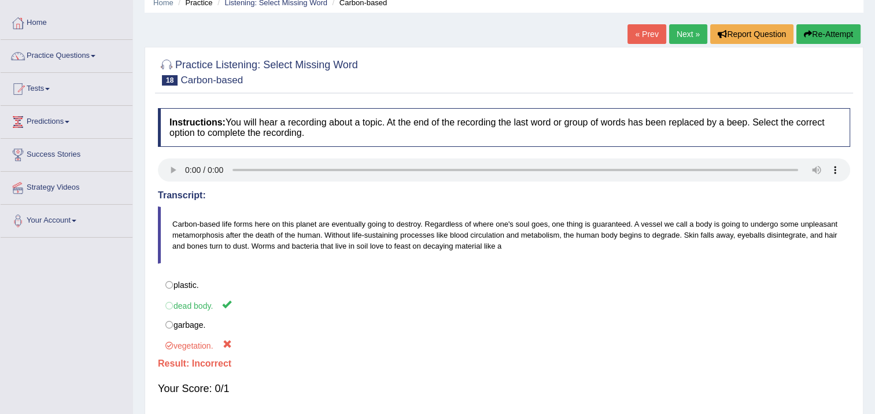
scroll to position [0, 0]
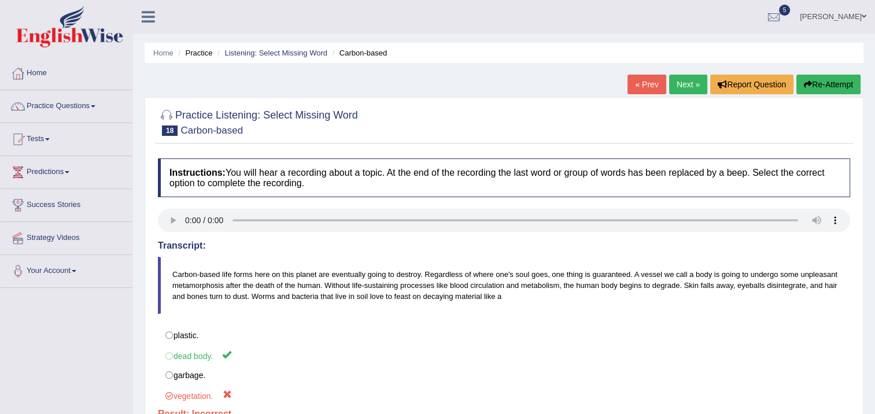
click at [688, 82] on link "Next »" at bounding box center [688, 85] width 38 height 20
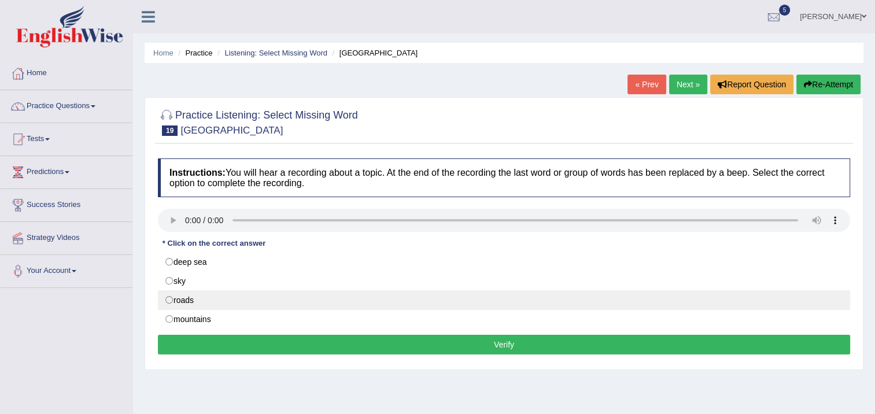
click label "roads"
radio input "true"
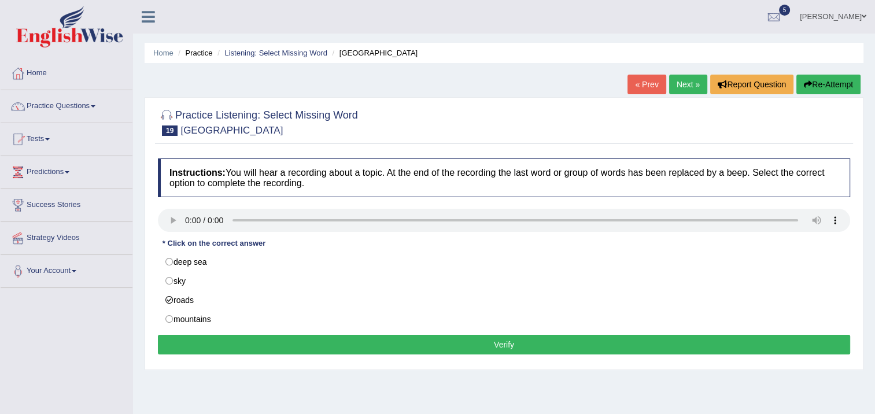
click div "Instructions: You will hear a recording about a topic. At the end of the record…"
click button "Verify"
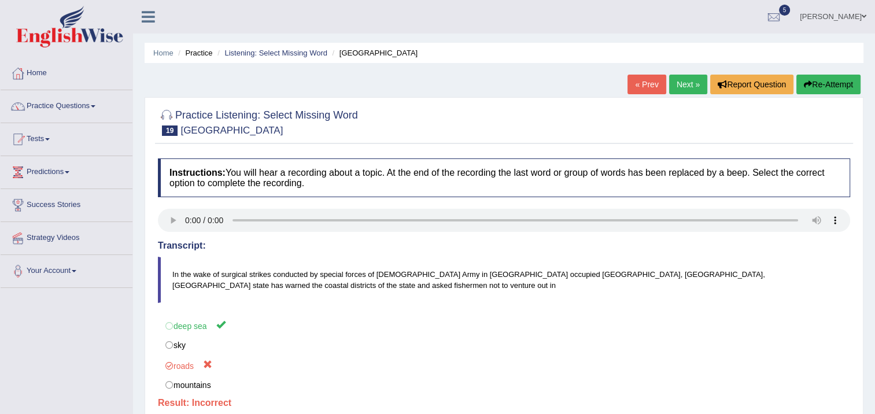
click link "Next »"
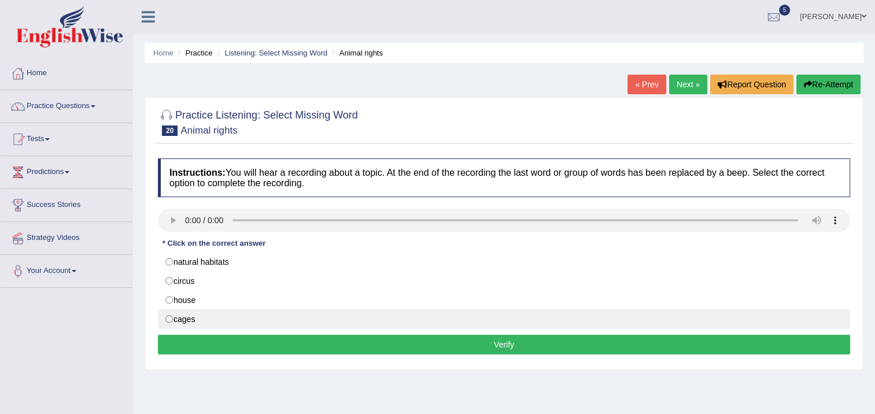
click at [169, 319] on label "cages" at bounding box center [504, 319] width 692 height 20
radio input "true"
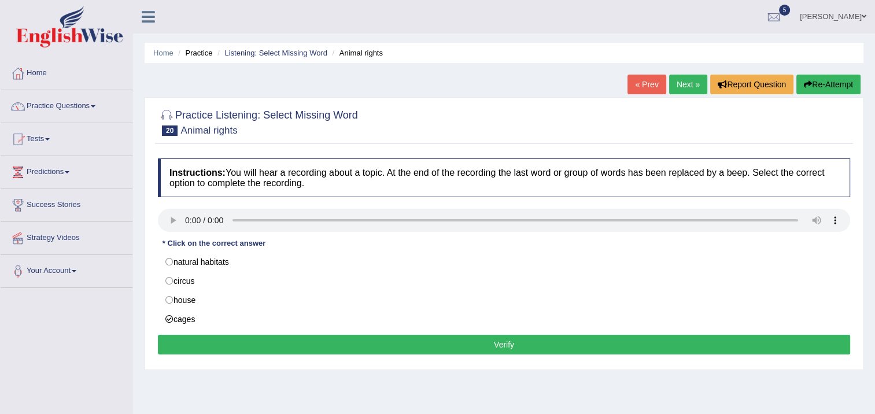
click at [176, 338] on button "Verify" at bounding box center [504, 345] width 692 height 20
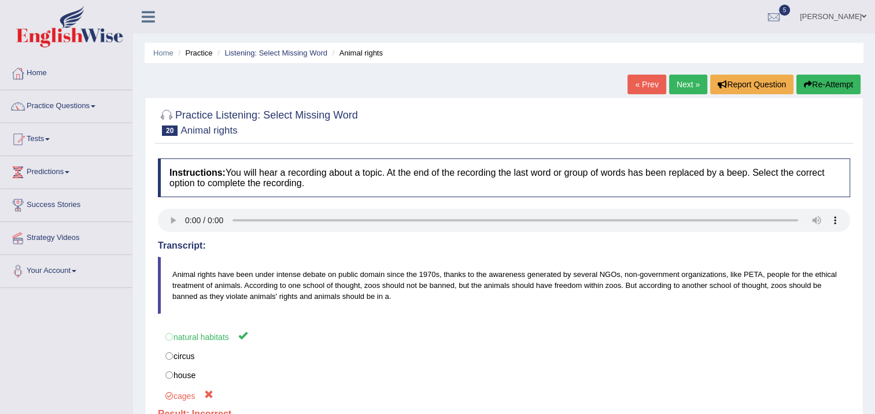
click at [688, 87] on link "Next »" at bounding box center [688, 85] width 38 height 20
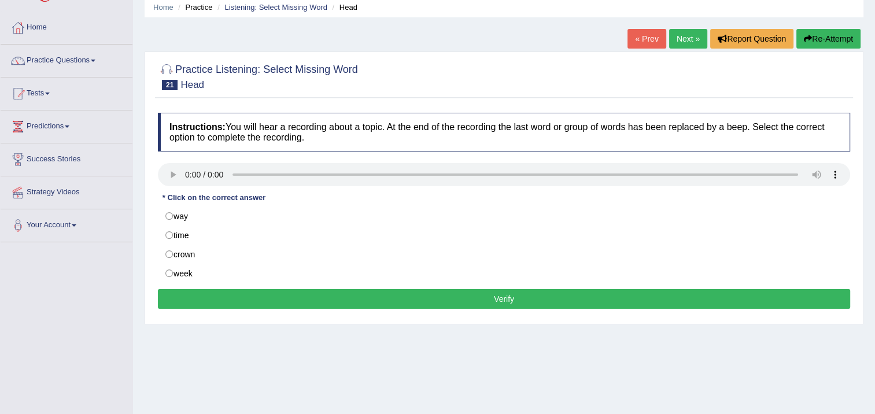
scroll to position [116, 0]
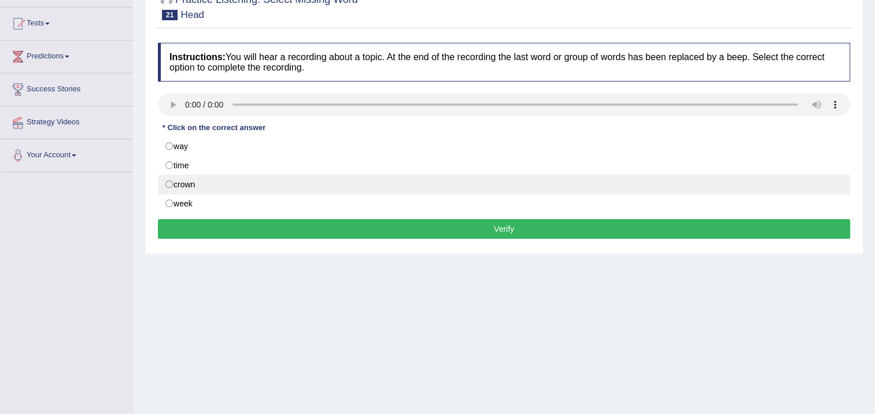
click at [293, 191] on label "crown" at bounding box center [504, 185] width 692 height 20
radio input "true"
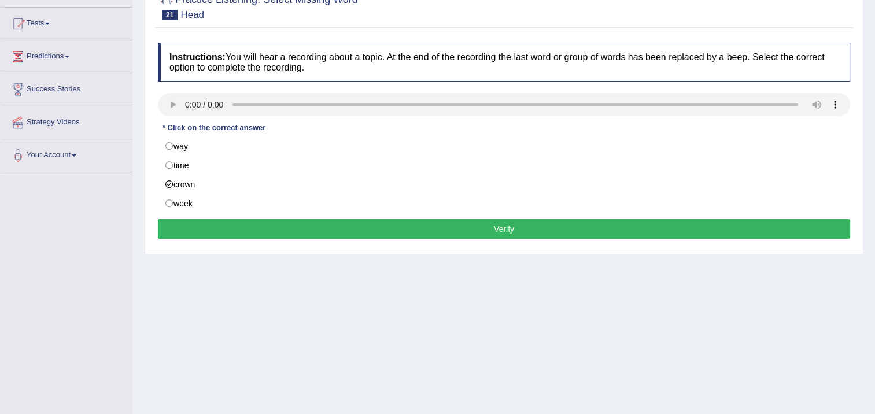
click at [282, 224] on button "Verify" at bounding box center [504, 229] width 692 height 20
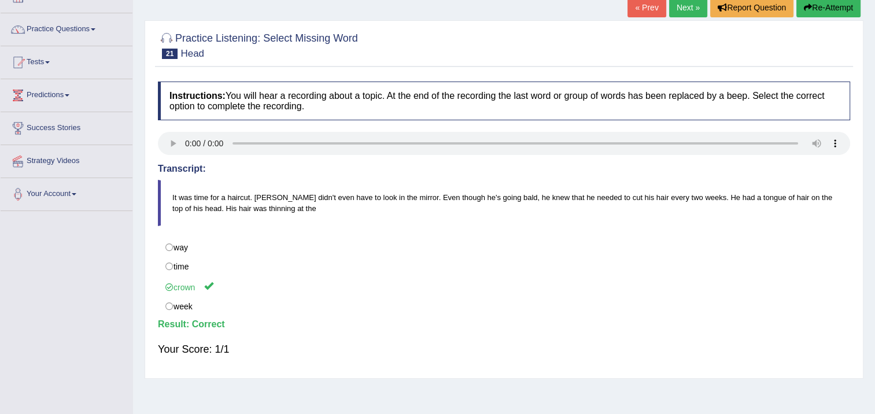
scroll to position [58, 0]
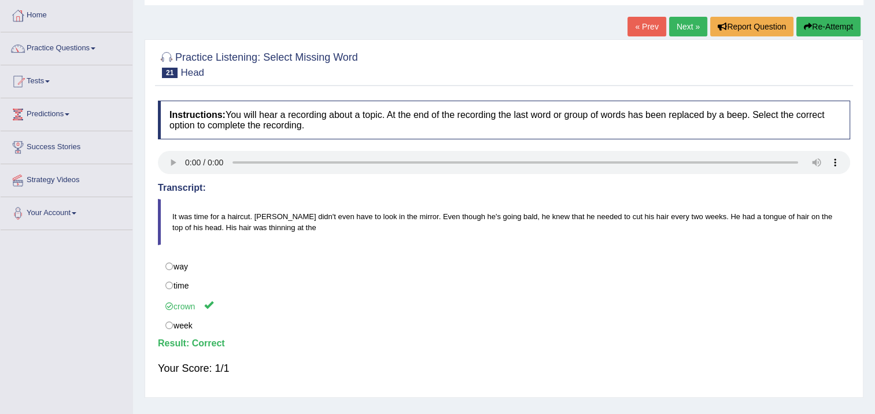
click at [685, 27] on link "Next »" at bounding box center [688, 27] width 38 height 20
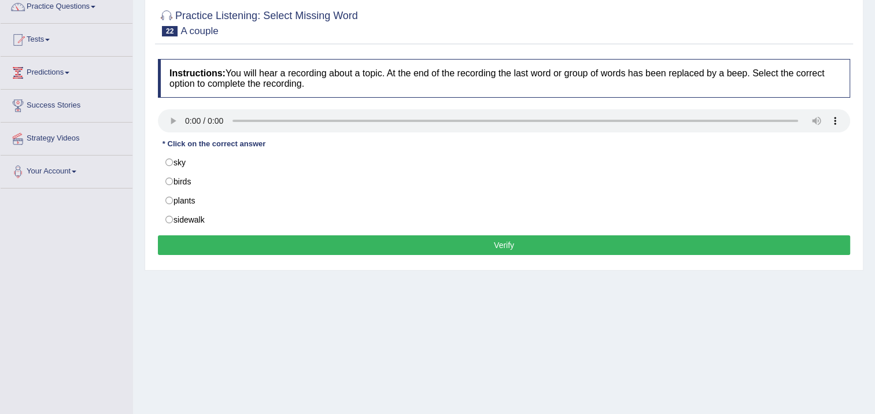
scroll to position [116, 0]
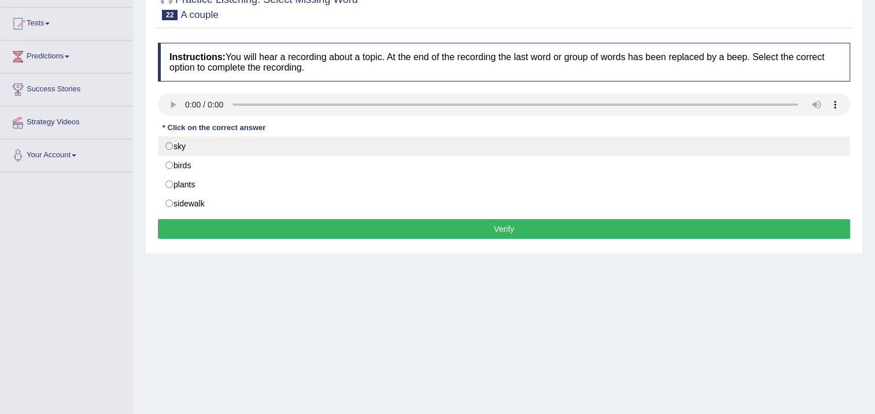
click at [172, 147] on label "sky" at bounding box center [504, 146] width 692 height 20
radio input "true"
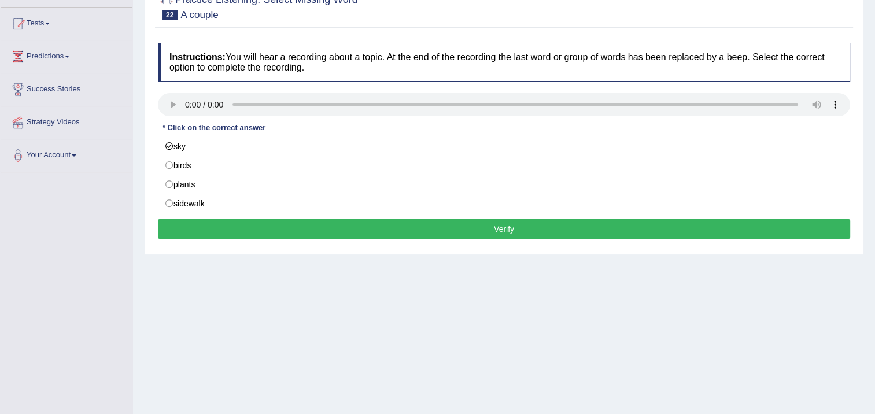
drag, startPoint x: 206, startPoint y: 226, endPoint x: 208, endPoint y: 219, distance: 6.5
click at [208, 220] on button "Verify" at bounding box center [504, 229] width 692 height 20
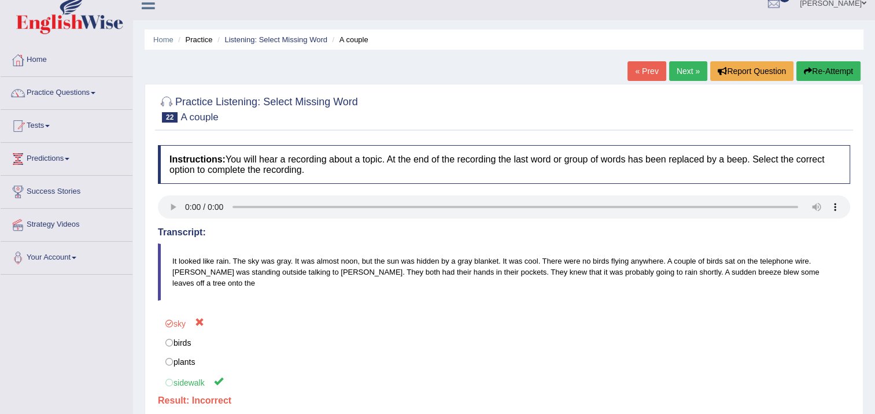
scroll to position [0, 0]
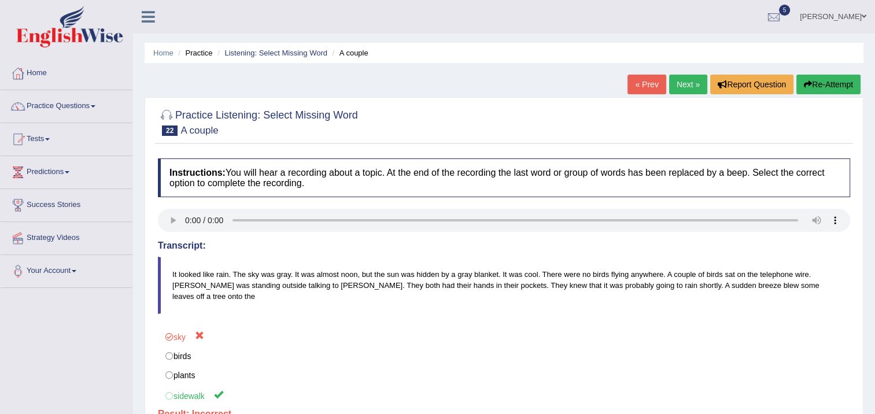
click at [672, 79] on link "Next »" at bounding box center [688, 85] width 38 height 20
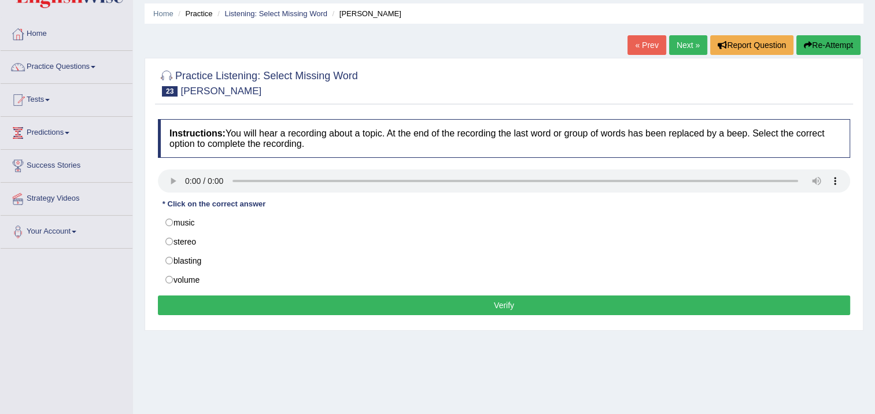
scroll to position [58, 0]
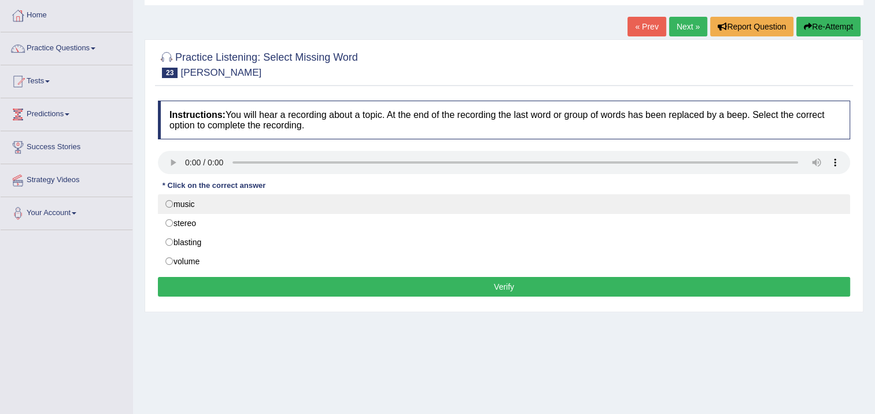
click at [173, 206] on label "music" at bounding box center [504, 204] width 692 height 20
radio input "true"
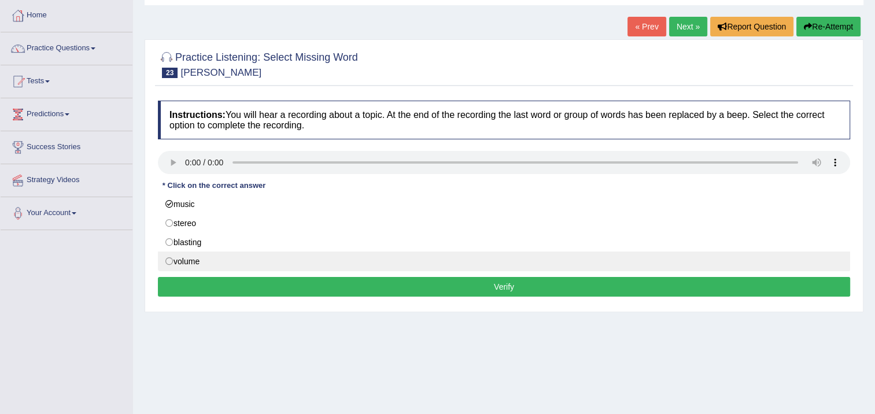
click at [238, 279] on button "Verify" at bounding box center [504, 287] width 692 height 20
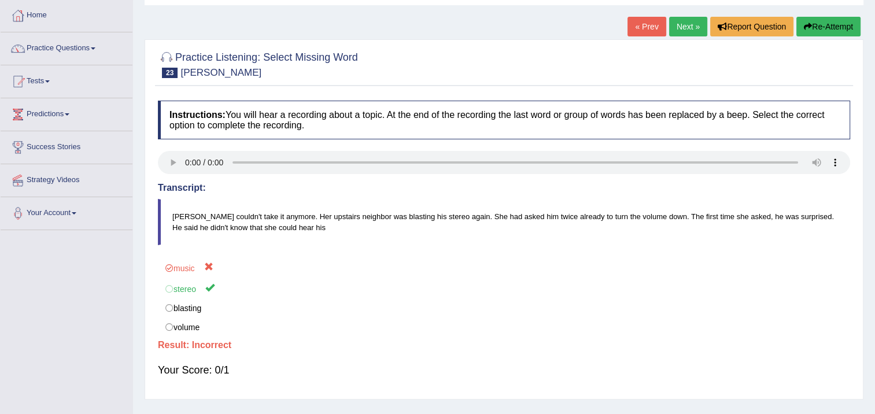
click at [687, 31] on link "Next »" at bounding box center [688, 27] width 38 height 20
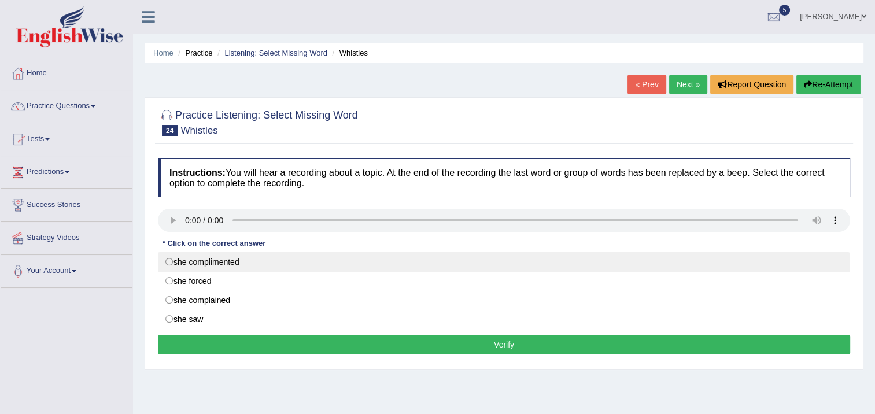
click at [167, 263] on label "she complimented" at bounding box center [504, 262] width 692 height 20
radio input "true"
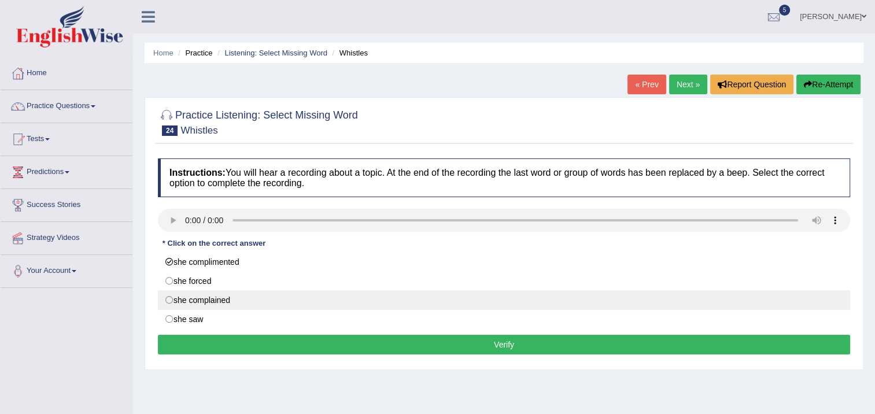
click at [171, 298] on label "she complained" at bounding box center [504, 300] width 692 height 20
radio input "true"
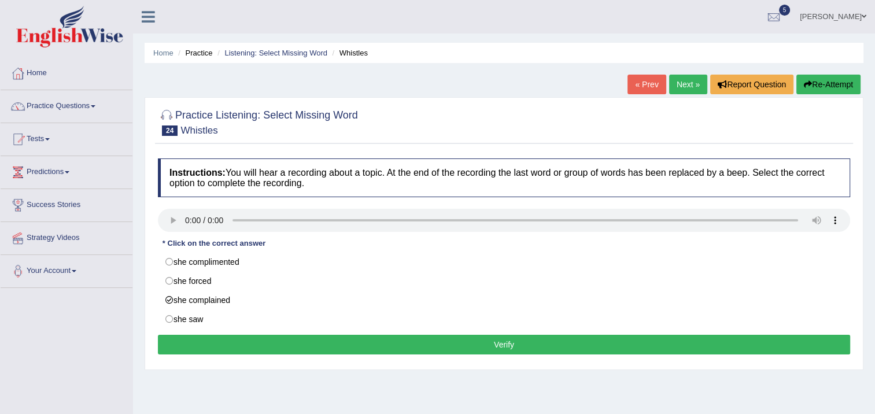
click at [198, 343] on button "Verify" at bounding box center [504, 345] width 692 height 20
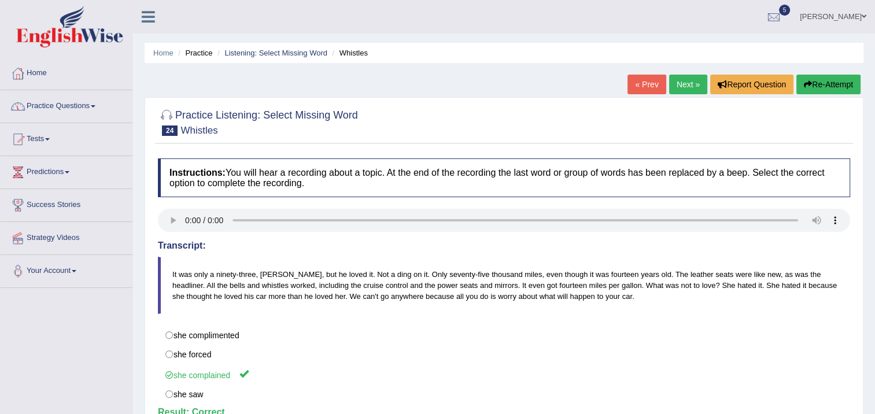
click at [58, 102] on link "Practice Questions" at bounding box center [67, 104] width 132 height 29
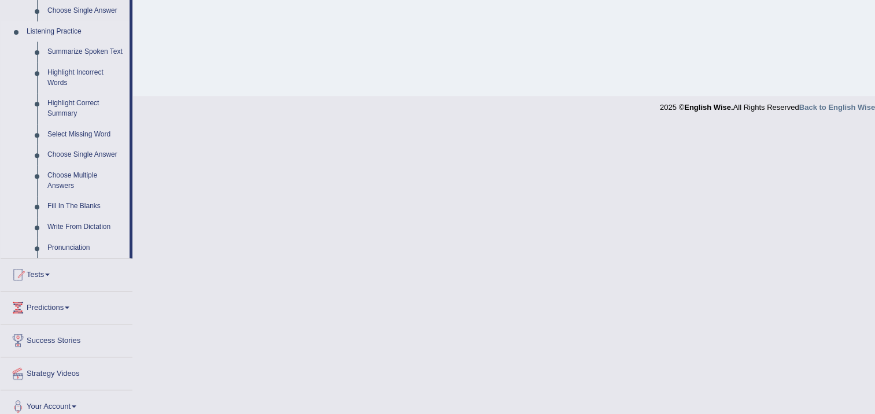
scroll to position [491, 0]
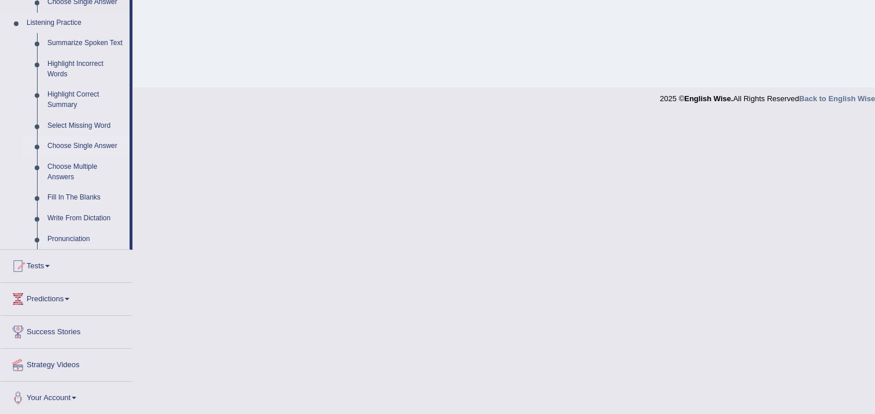
click at [83, 145] on link "Choose Single Answer" at bounding box center [85, 146] width 87 height 21
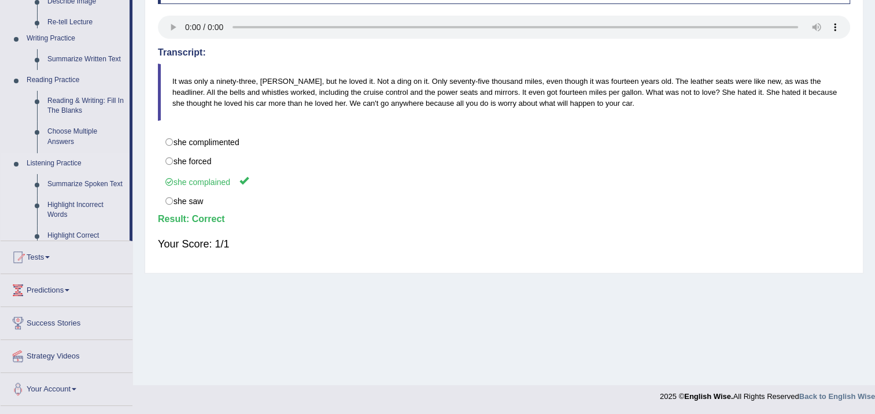
scroll to position [193, 0]
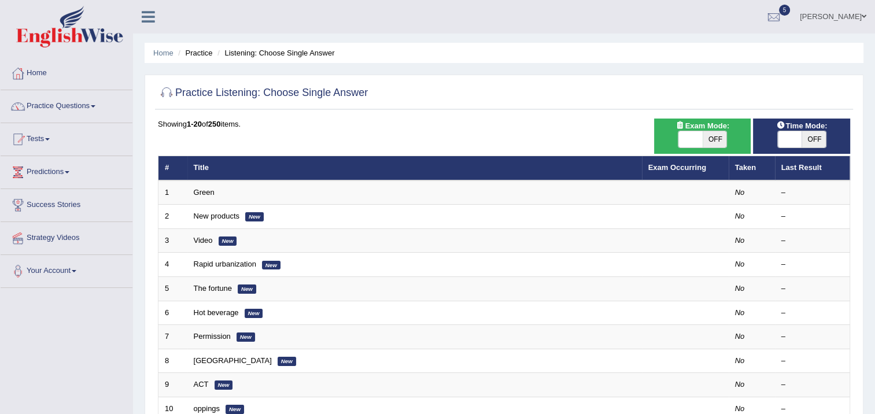
click at [204, 180] on td "Green" at bounding box center [414, 192] width 454 height 24
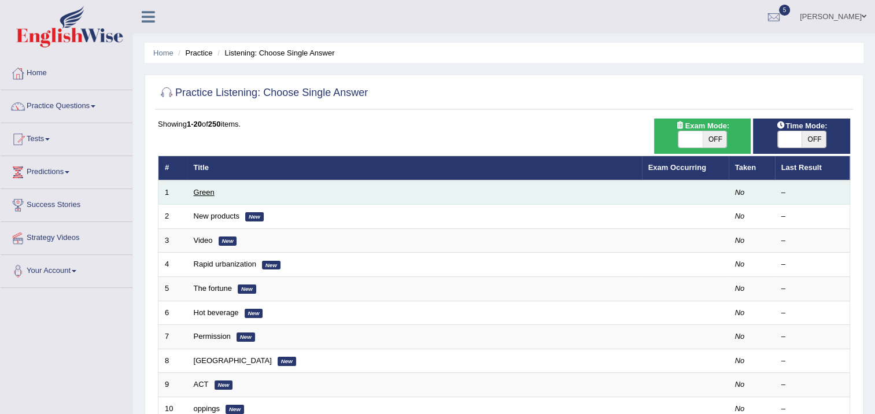
click at [201, 194] on link "Green" at bounding box center [204, 192] width 21 height 9
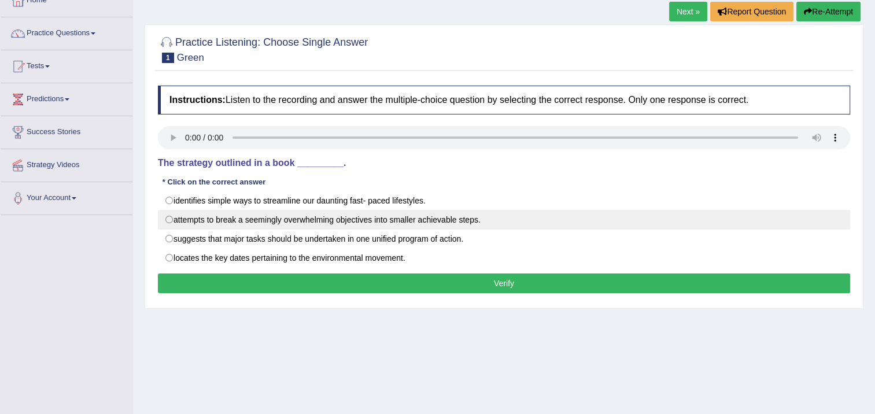
scroll to position [116, 0]
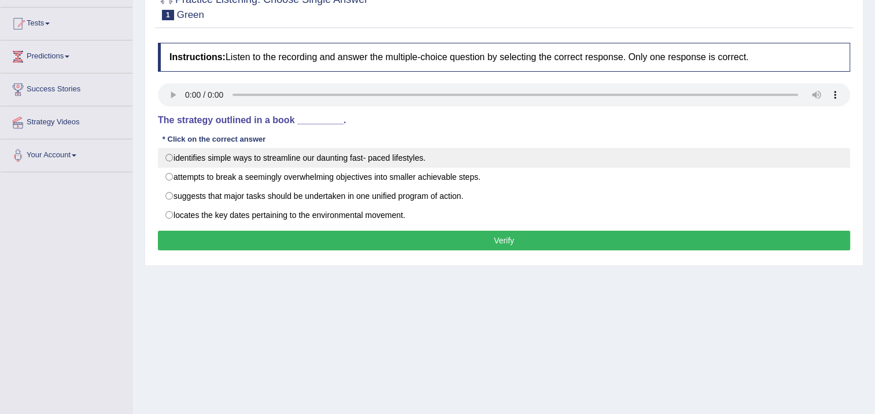
click at [171, 150] on label "identifies simple ways to streamline our daunting fast- paced lifestyles." at bounding box center [504, 158] width 692 height 20
radio input "true"
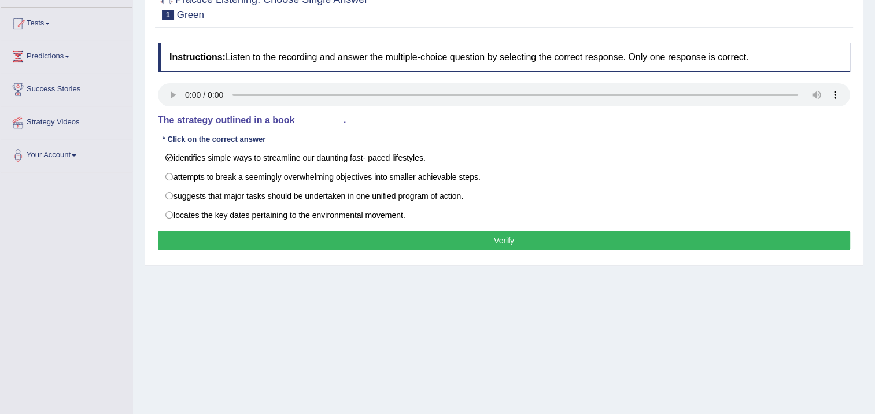
click at [192, 235] on button "Verify" at bounding box center [504, 241] width 692 height 20
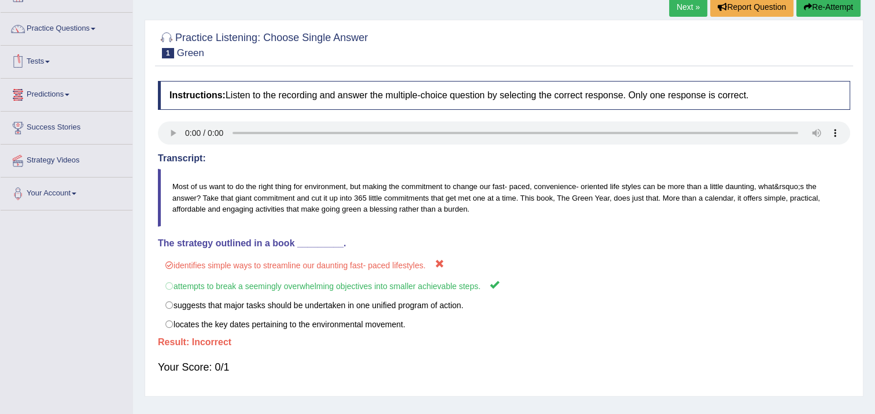
scroll to position [58, 0]
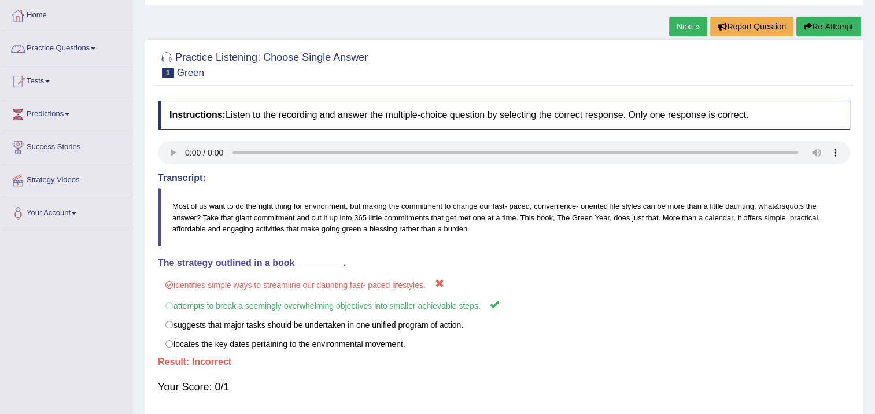
click at [43, 44] on link "Practice Questions" at bounding box center [67, 46] width 132 height 29
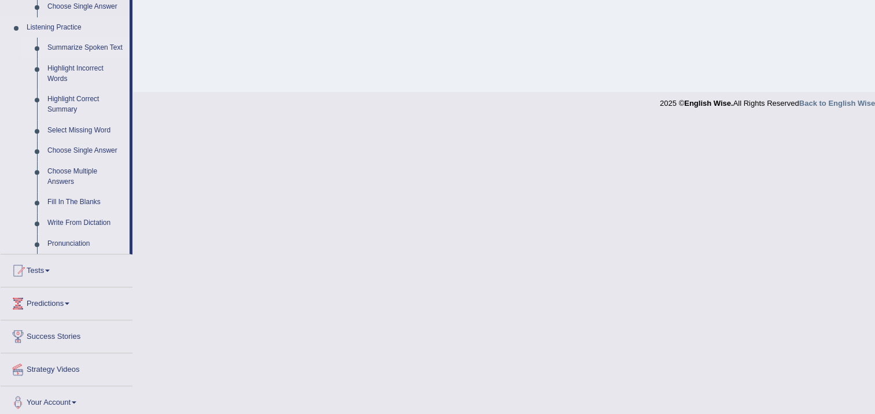
scroll to position [491, 0]
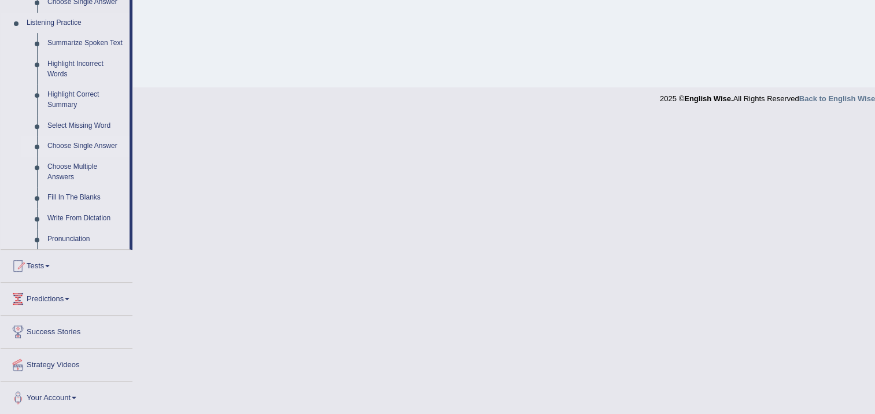
click at [83, 142] on link "Choose Single Answer" at bounding box center [85, 146] width 87 height 21
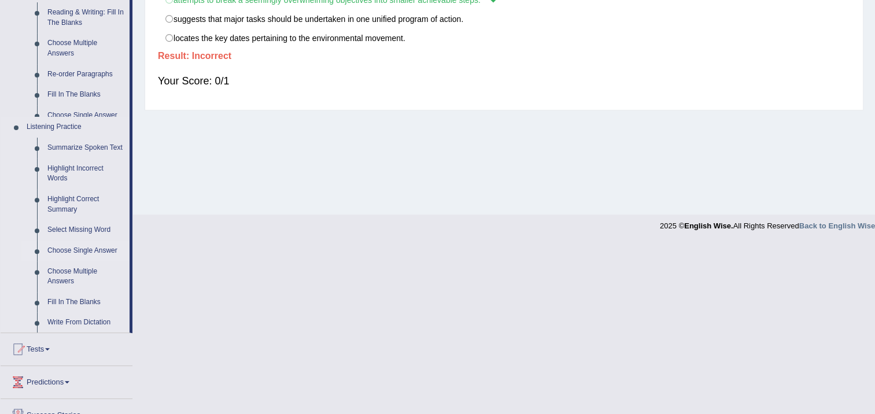
scroll to position [193, 0]
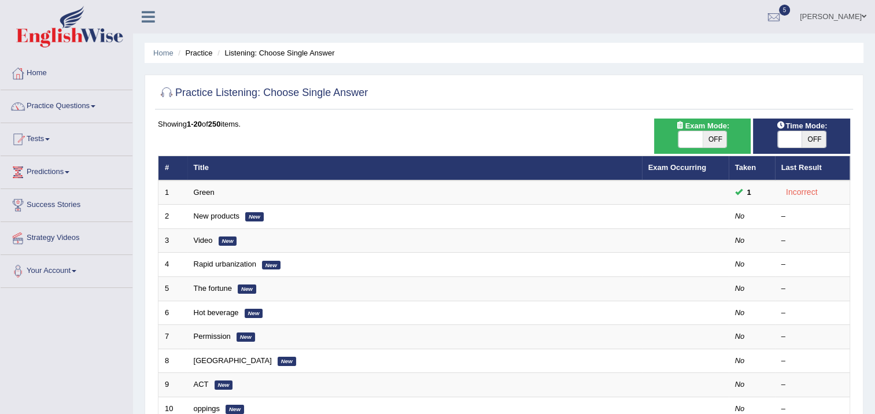
click at [711, 136] on span "OFF" at bounding box center [715, 139] width 24 height 16
checkbox input "true"
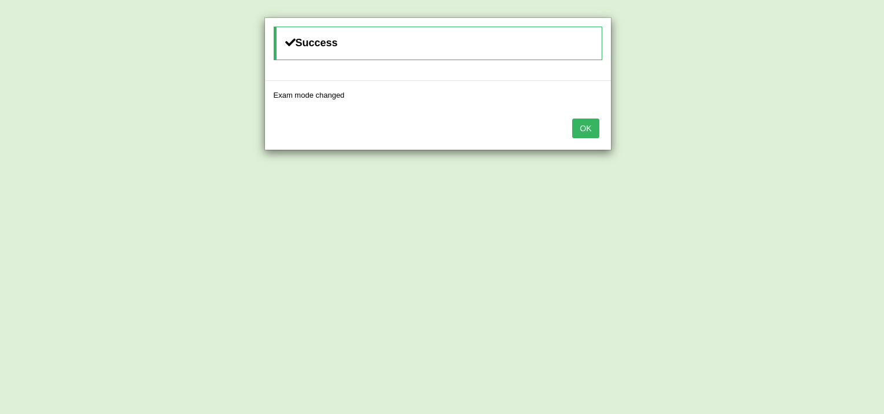
click at [587, 124] on button "OK" at bounding box center [585, 129] width 27 height 20
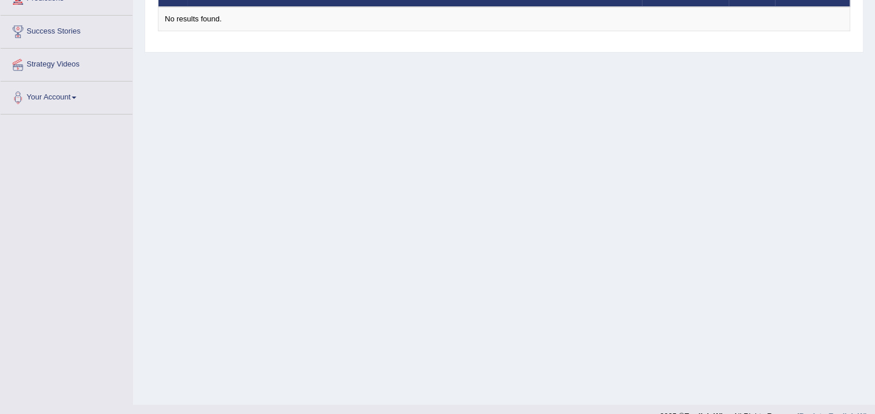
scroll to position [58, 0]
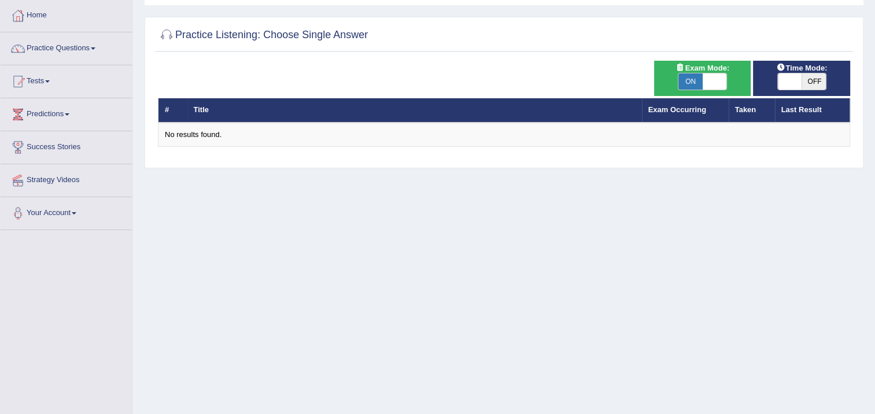
click at [694, 87] on span "ON" at bounding box center [690, 81] width 24 height 16
checkbox input "false"
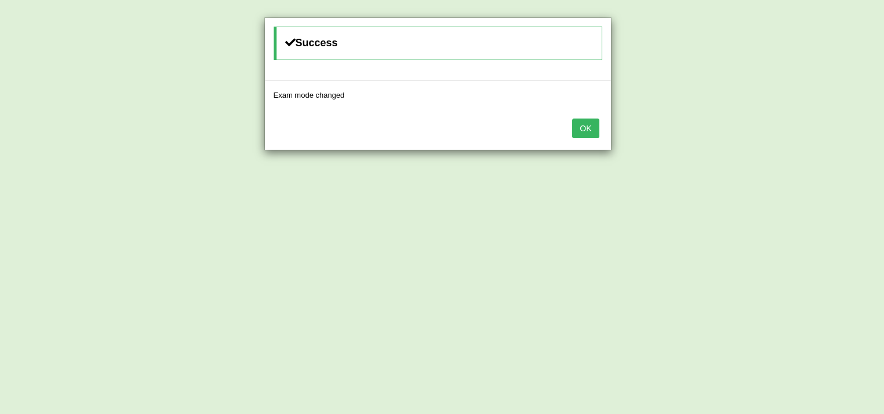
click at [586, 119] on div "OK" at bounding box center [438, 129] width 346 height 40
click at [585, 119] on button "OK" at bounding box center [585, 129] width 27 height 20
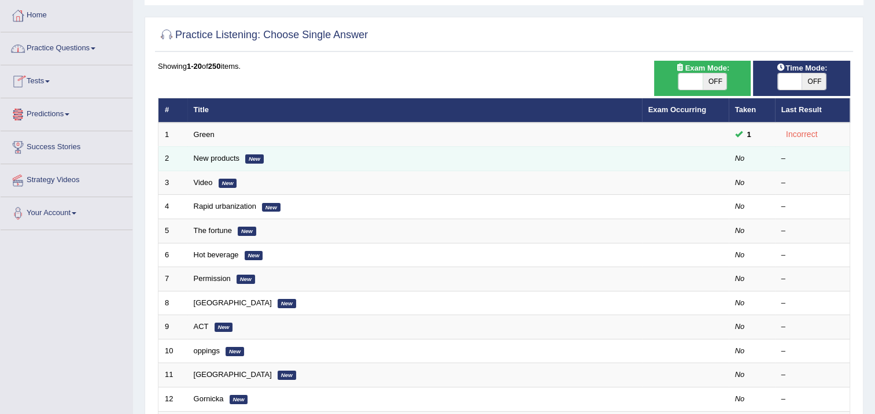
click at [209, 162] on td "New products New" at bounding box center [414, 159] width 454 height 24
drag, startPoint x: 209, startPoint y: 162, endPoint x: 192, endPoint y: 157, distance: 18.0
click at [192, 157] on td "New products New" at bounding box center [414, 159] width 454 height 24
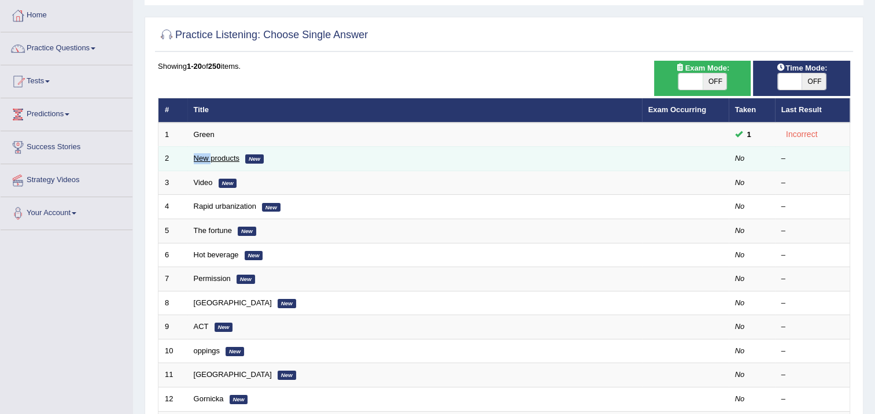
drag, startPoint x: 192, startPoint y: 157, endPoint x: 219, endPoint y: 160, distance: 26.8
click at [219, 160] on link "New products" at bounding box center [217, 158] width 46 height 9
click at [219, 159] on link "New products" at bounding box center [217, 158] width 46 height 9
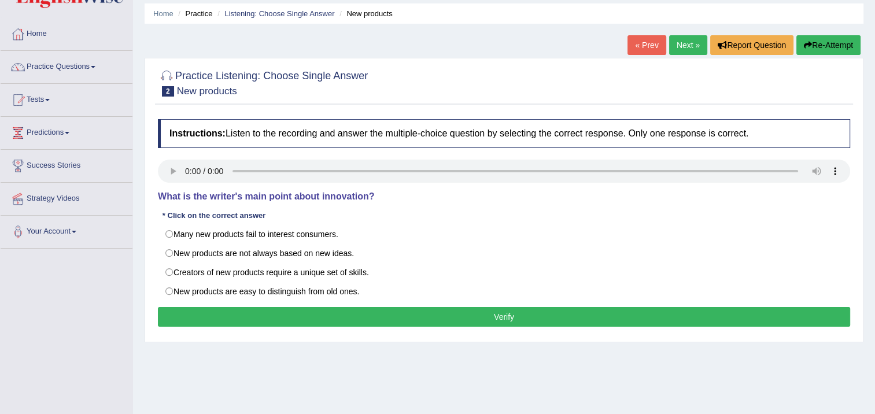
scroll to position [58, 0]
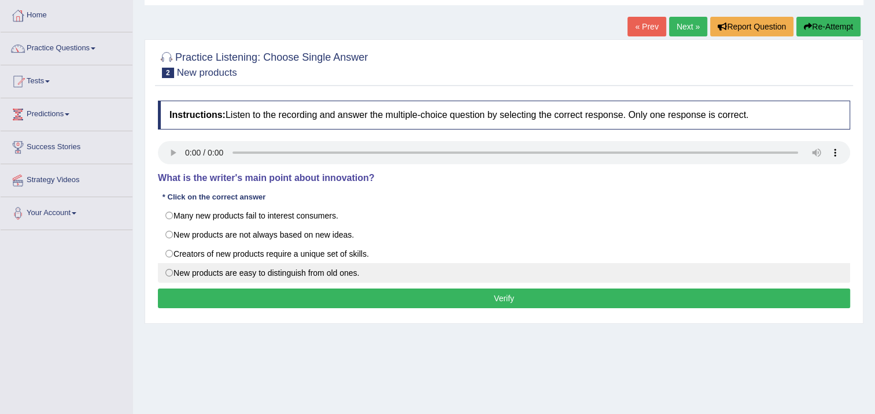
click at [180, 275] on label "New products are easy to distinguish from old ones." at bounding box center [504, 273] width 692 height 20
radio input "true"
click at [221, 299] on button "Verify" at bounding box center [504, 299] width 692 height 20
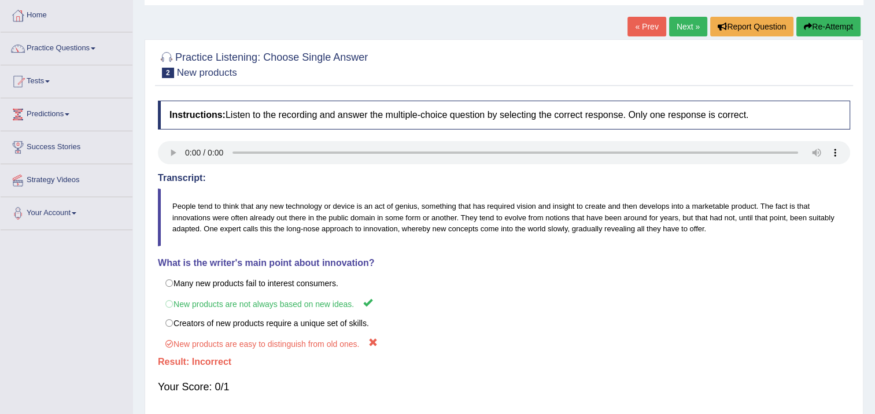
click at [680, 24] on link "Next »" at bounding box center [688, 27] width 38 height 20
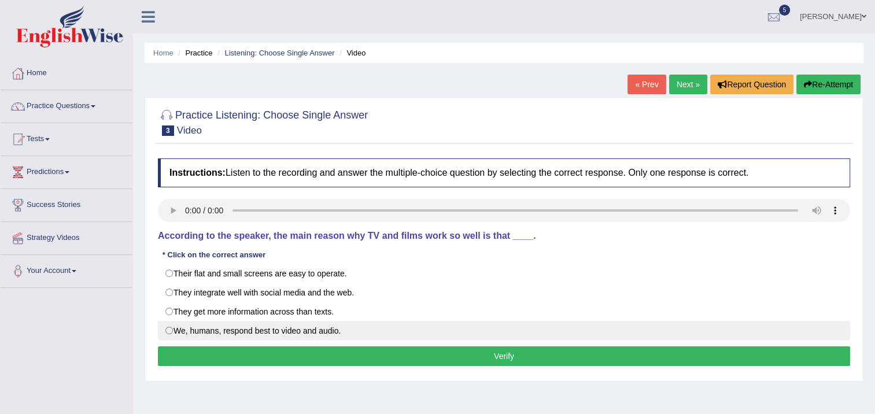
click at [171, 330] on label "We, humans, respond best to video and audio." at bounding box center [504, 331] width 692 height 20
radio input "true"
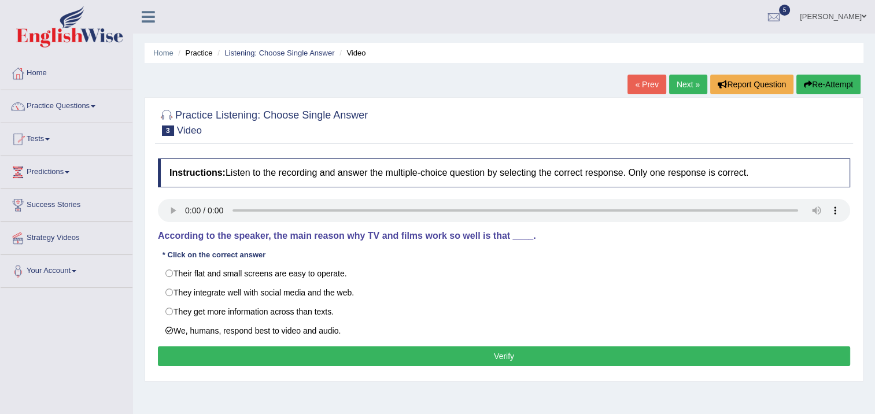
click at [178, 354] on button "Verify" at bounding box center [504, 356] width 692 height 20
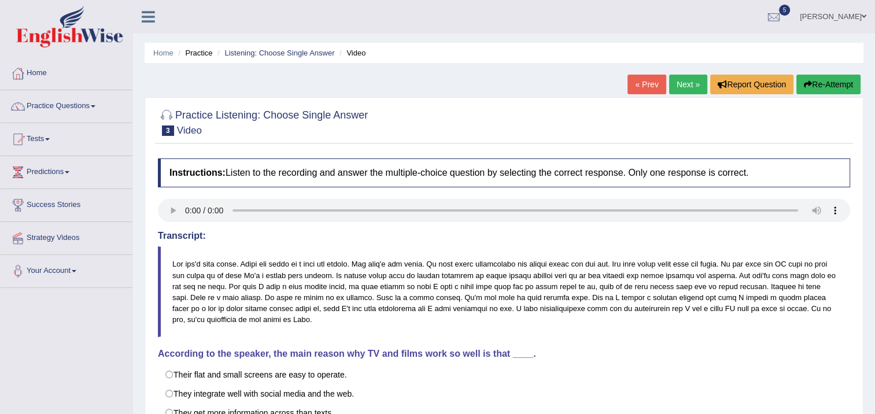
click at [692, 83] on link "Next »" at bounding box center [688, 85] width 38 height 20
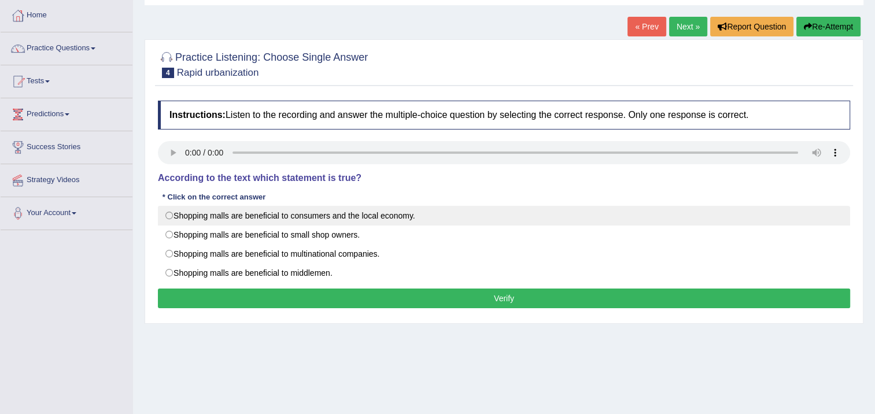
click at [168, 213] on label "Shopping malls are beneficial to consumers and the local economy." at bounding box center [504, 216] width 692 height 20
radio input "true"
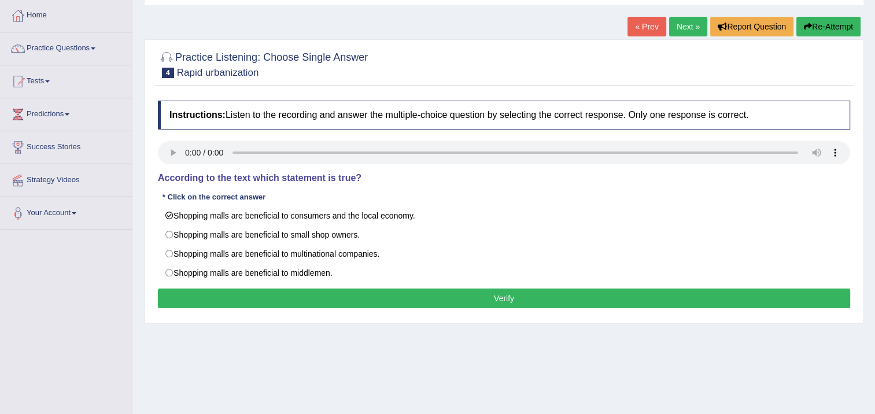
click at [206, 293] on button "Verify" at bounding box center [504, 299] width 692 height 20
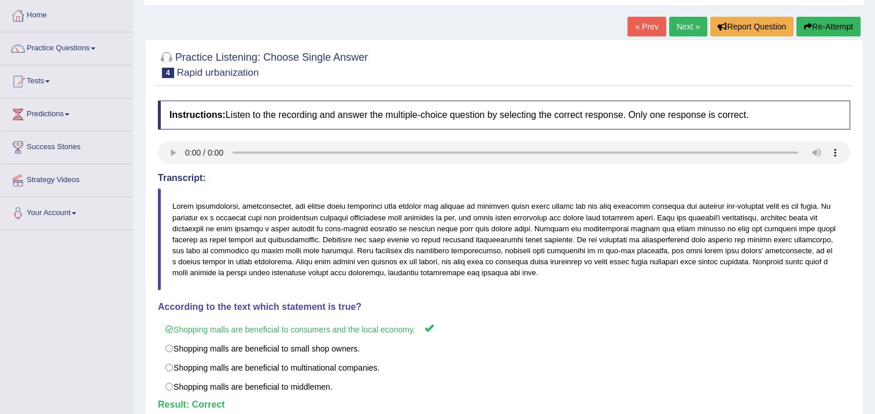
click at [682, 24] on link "Next »" at bounding box center [688, 27] width 38 height 20
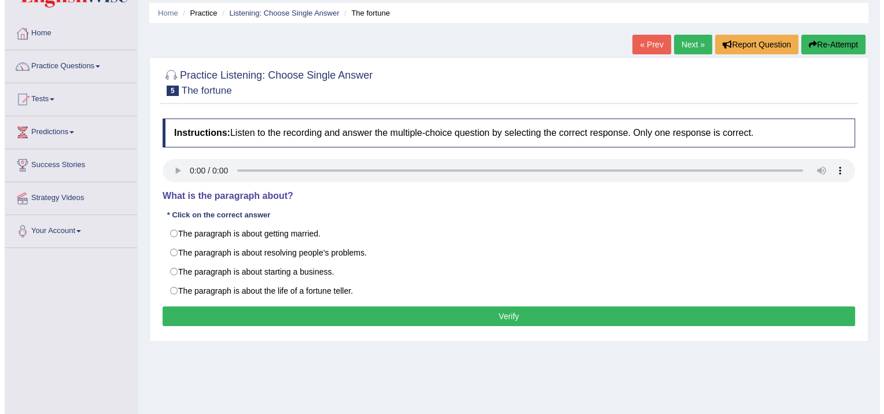
scroll to position [58, 0]
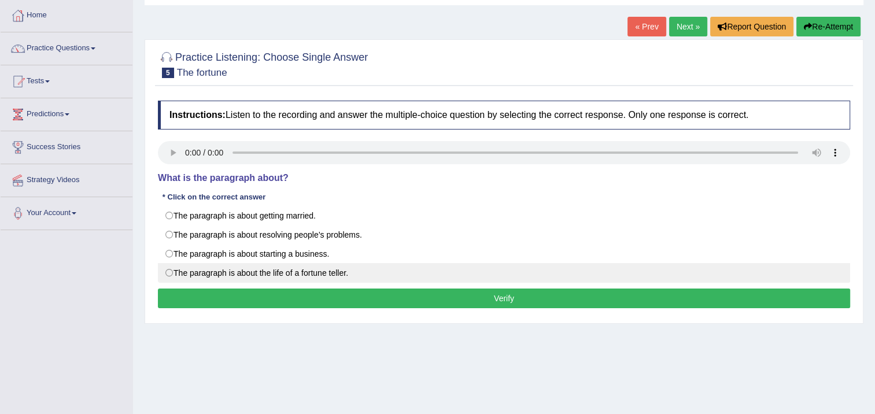
click at [171, 272] on label "The paragraph is about the life of a fortune teller." at bounding box center [504, 273] width 692 height 20
radio input "true"
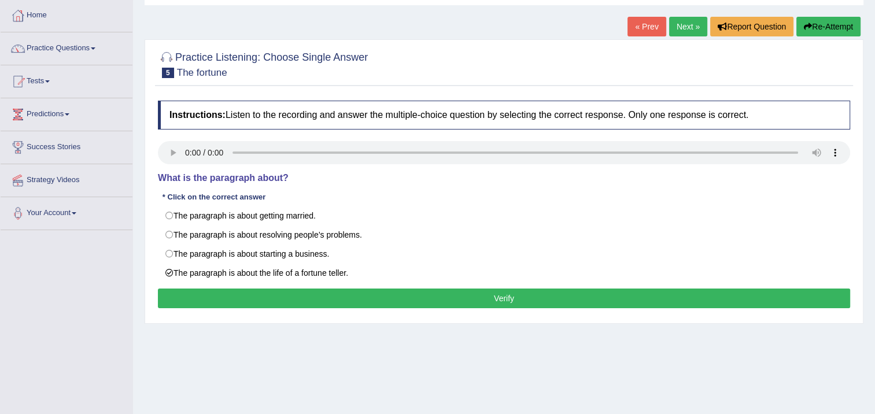
click at [187, 296] on button "Verify" at bounding box center [504, 299] width 692 height 20
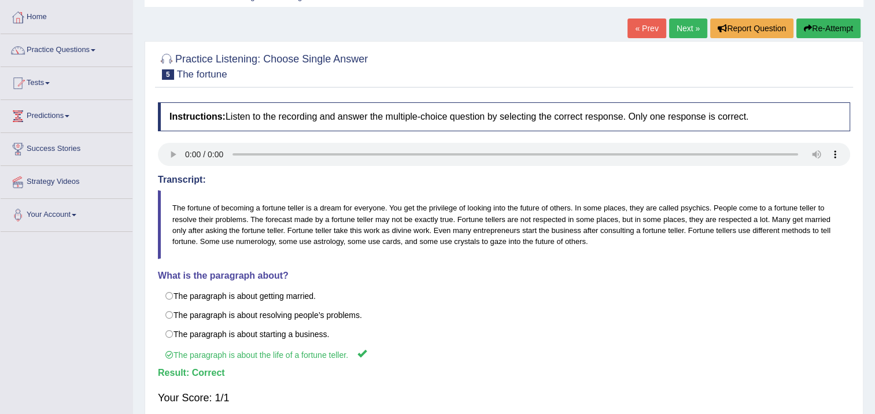
scroll to position [0, 0]
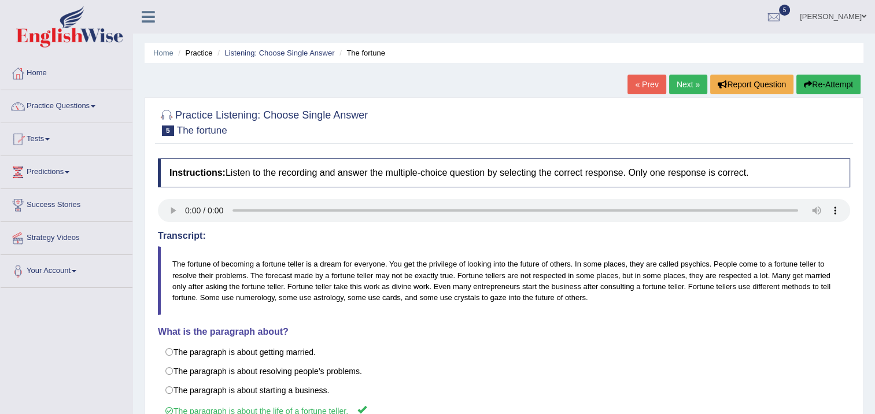
click at [682, 84] on link "Next »" at bounding box center [688, 85] width 38 height 20
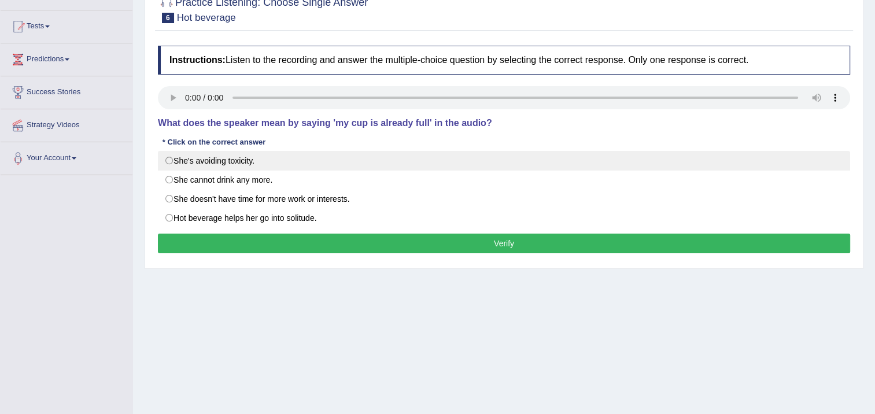
scroll to position [116, 0]
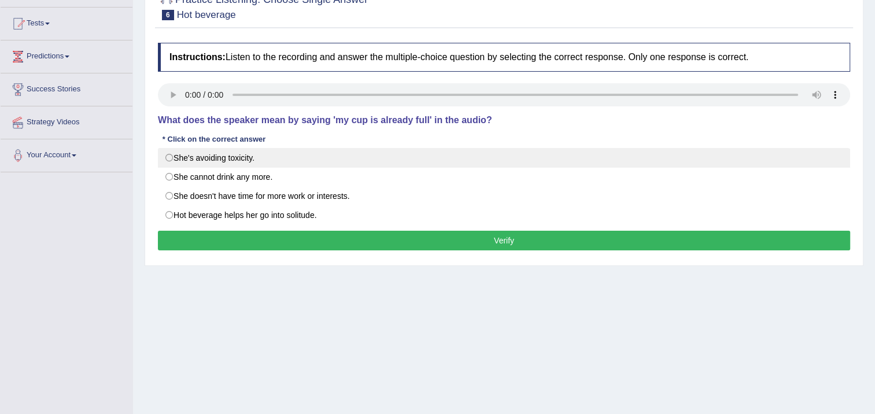
click at [173, 153] on label "She's avoiding toxicity." at bounding box center [504, 158] width 692 height 20
radio input "true"
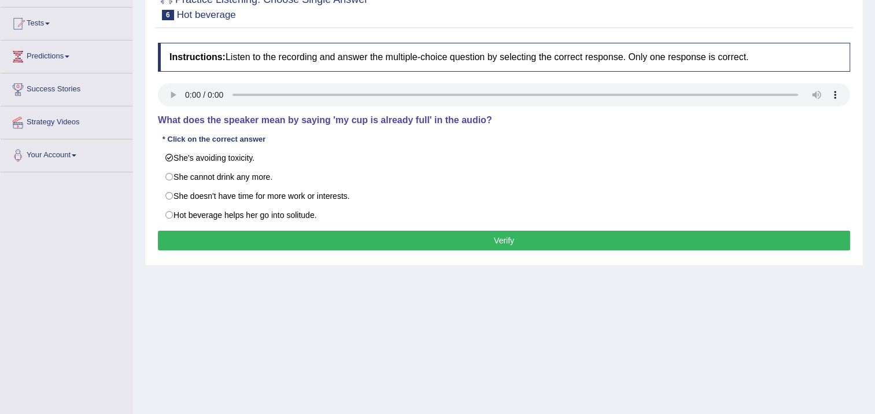
click at [228, 240] on button "Verify" at bounding box center [504, 241] width 692 height 20
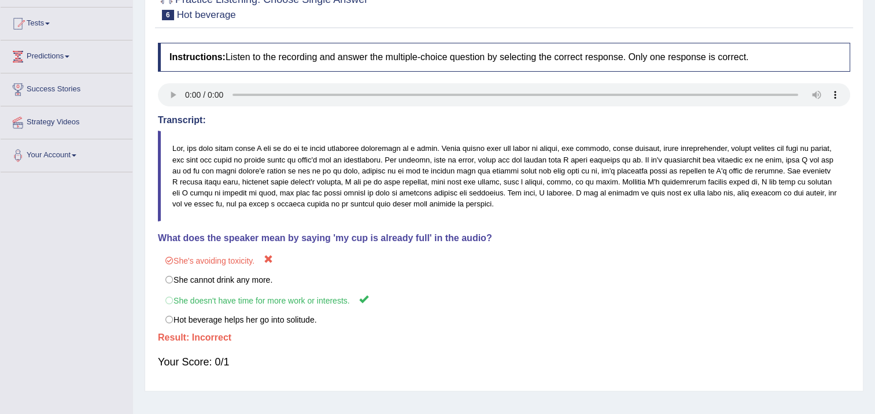
scroll to position [58, 0]
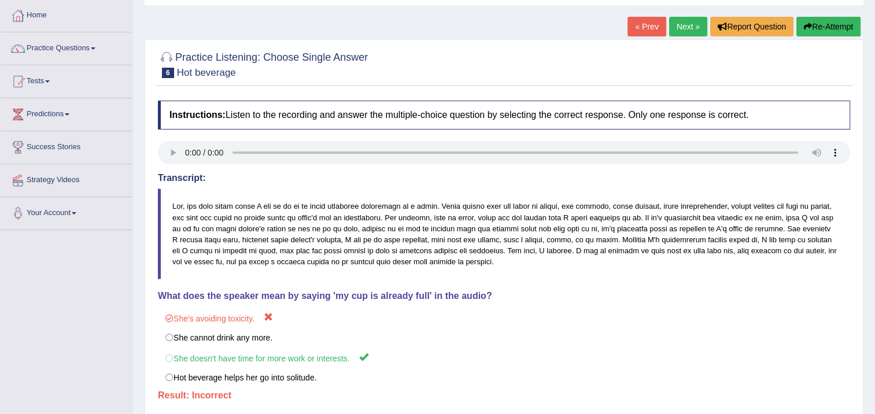
click at [677, 30] on link "Next »" at bounding box center [688, 27] width 38 height 20
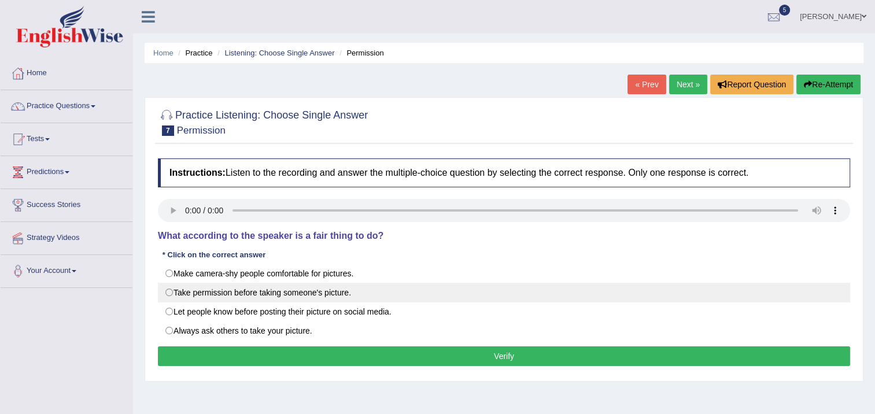
click at [174, 294] on label "Take permission before taking someone's picture." at bounding box center [504, 293] width 692 height 20
radio input "true"
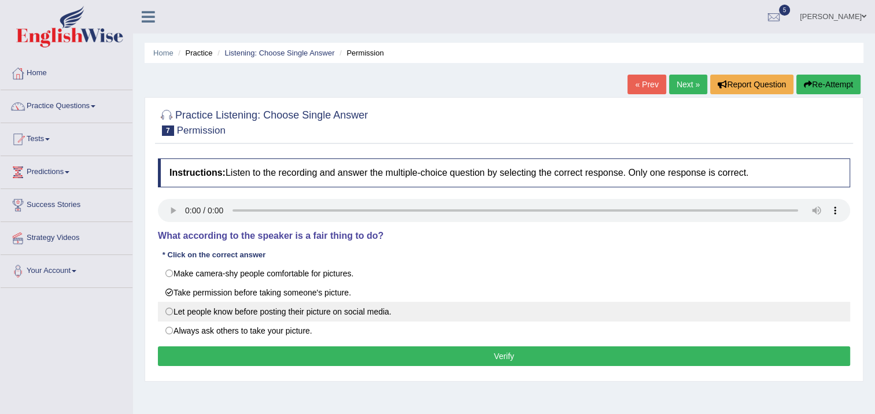
click at [166, 313] on label "Let people know before posting their picture on social media." at bounding box center [504, 312] width 692 height 20
radio input "true"
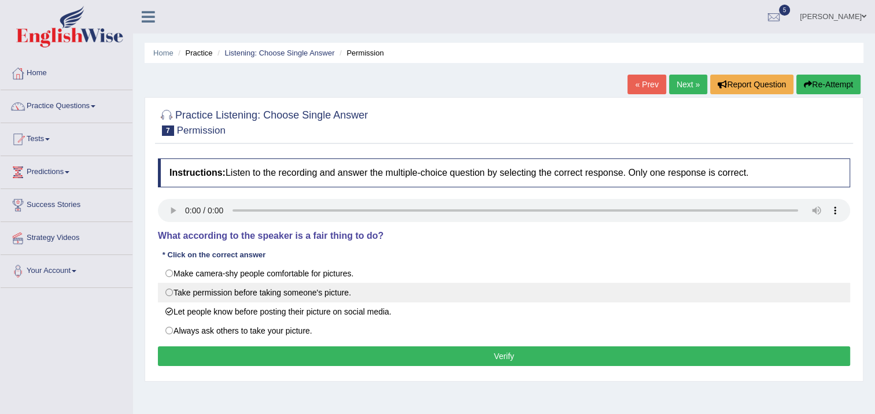
click at [166, 295] on label "Take permission before taking someone's picture." at bounding box center [504, 293] width 692 height 20
radio input "true"
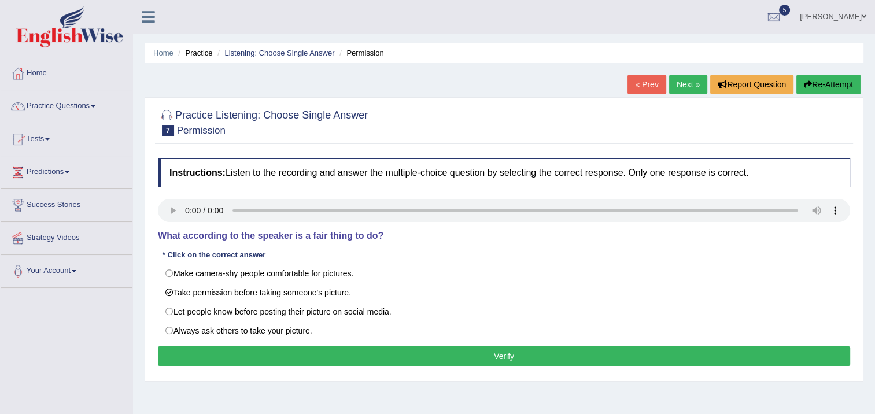
click at [226, 352] on button "Verify" at bounding box center [504, 356] width 692 height 20
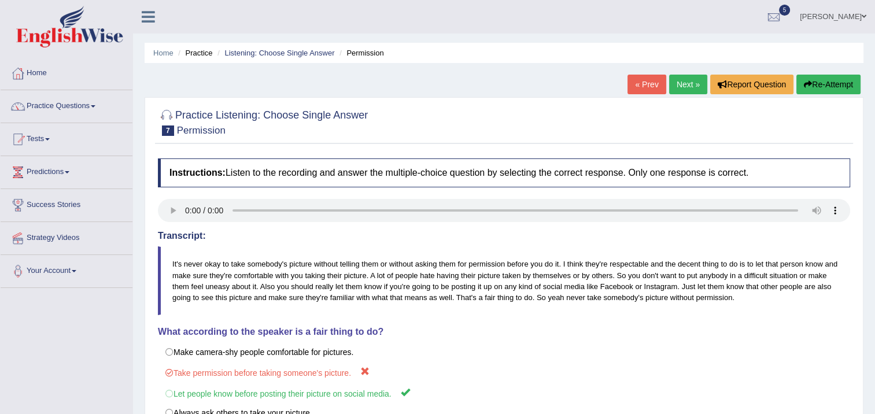
click at [672, 87] on link "Next »" at bounding box center [688, 85] width 38 height 20
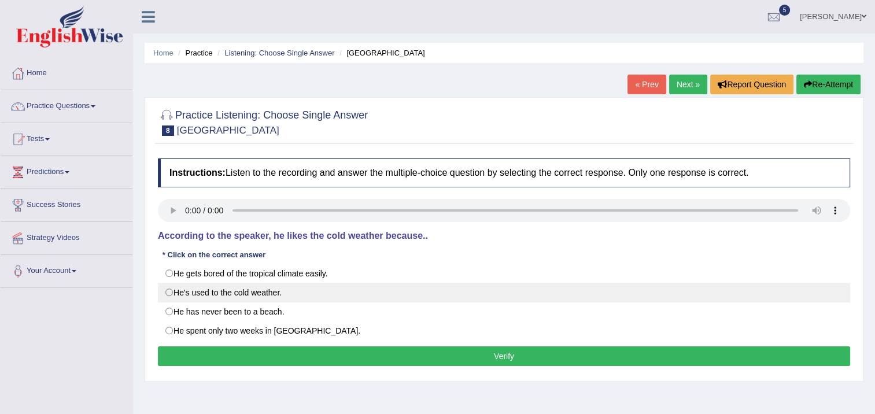
scroll to position [58, 0]
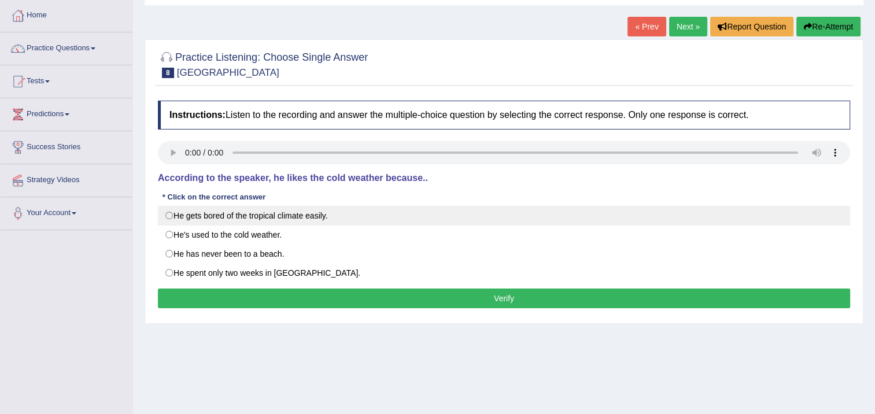
click at [176, 221] on label "He gets bored of the tropical climate easily." at bounding box center [504, 216] width 692 height 20
radio input "true"
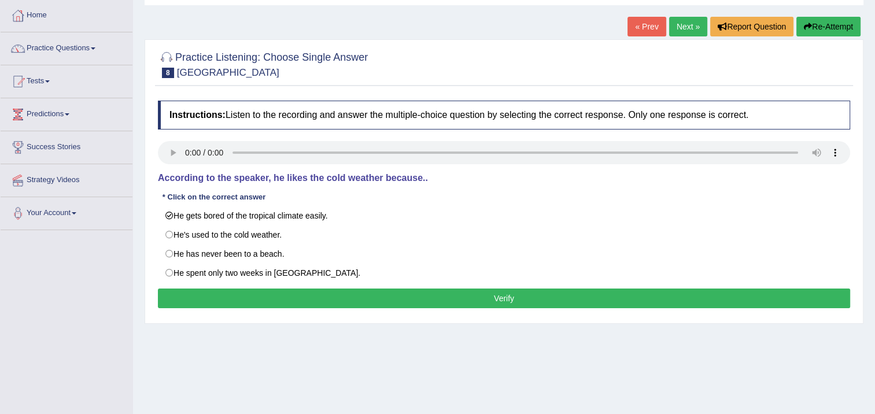
click at [238, 300] on button "Verify" at bounding box center [504, 299] width 692 height 20
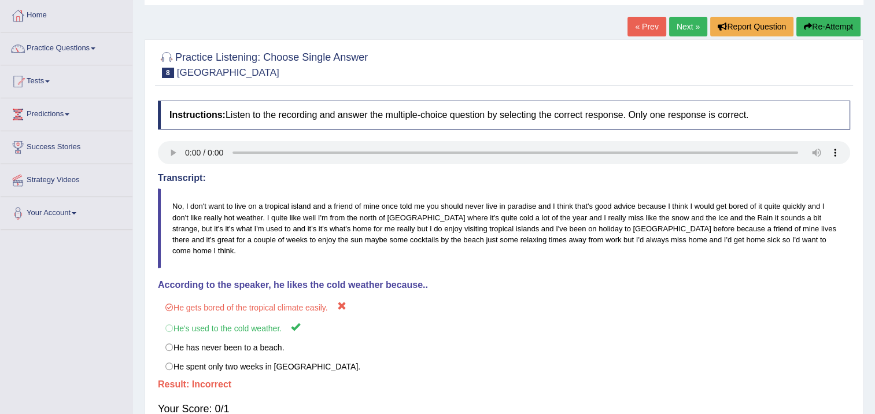
drag, startPoint x: 675, startPoint y: 23, endPoint x: 664, endPoint y: 36, distance: 17.2
click at [676, 23] on link "Next »" at bounding box center [688, 27] width 38 height 20
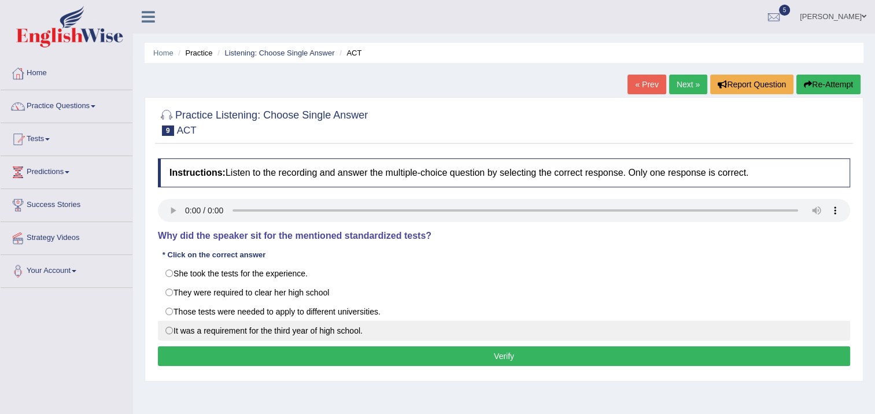
click at [175, 324] on label "It was a requirement for the third year of high school." at bounding box center [504, 331] width 692 height 20
radio input "true"
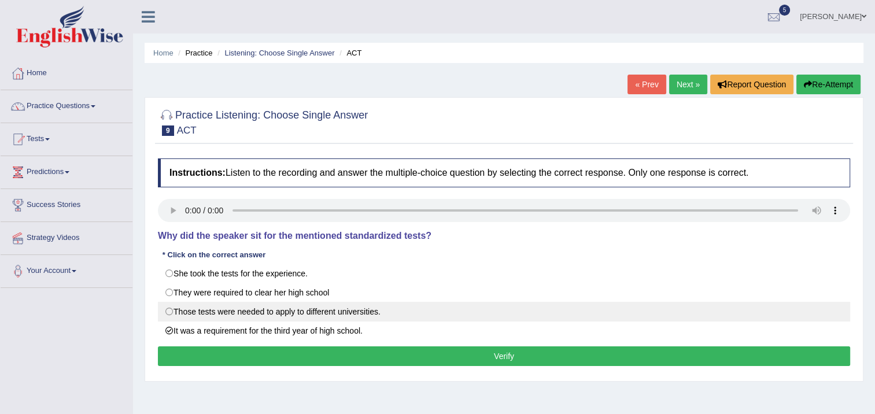
click at [168, 316] on label "Those tests were needed to apply to different universities." at bounding box center [504, 312] width 692 height 20
radio input "true"
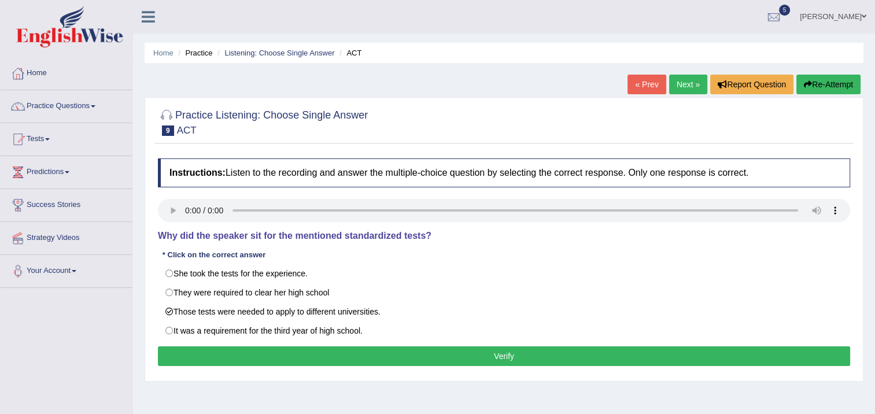
click at [178, 348] on button "Verify" at bounding box center [504, 356] width 692 height 20
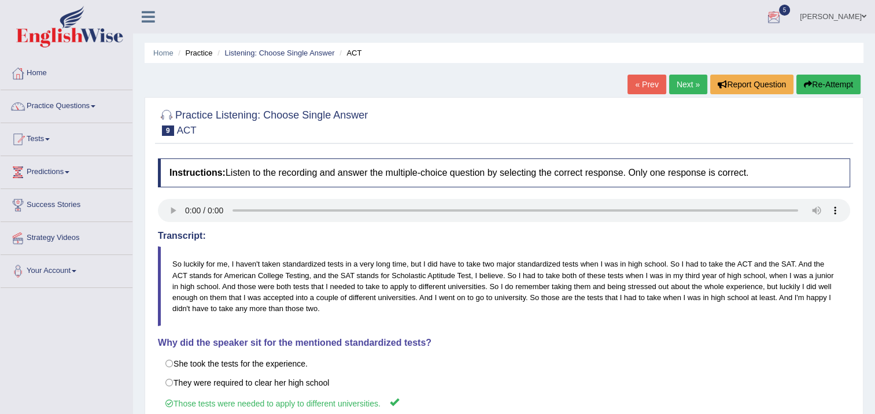
click at [681, 87] on link "Next »" at bounding box center [688, 85] width 38 height 20
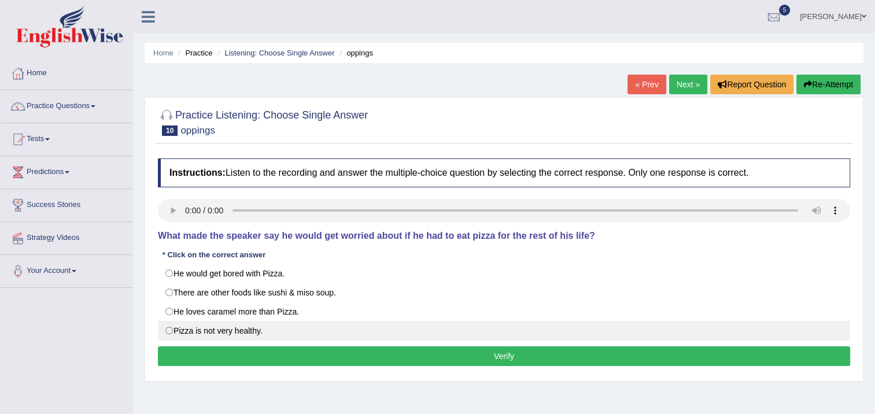
click at [169, 328] on label "Pizza is not very healthy." at bounding box center [504, 331] width 692 height 20
radio input "true"
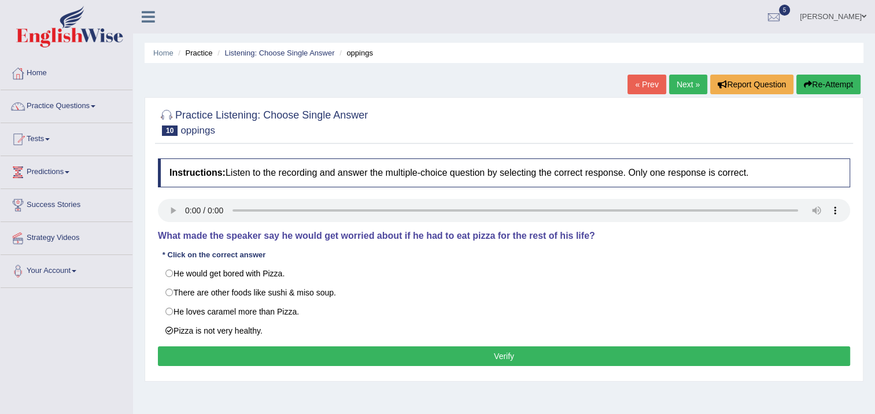
click at [171, 360] on button "Verify" at bounding box center [504, 356] width 692 height 20
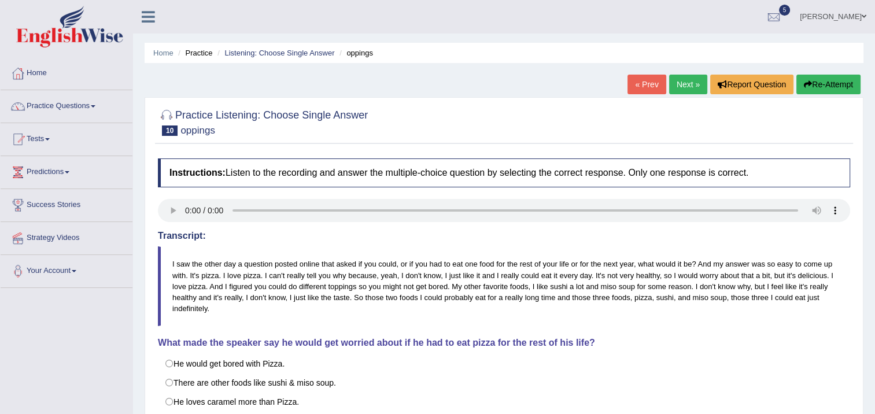
click at [685, 76] on link "Next »" at bounding box center [688, 85] width 38 height 20
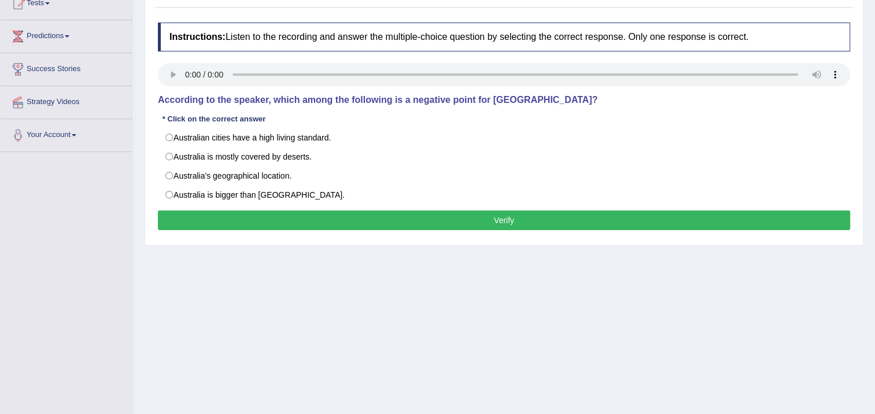
scroll to position [116, 0]
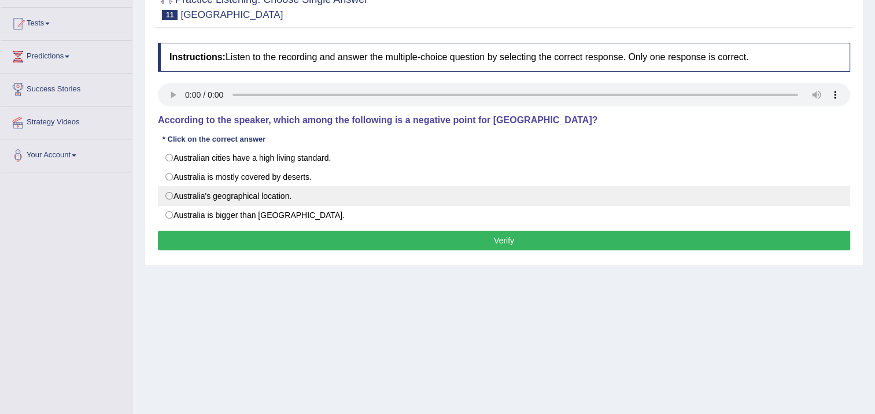
drag, startPoint x: 206, startPoint y: 193, endPoint x: 222, endPoint y: 211, distance: 24.6
click at [206, 193] on label "Australia's geographical location." at bounding box center [504, 196] width 692 height 20
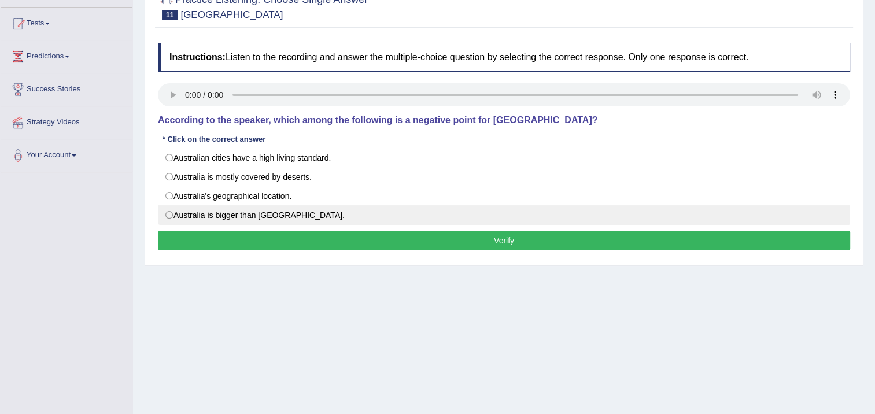
radio input "true"
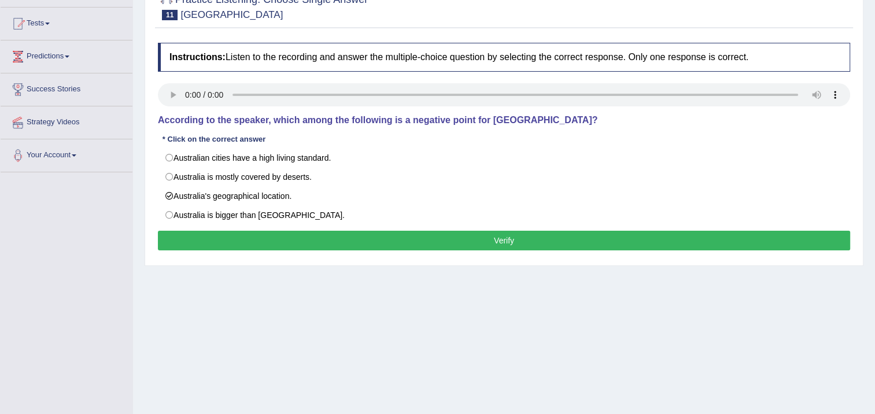
click at [263, 237] on button "Verify" at bounding box center [504, 241] width 692 height 20
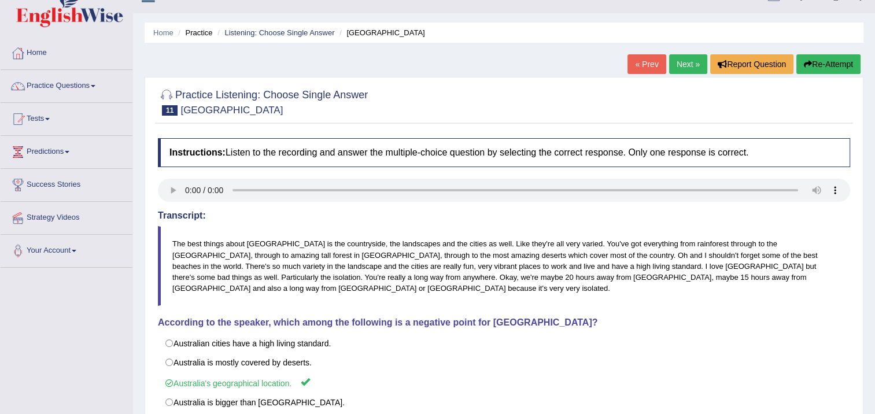
scroll to position [0, 0]
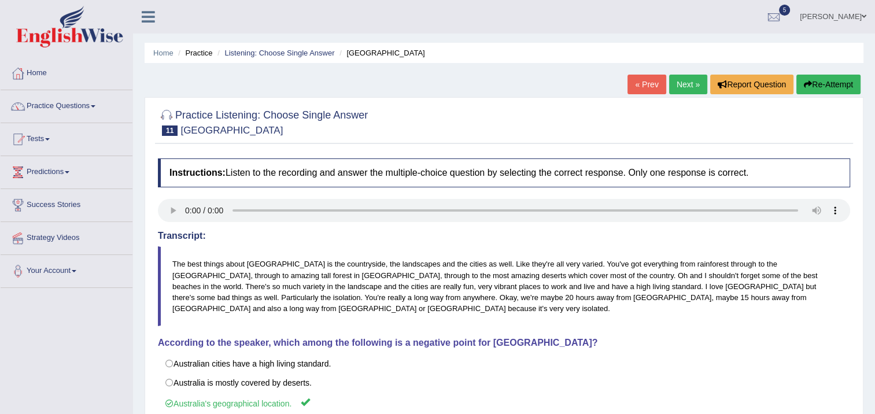
click at [687, 87] on link "Next »" at bounding box center [688, 85] width 38 height 20
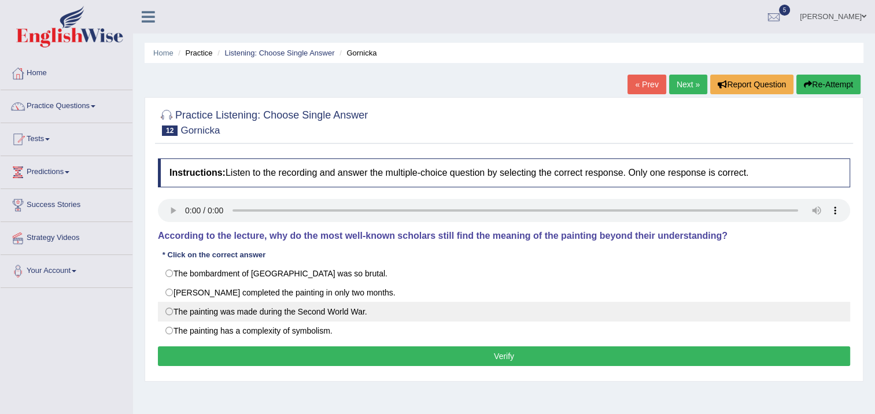
click at [171, 313] on label "The painting was made during the Second World War." at bounding box center [504, 312] width 692 height 20
radio input "true"
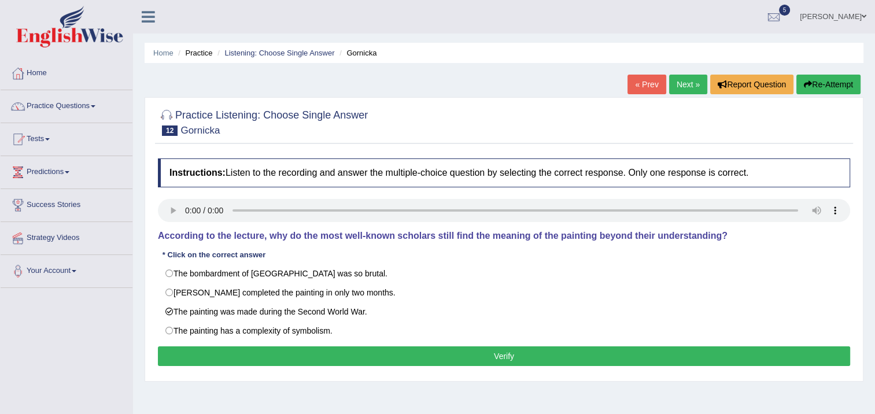
click at [224, 346] on button "Verify" at bounding box center [504, 356] width 692 height 20
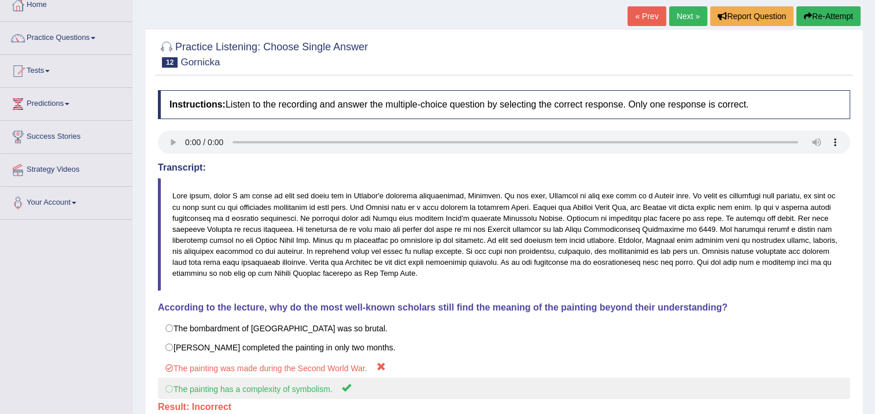
scroll to position [58, 0]
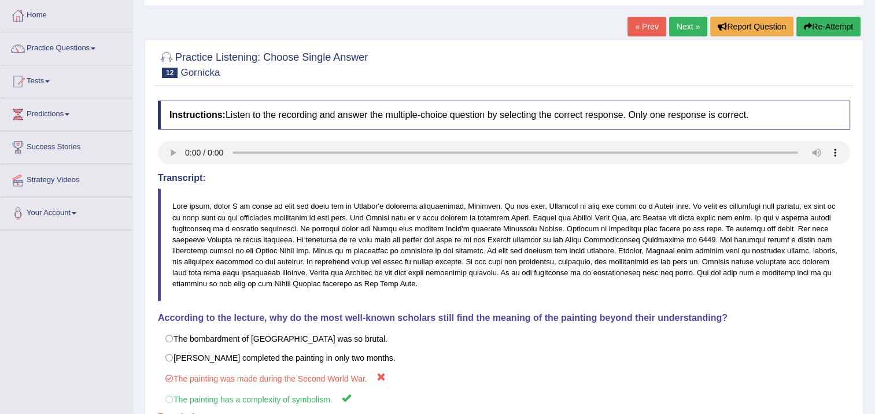
click at [675, 28] on link "Next »" at bounding box center [688, 27] width 38 height 20
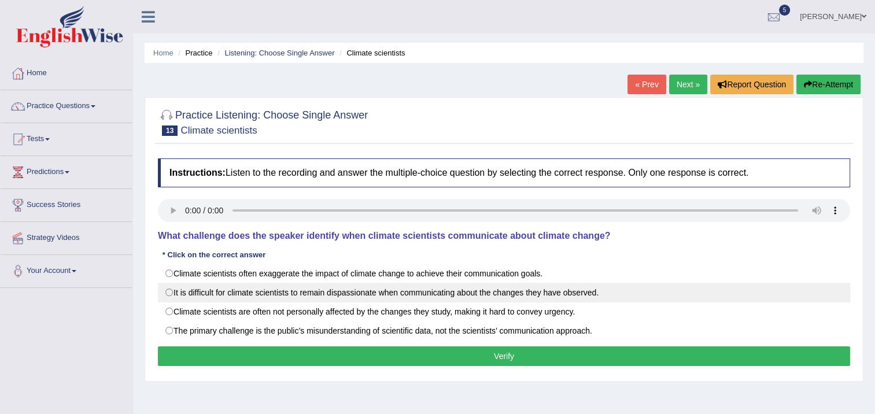
drag, startPoint x: 173, startPoint y: 294, endPoint x: 185, endPoint y: 309, distance: 19.0
click at [173, 294] on label "It is difficult for climate scientists to remain dispassionate when communicati…" at bounding box center [504, 293] width 692 height 20
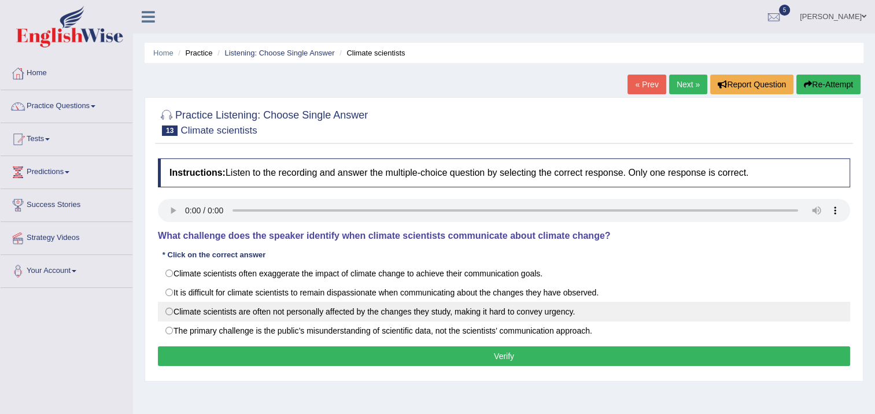
radio input "true"
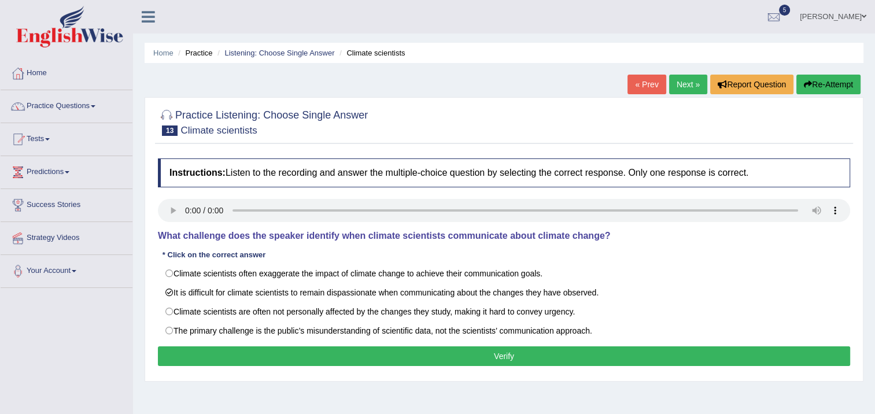
click at [201, 344] on div "Instructions: Listen to the recording and answer the multiple-choice question b…" at bounding box center [504, 264] width 698 height 223
click at [206, 349] on button "Verify" at bounding box center [504, 356] width 692 height 20
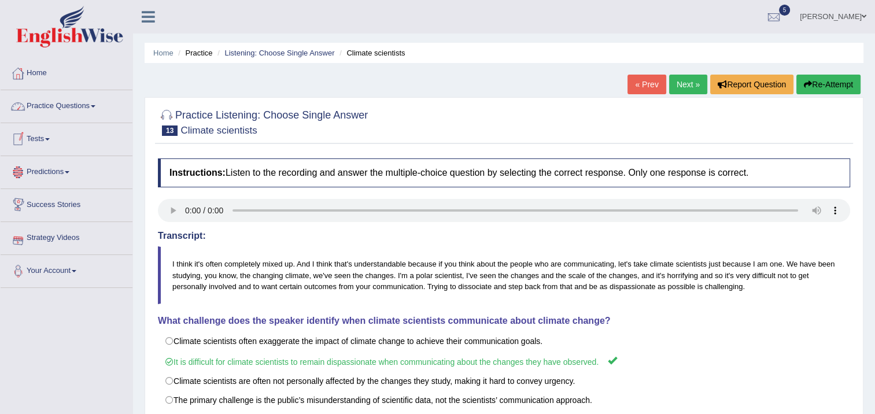
click at [62, 110] on link "Practice Questions" at bounding box center [67, 104] width 132 height 29
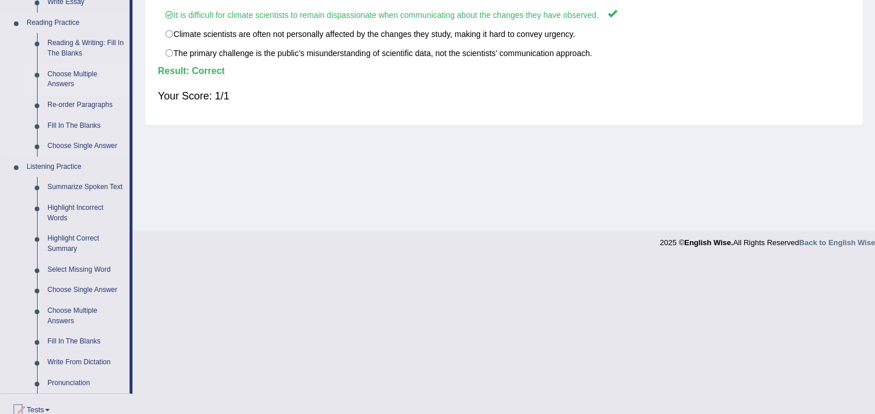
scroll to position [405, 0]
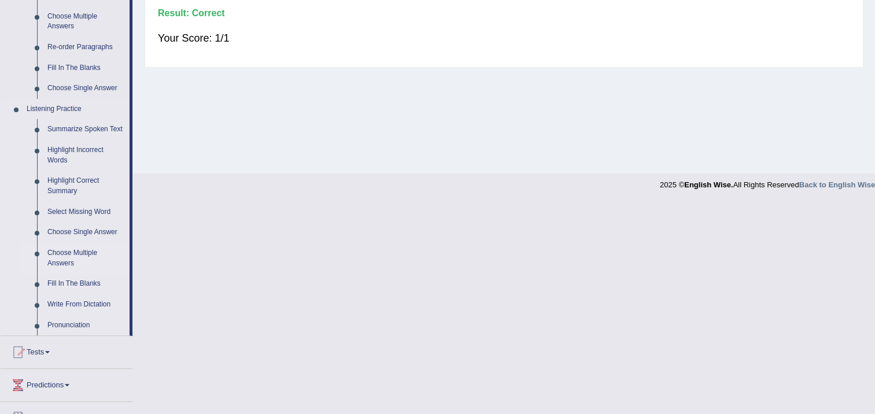
click at [86, 257] on link "Choose Multiple Answers" at bounding box center [85, 258] width 87 height 31
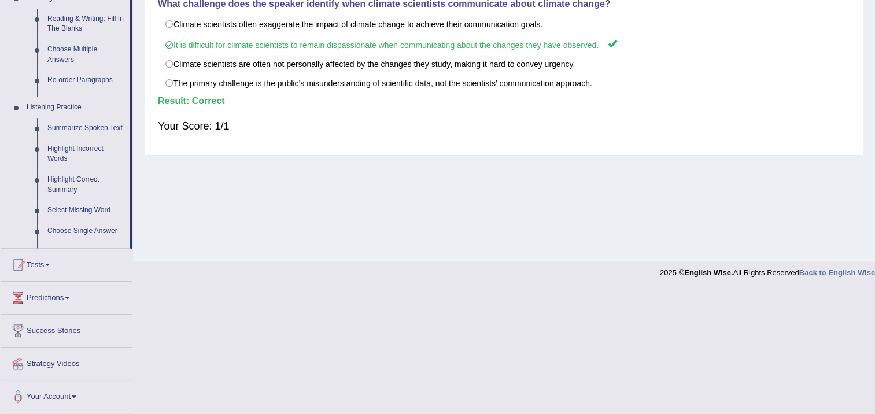
scroll to position [199, 0]
